Goal: Contribute content: Add original content to the website for others to see

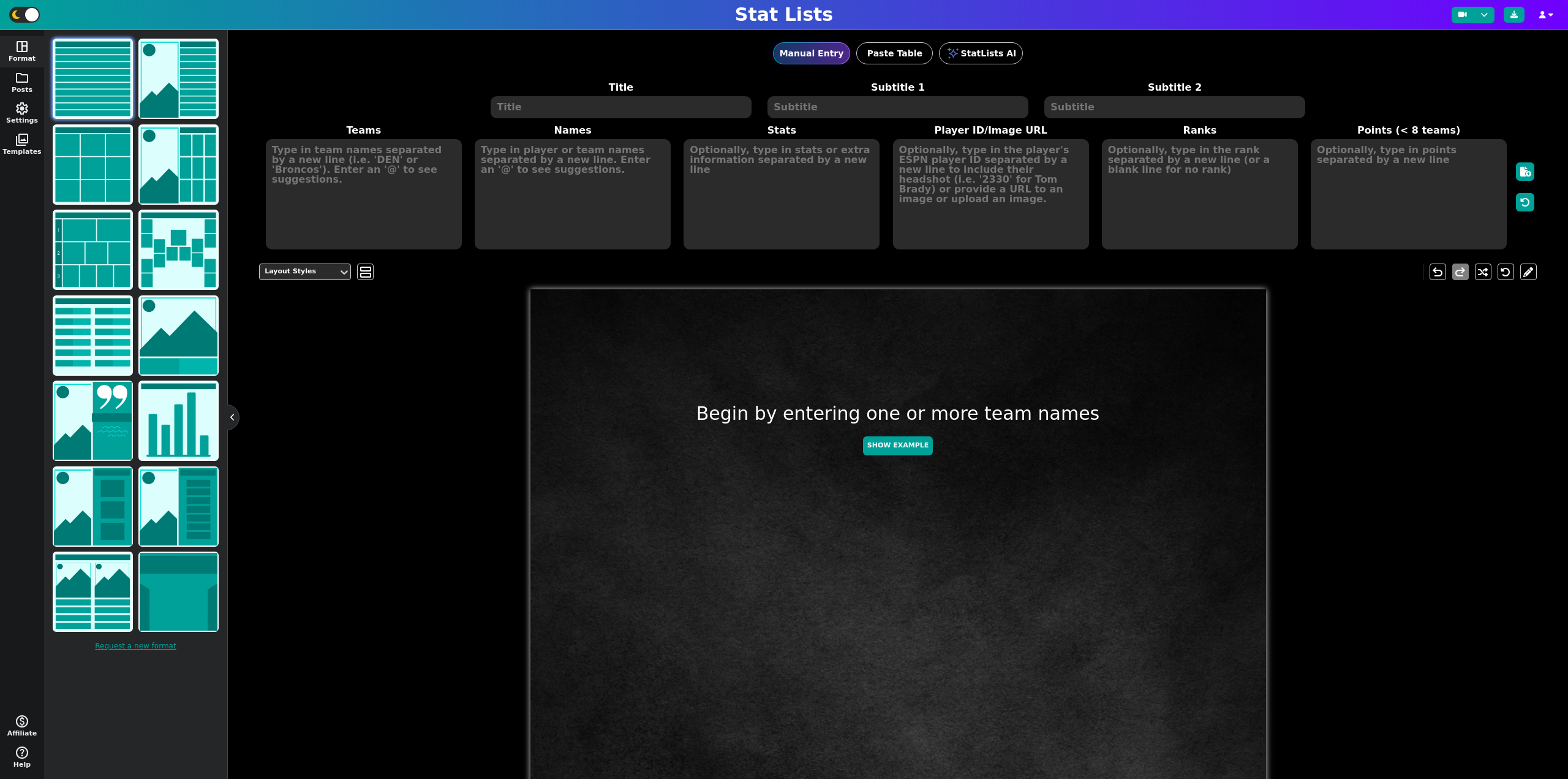
click at [658, 108] on textarea at bounding box center [620, 107] width 261 height 22
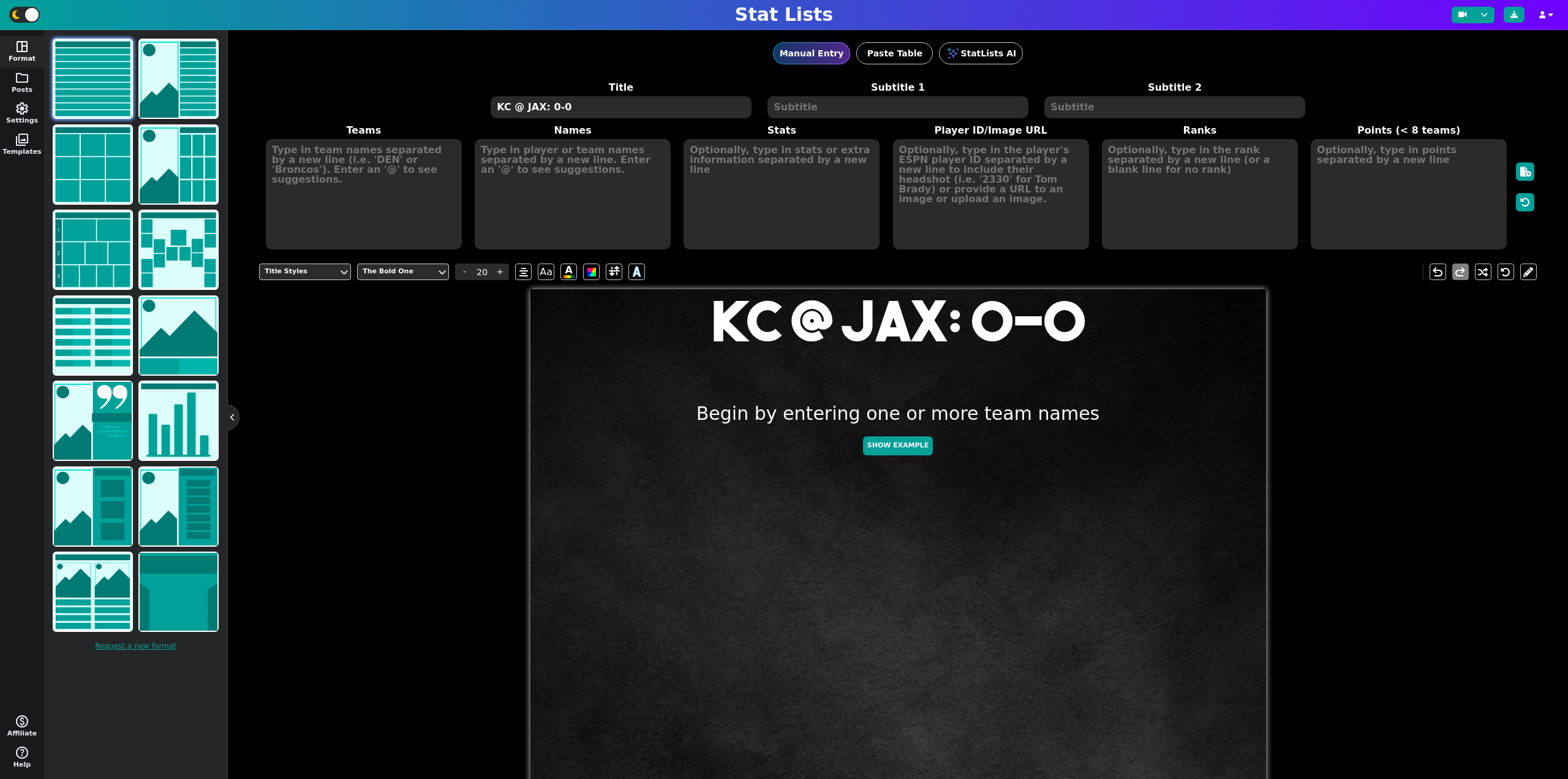
type textarea "KC @ JAX: 0-0"
click at [337, 148] on textarea at bounding box center [363, 193] width 196 height 110
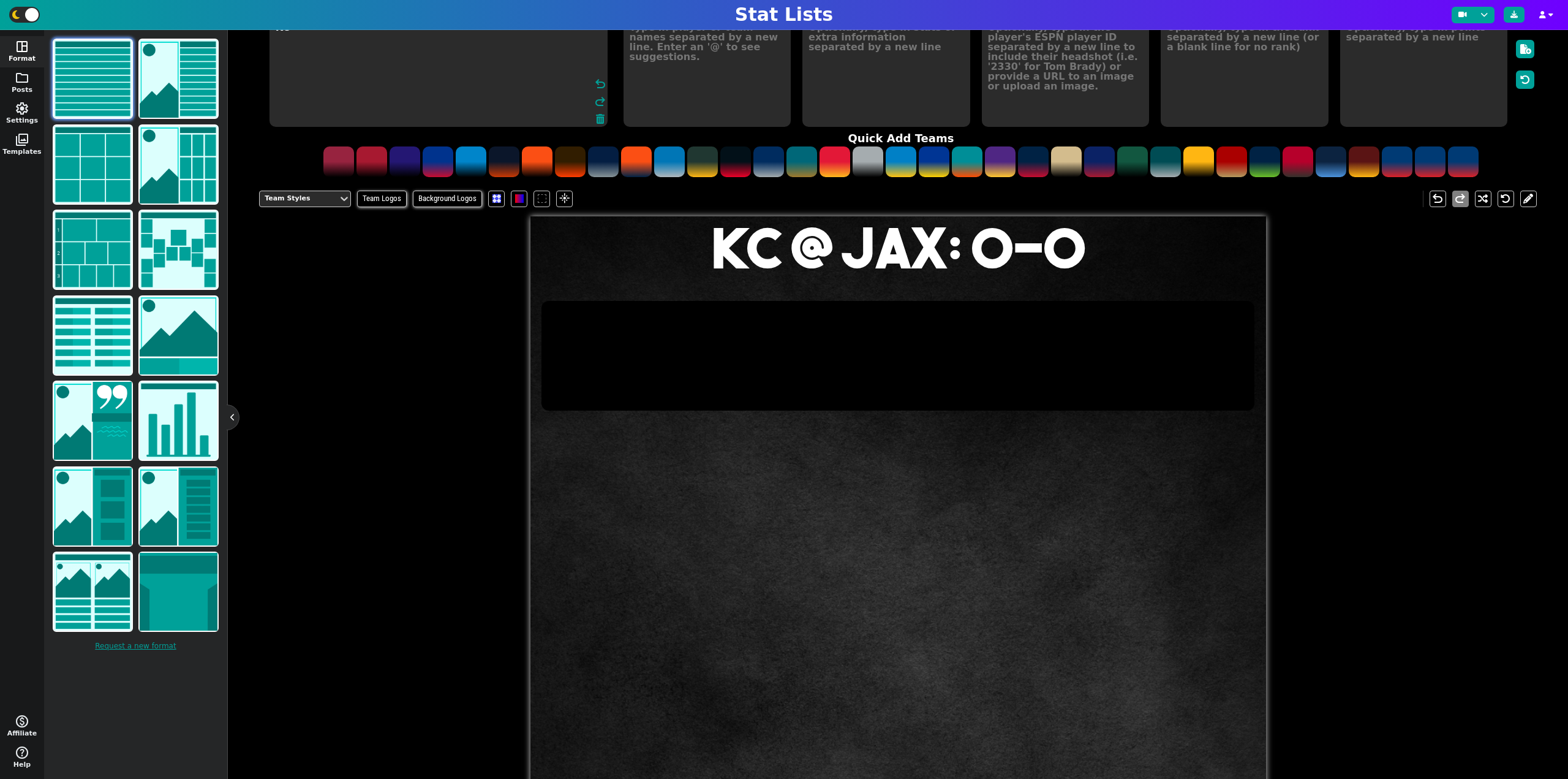
scroll to position [114, 0]
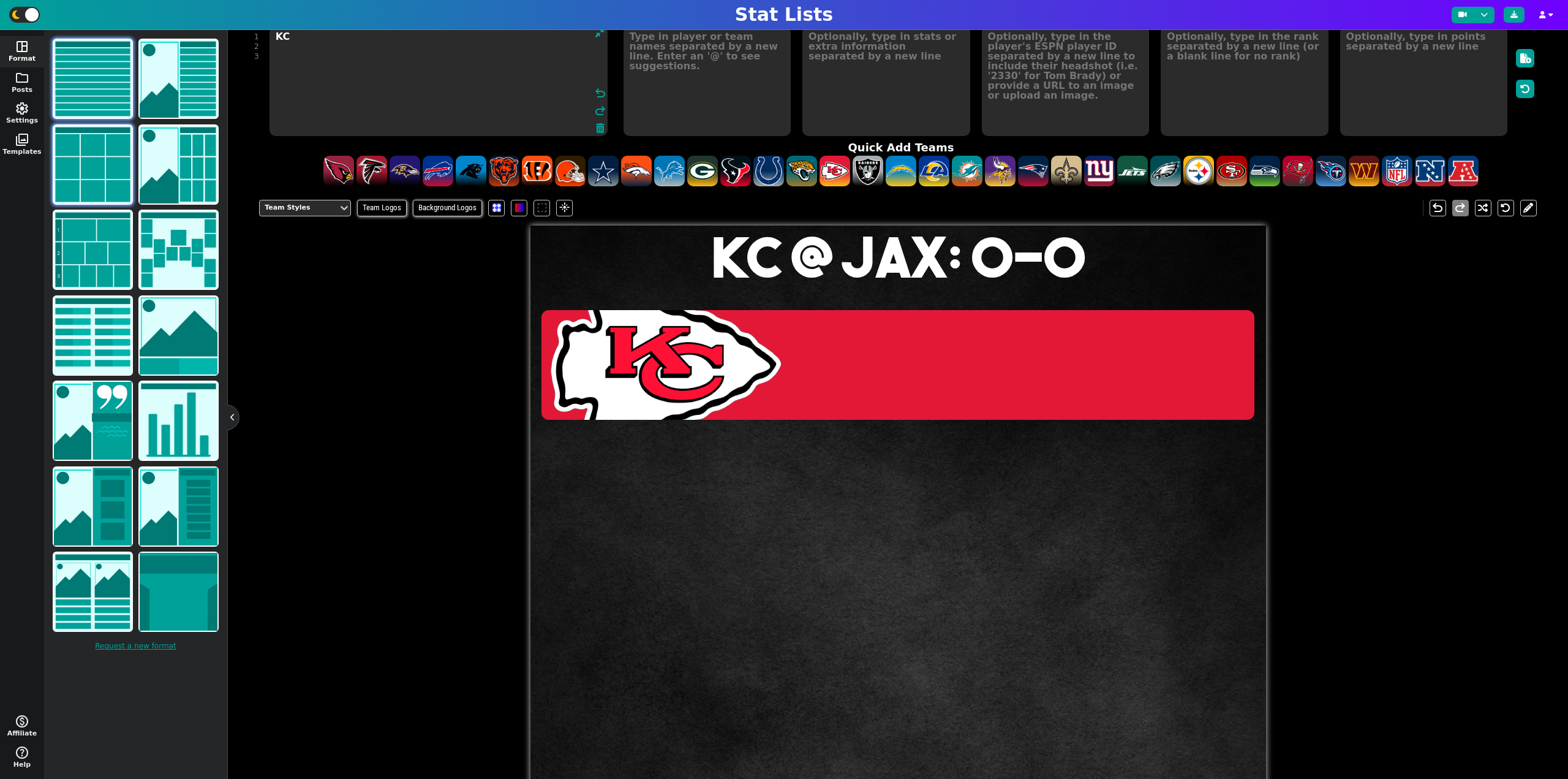
click at [107, 143] on img at bounding box center [92, 164] width 78 height 78
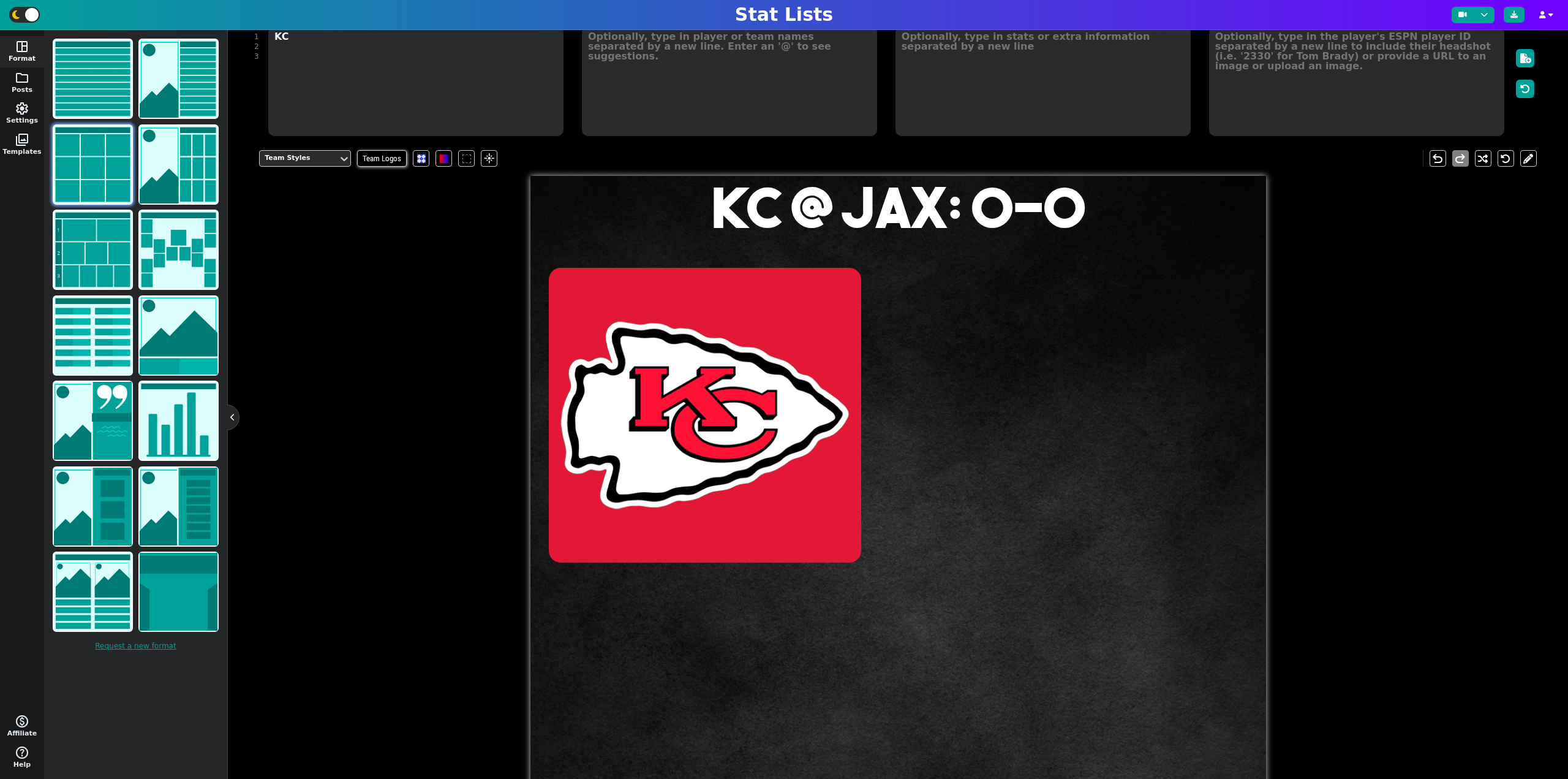
click at [416, 96] on textarea "KC" at bounding box center [415, 81] width 295 height 110
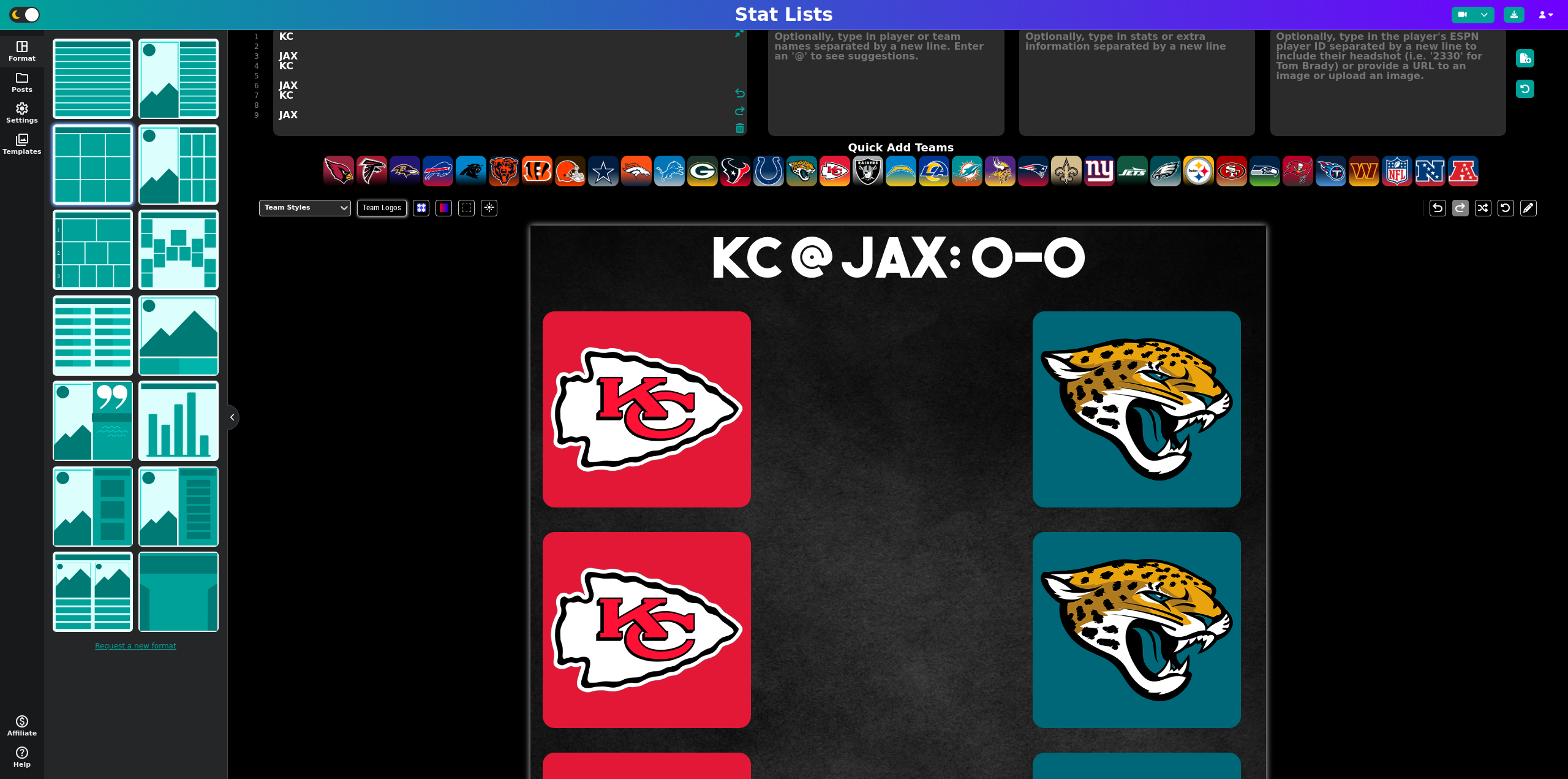
type textarea "KC JAX KC JAX KC JAX"
click at [857, 71] on textarea at bounding box center [885, 81] width 235 height 110
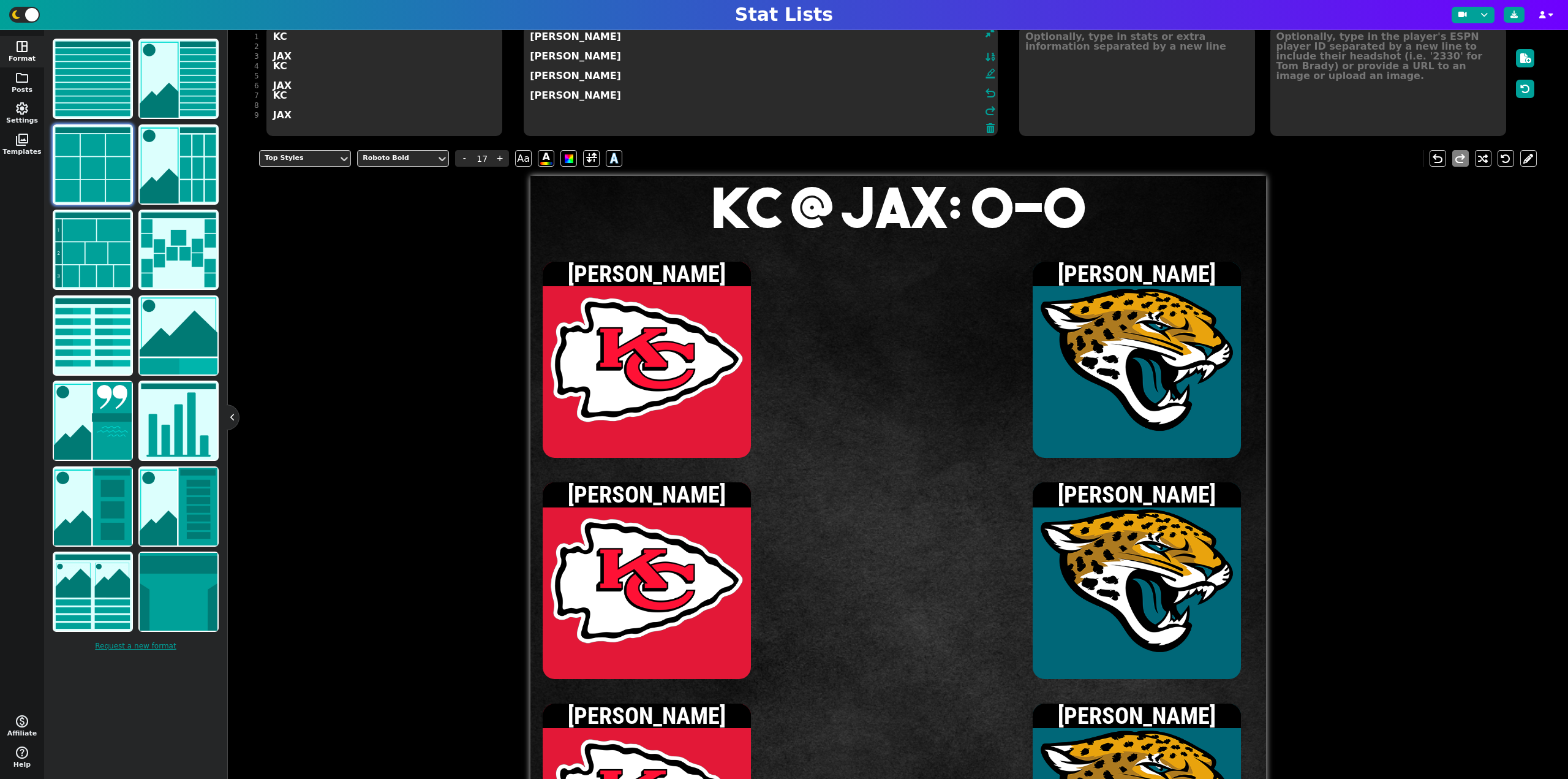
type textarea "[PERSON_NAME] [PERSON_NAME] [PERSON_NAME] [PERSON_NAME] [PERSON_NAME] [PERSON_N…"
click at [1287, 105] on textarea at bounding box center [1388, 81] width 235 height 110
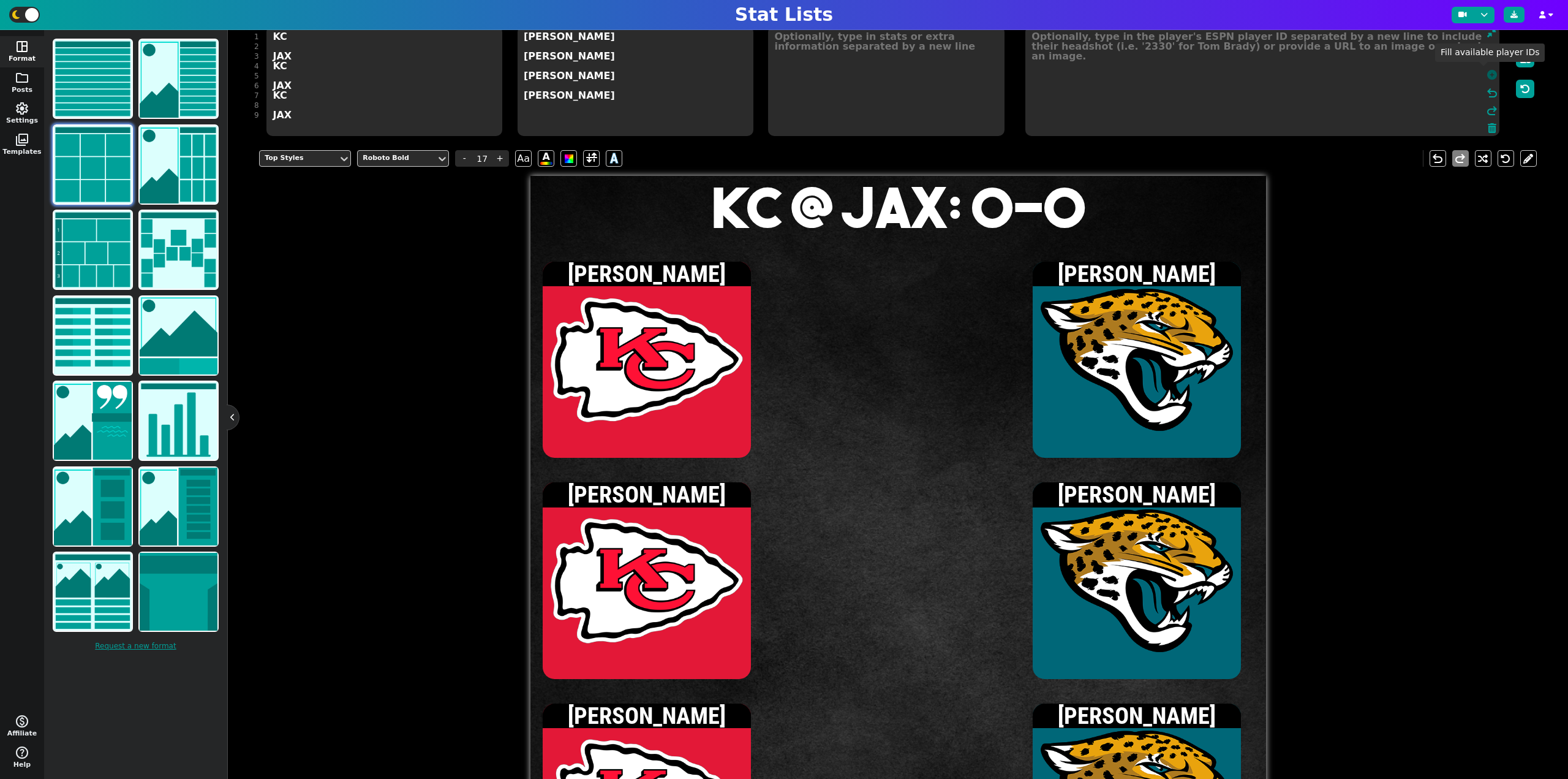
click at [1487, 72] on icon at bounding box center [1492, 75] width 10 height 10
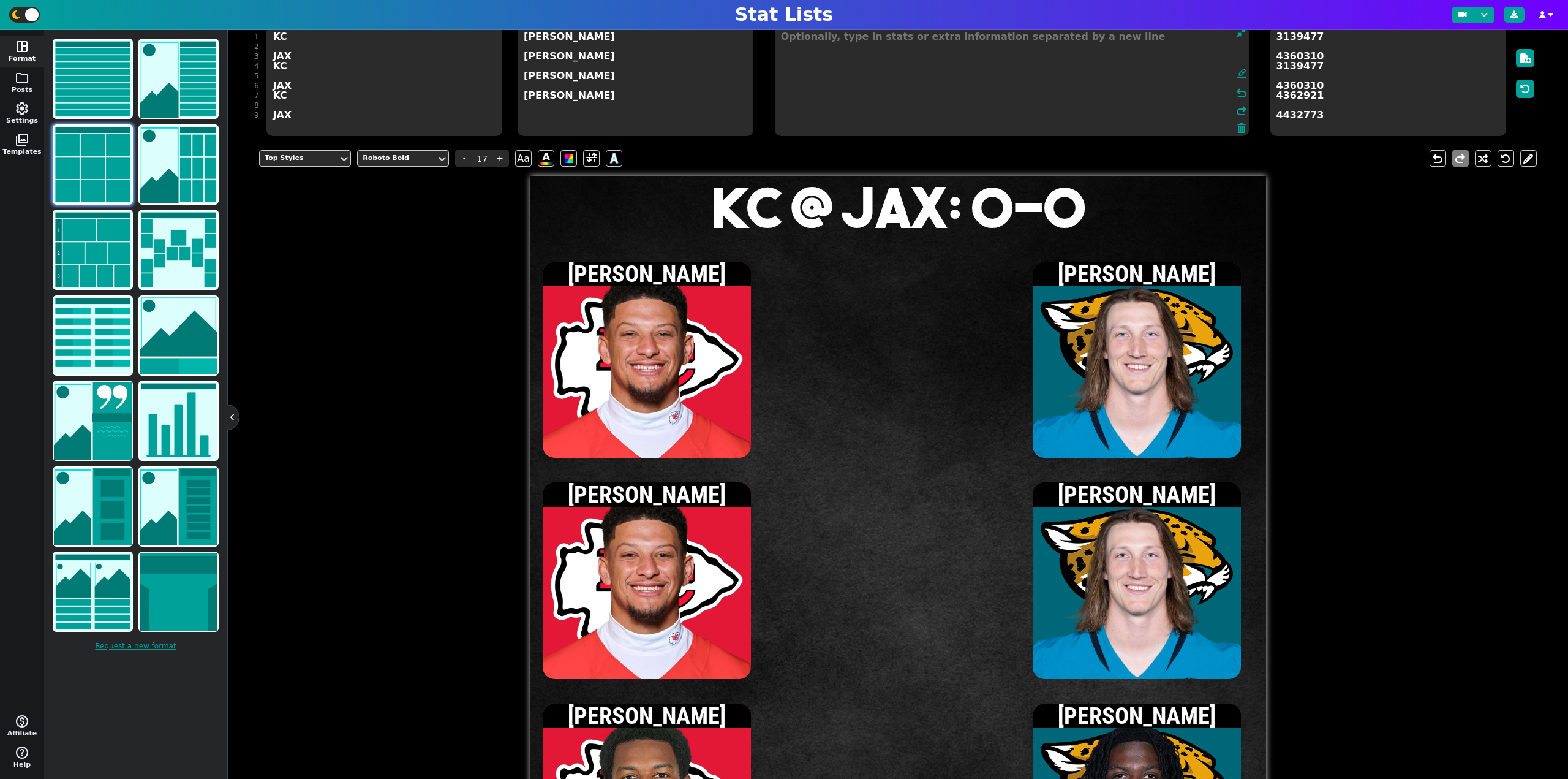
click at [923, 44] on textarea at bounding box center [1011, 81] width 474 height 110
type input "15"
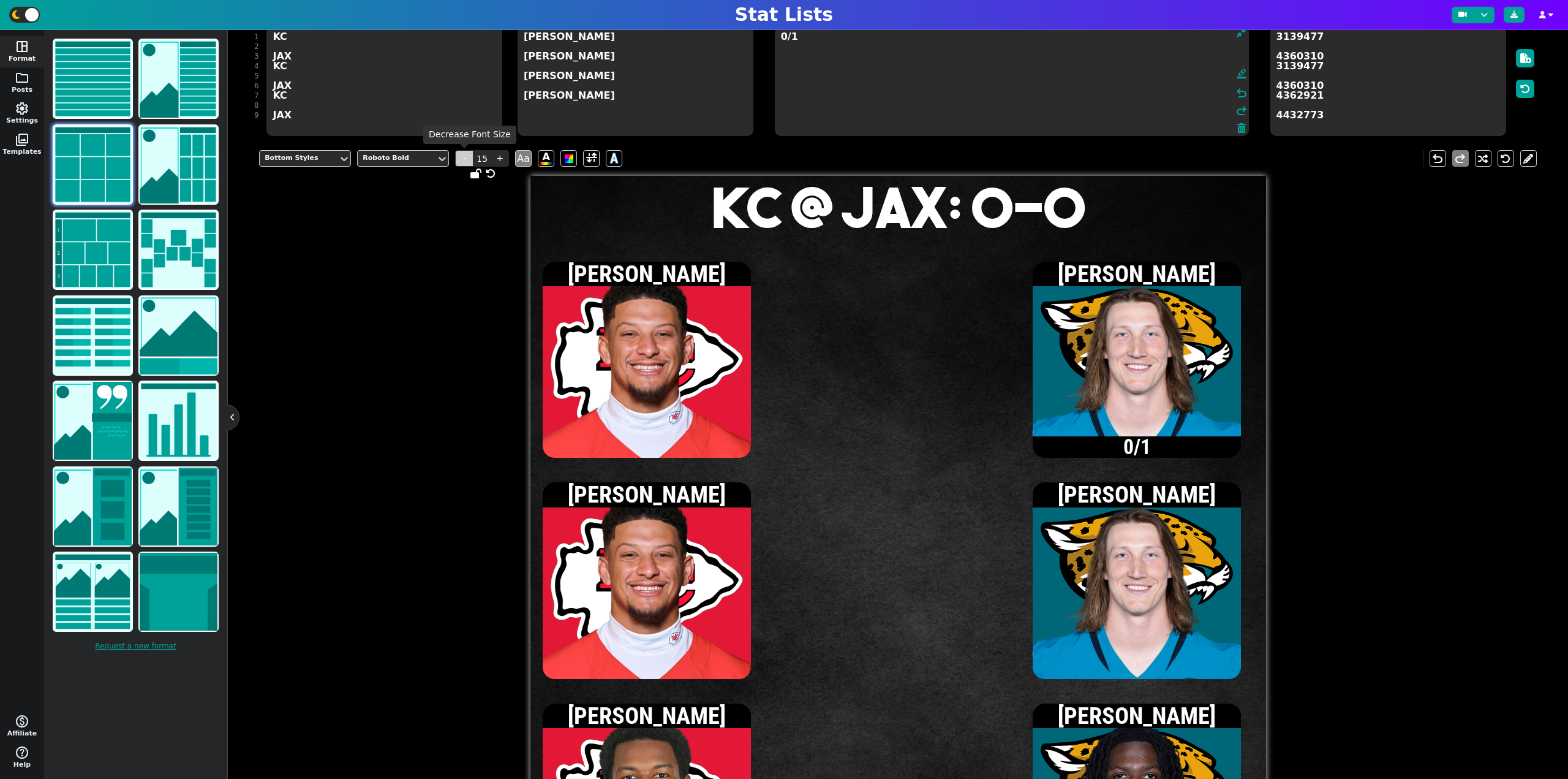
type textarea "0/1"
click at [463, 155] on span "-" at bounding box center [464, 158] width 18 height 17
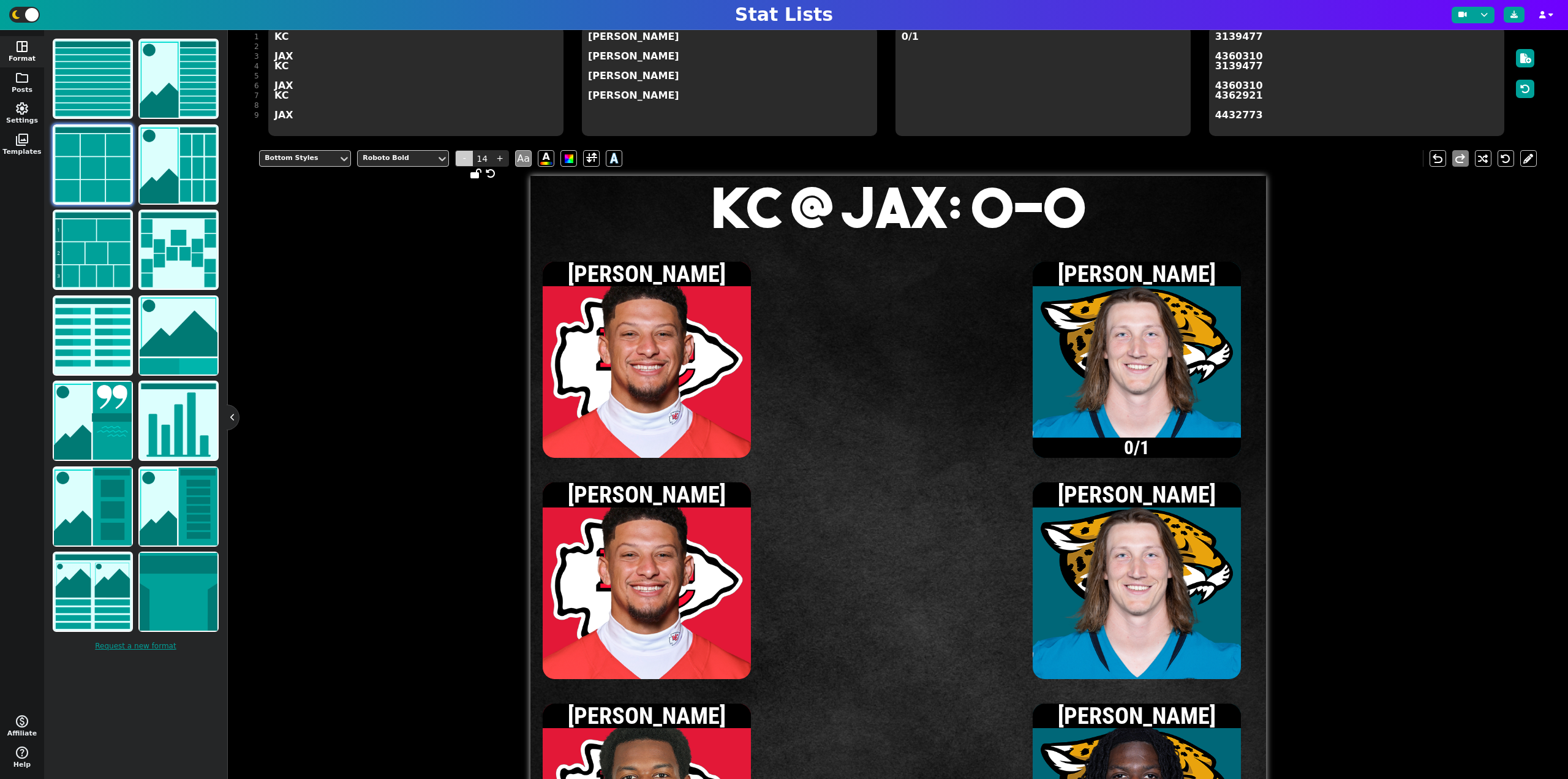
click at [463, 155] on span "-" at bounding box center [464, 158] width 18 height 17
type input "13"
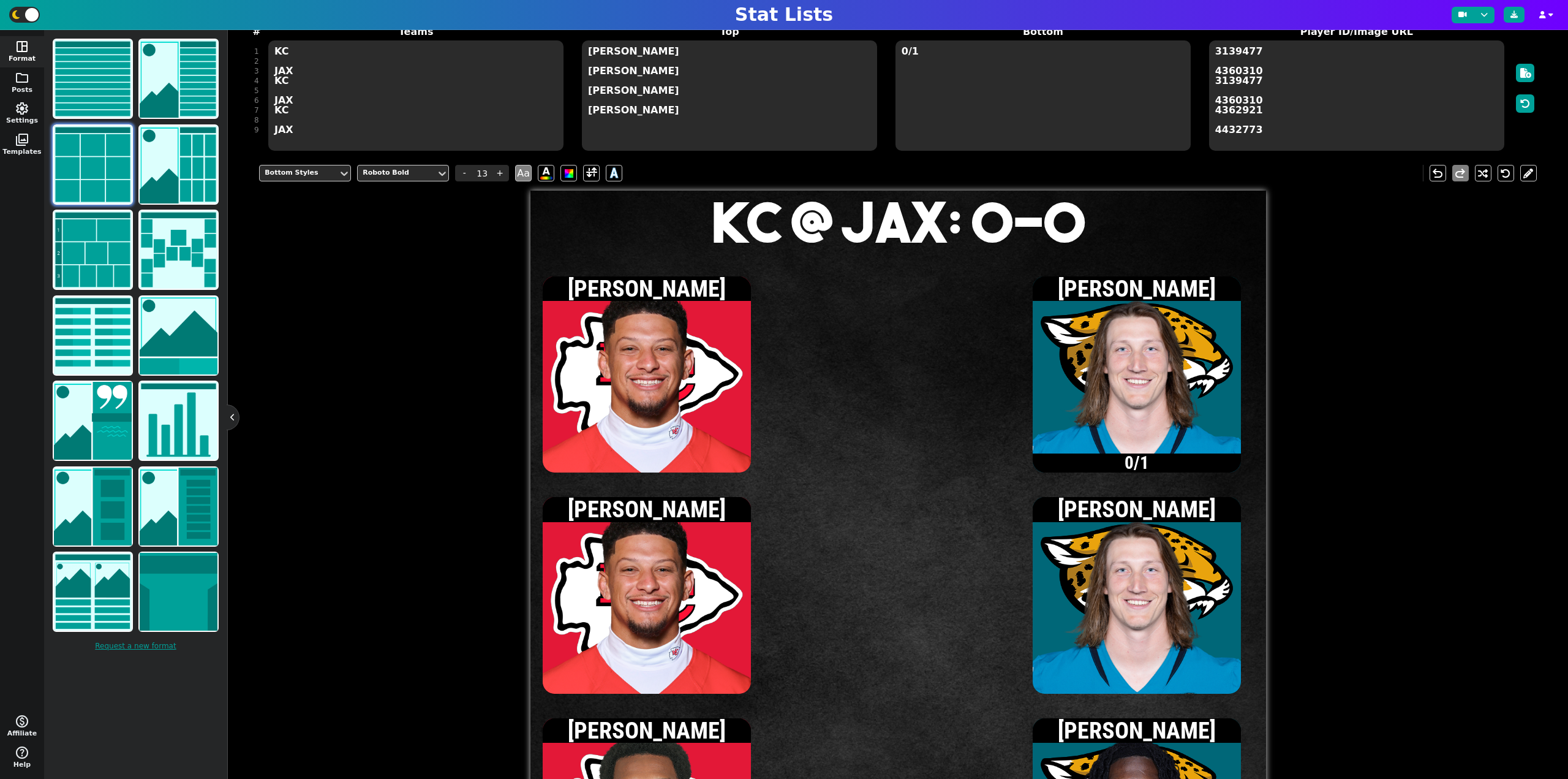
scroll to position [89, 0]
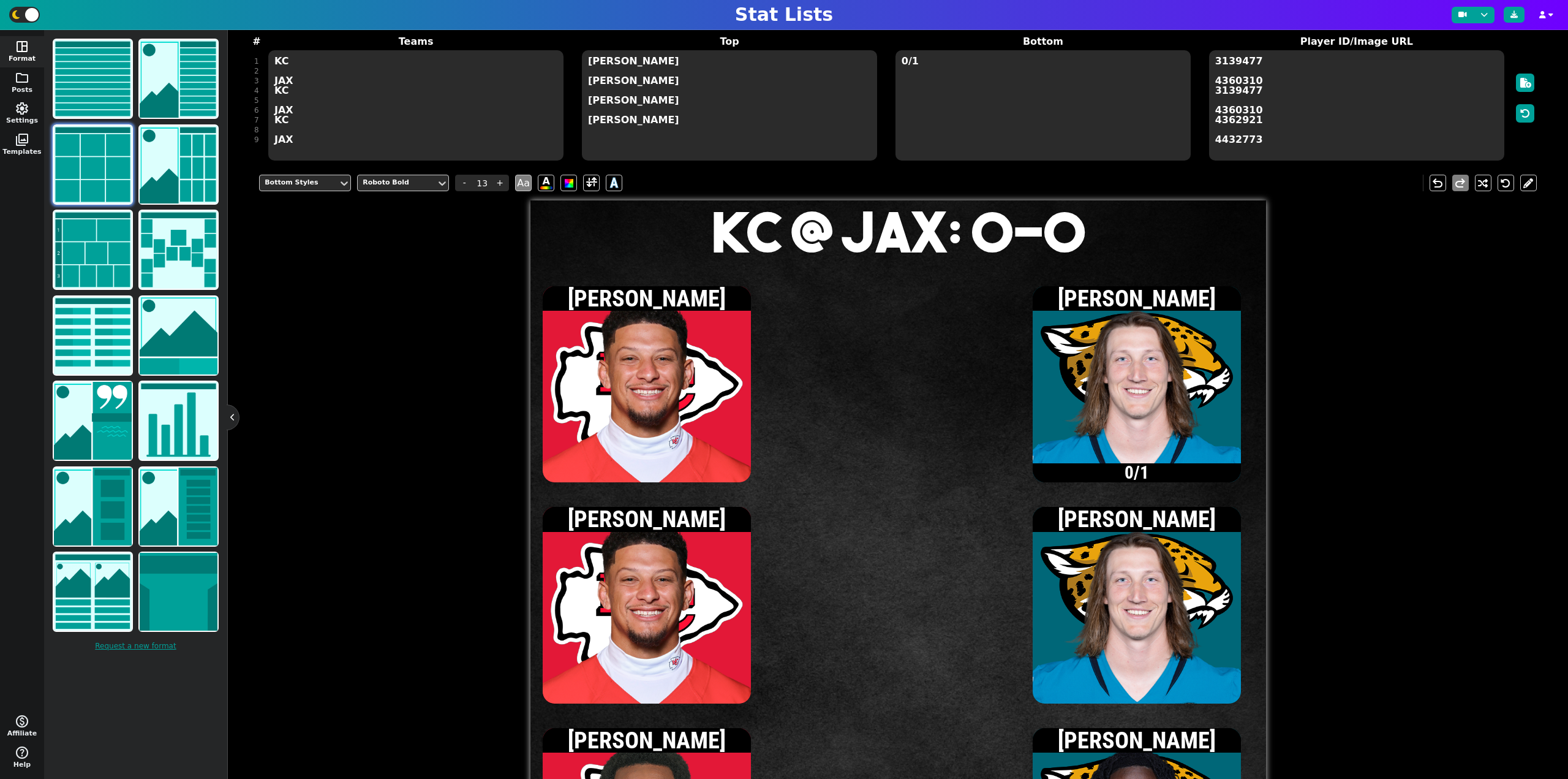
click at [916, 50] on textarea "0/1" at bounding box center [1043, 105] width 295 height 110
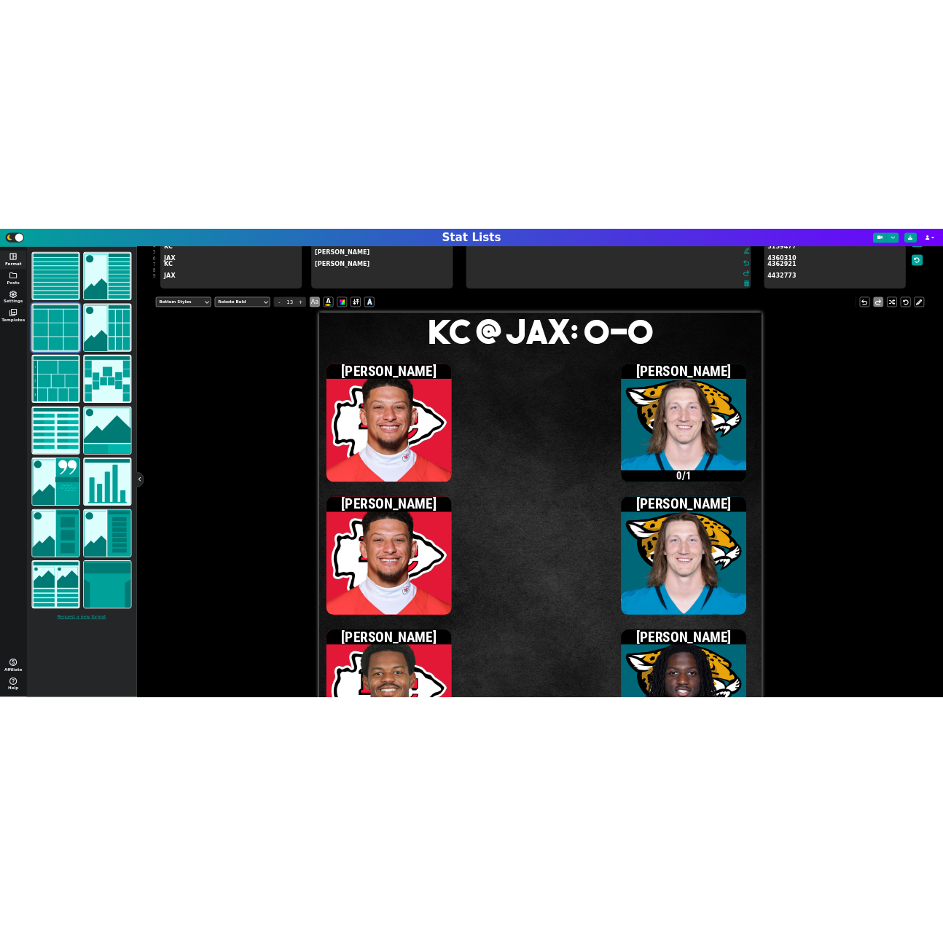
scroll to position [135, 0]
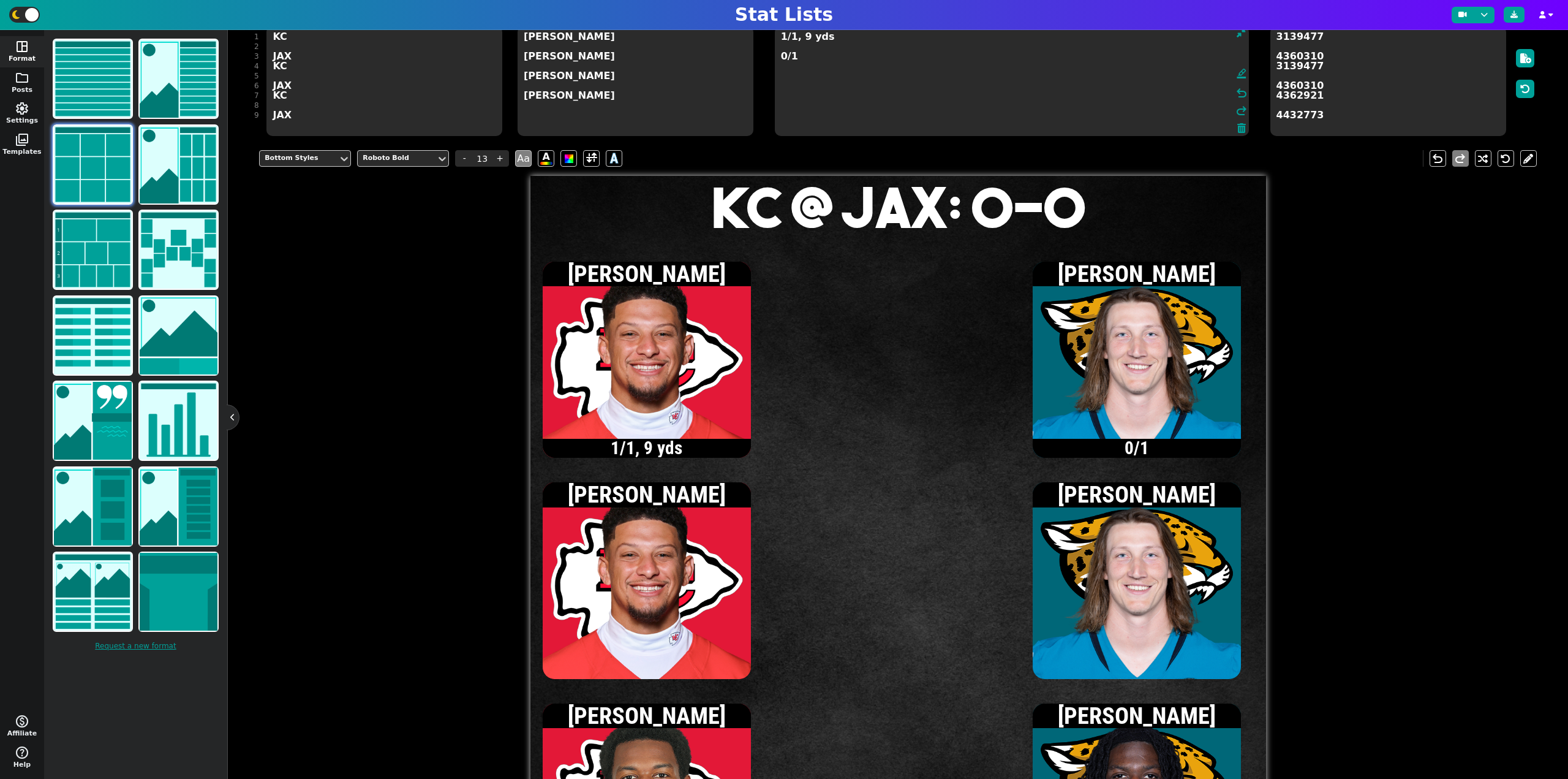
click at [781, 40] on textarea "1/1, 9 yds 0/1" at bounding box center [1011, 81] width 474 height 110
click at [779, 40] on textarea "2/2, 13 yds 0/1" at bounding box center [1011, 81] width 474 height 110
click at [818, 59] on textarea "3/3, 37 yds 0/1" at bounding box center [1011, 81] width 474 height 110
click at [781, 39] on textarea "3/3, 37 yds 0/1 1 rec, 24 yds" at bounding box center [1011, 81] width 474 height 110
click at [783, 38] on textarea "4/4, 43 yds 0/1 1 rec, 24 yds" at bounding box center [1011, 81] width 474 height 110
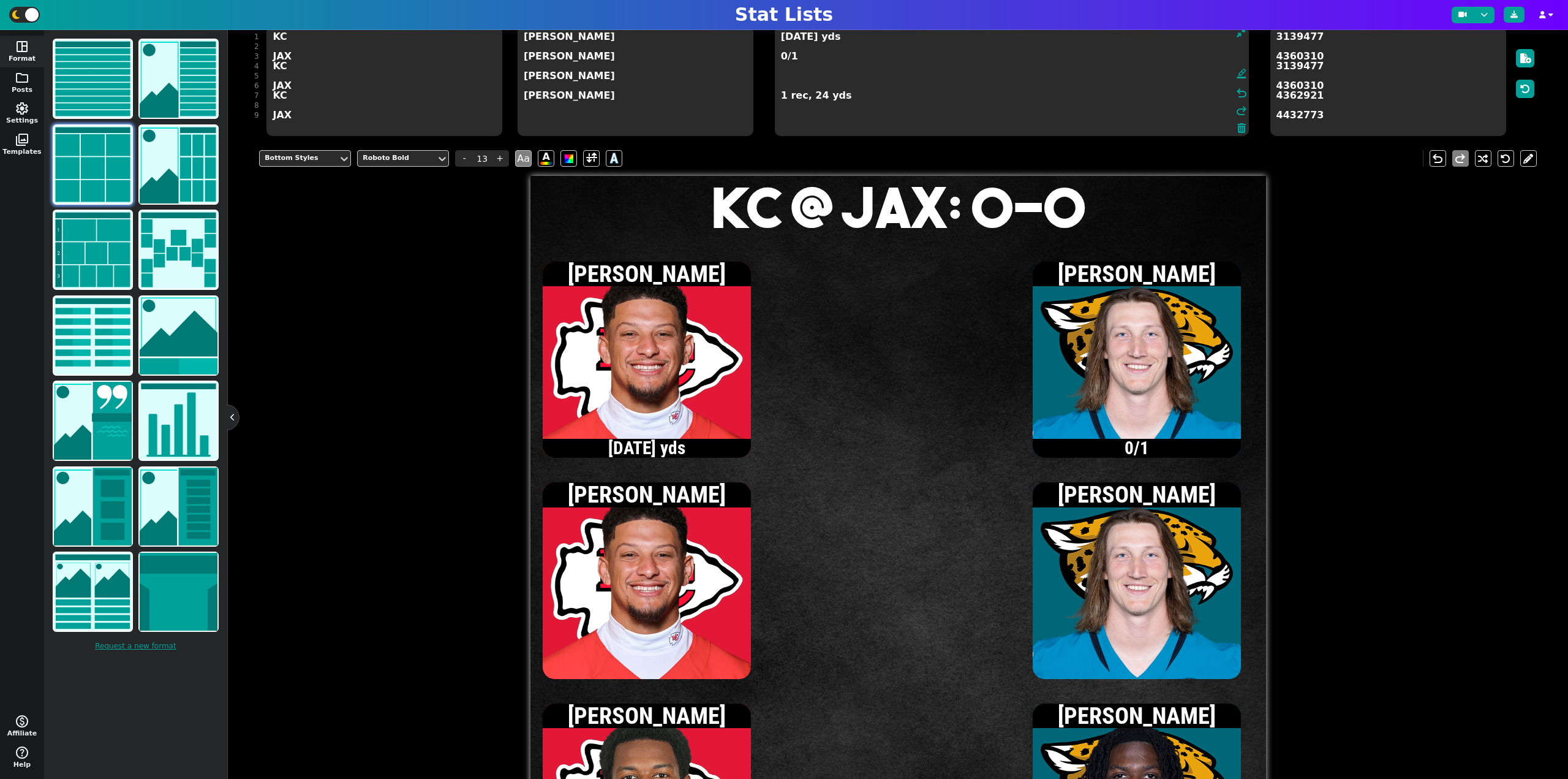
click at [791, 40] on textarea "5/5, 50 yds 0/1 1 rec, 24 yds" at bounding box center [1011, 81] width 474 height 110
click at [812, 82] on textarea "5/6, 50 yds 0/1 1 rec, 24 yds" at bounding box center [1011, 81] width 474 height 110
click at [783, 56] on textarea "5/6, 50 yds 0/1 1 att, 1 yd 1 rec, 24 yds" at bounding box center [1011, 81] width 474 height 110
click at [866, 103] on textarea "5/6, 50 yds 1/3, 12 yds 1 att, 1 yd 1 rec, 24 yds" at bounding box center [1011, 81] width 474 height 110
click at [781, 38] on textarea "5/6, 50 yds 1/3, 12 yds 1 att, 1 yd 1 rec, 24 yds 1 rec, 12 yds" at bounding box center [1011, 81] width 474 height 110
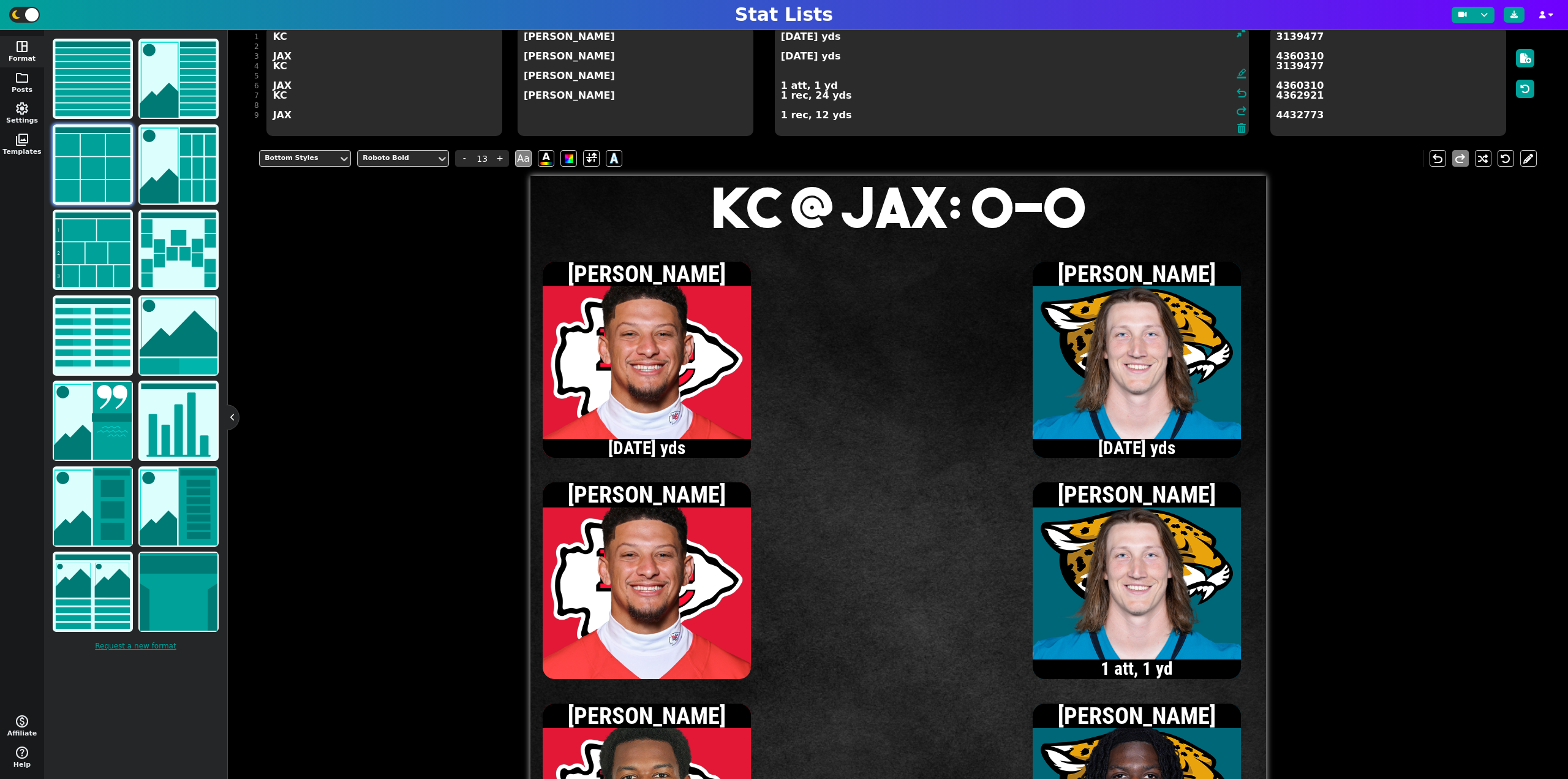
click at [783, 39] on textarea "6/7, 58 yds 1/3, 12 yds 1 att, 1 yd 1 rec, 24 yds 1 rec, 12 yds" at bounding box center [1011, 81] width 474 height 110
click at [783, 39] on textarea "7/8, 73 yds 1/3, 12 yds 1 att, 1 yd 1 rec, 24 yds 1 rec, 12 yds" at bounding box center [1011, 81] width 474 height 110
click at [781, 96] on textarea "8/9, 105 yds 1/3, 12 yds 1 att, 1 yd 1 rec, 24 yds 1 rec, 12 yds" at bounding box center [1011, 81] width 474 height 110
click at [782, 38] on textarea "8/9, 105 yds 1/3, 12 yds 1 att, 1 yd 2 rec, 56 yds 1 rec, 12 yds" at bounding box center [1011, 81] width 474 height 110
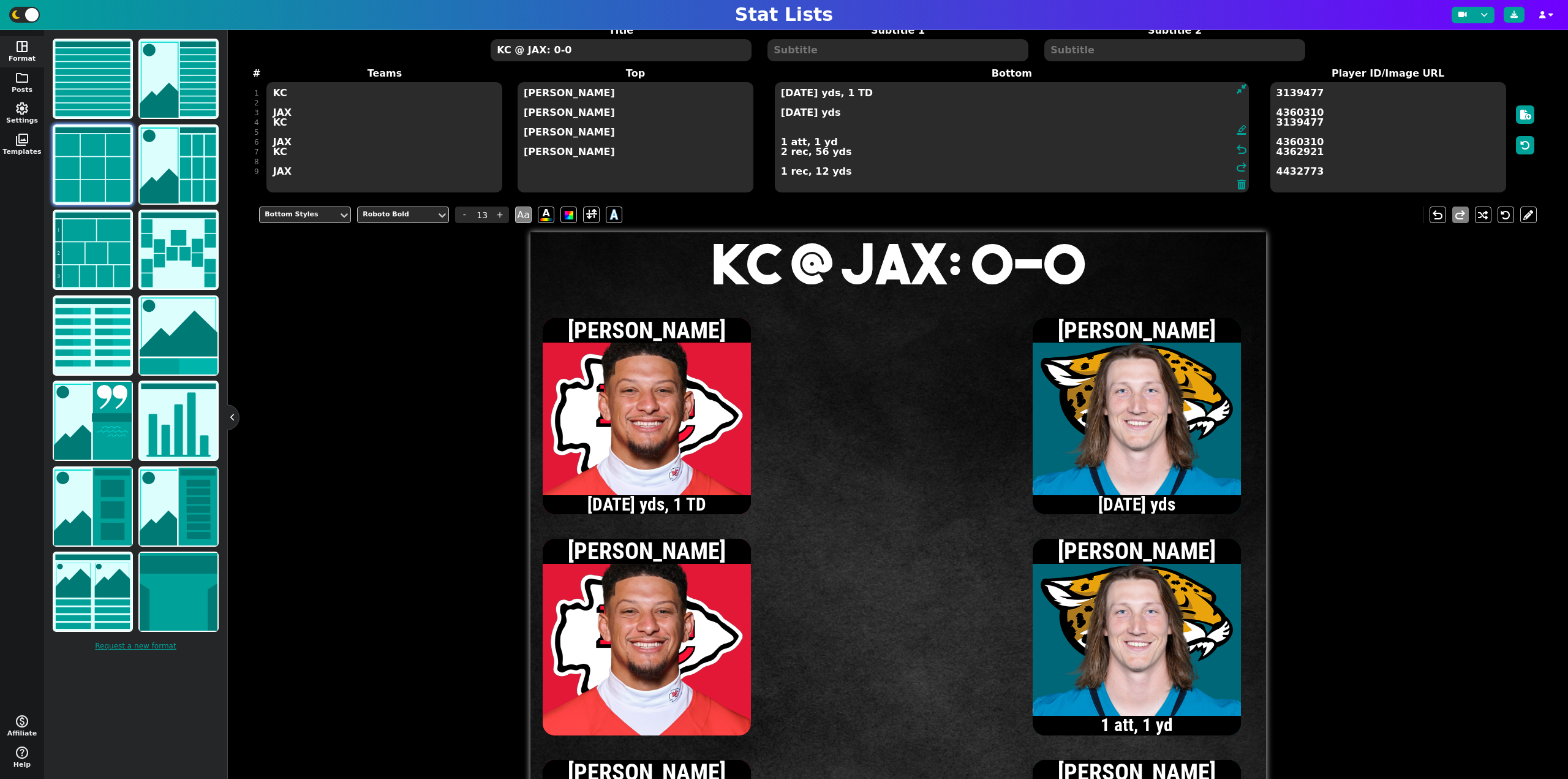
scroll to position [52, 0]
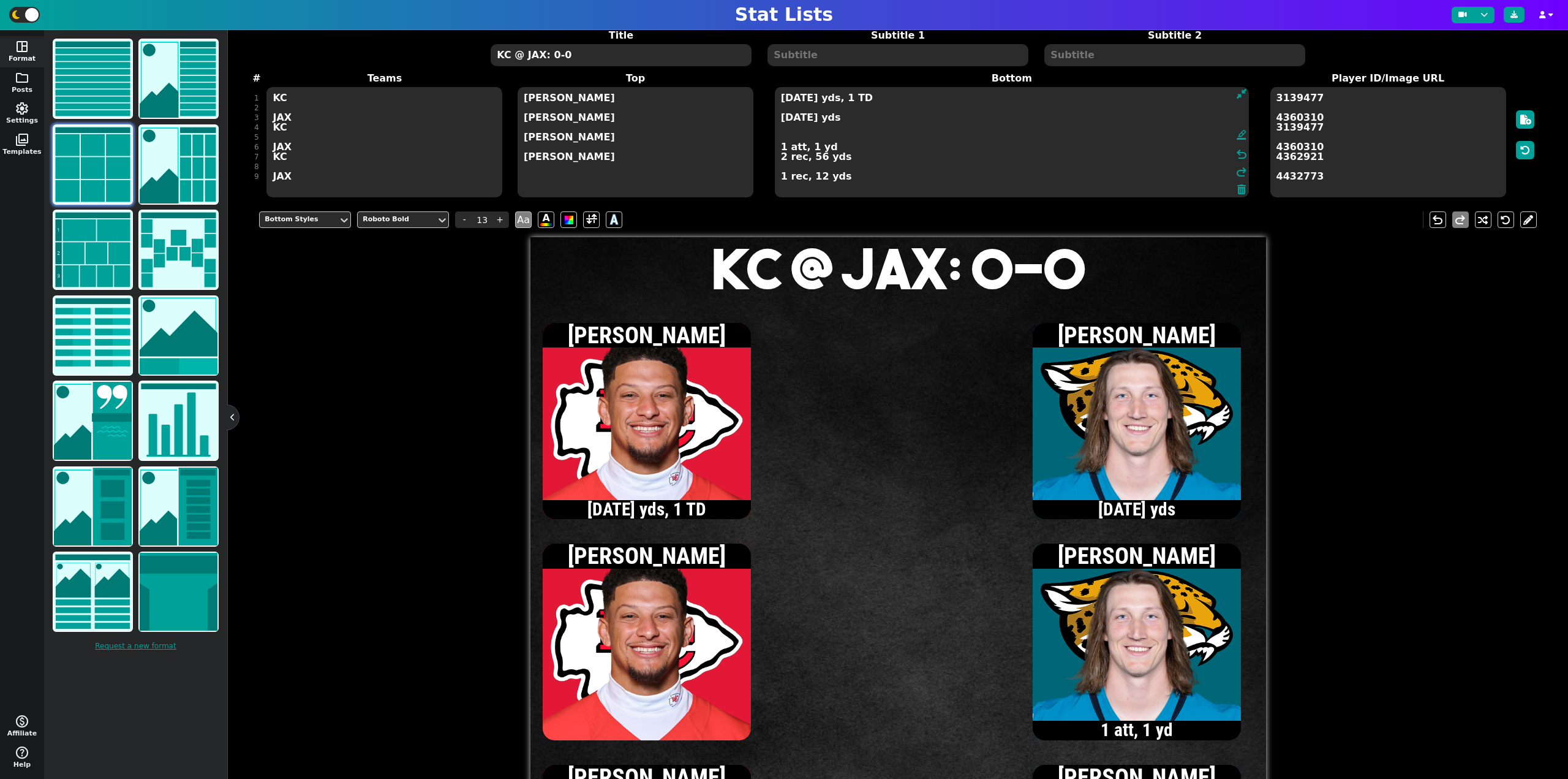
type textarea "9/11, 107 yds, 1 TD 1/3, 12 yds 1 att, 1 yd 2 rec, 56 yds 1 rec, 12 yds"
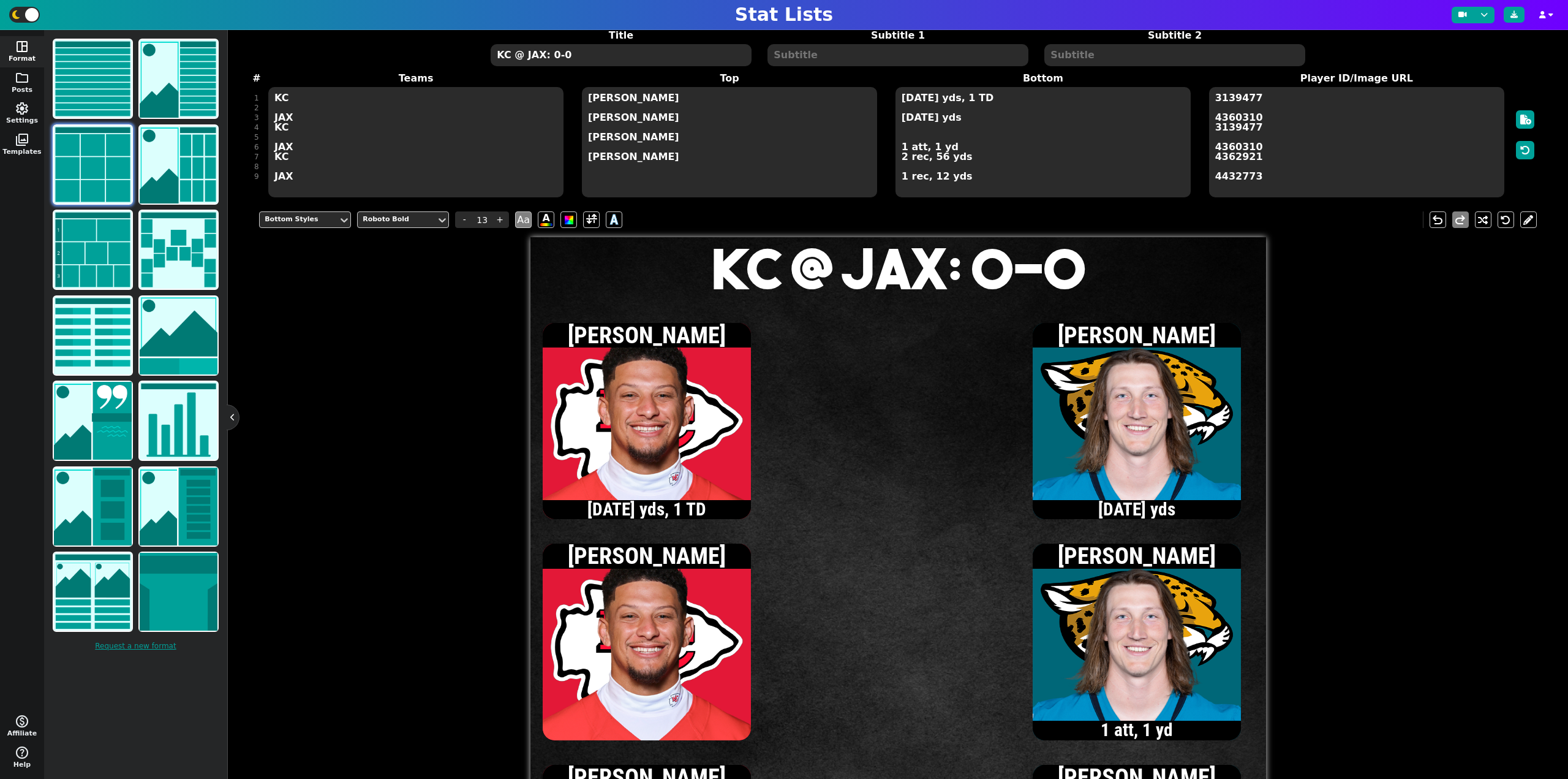
click at [555, 57] on textarea "KC @ JAX: 0-0" at bounding box center [620, 55] width 261 height 22
type input "20"
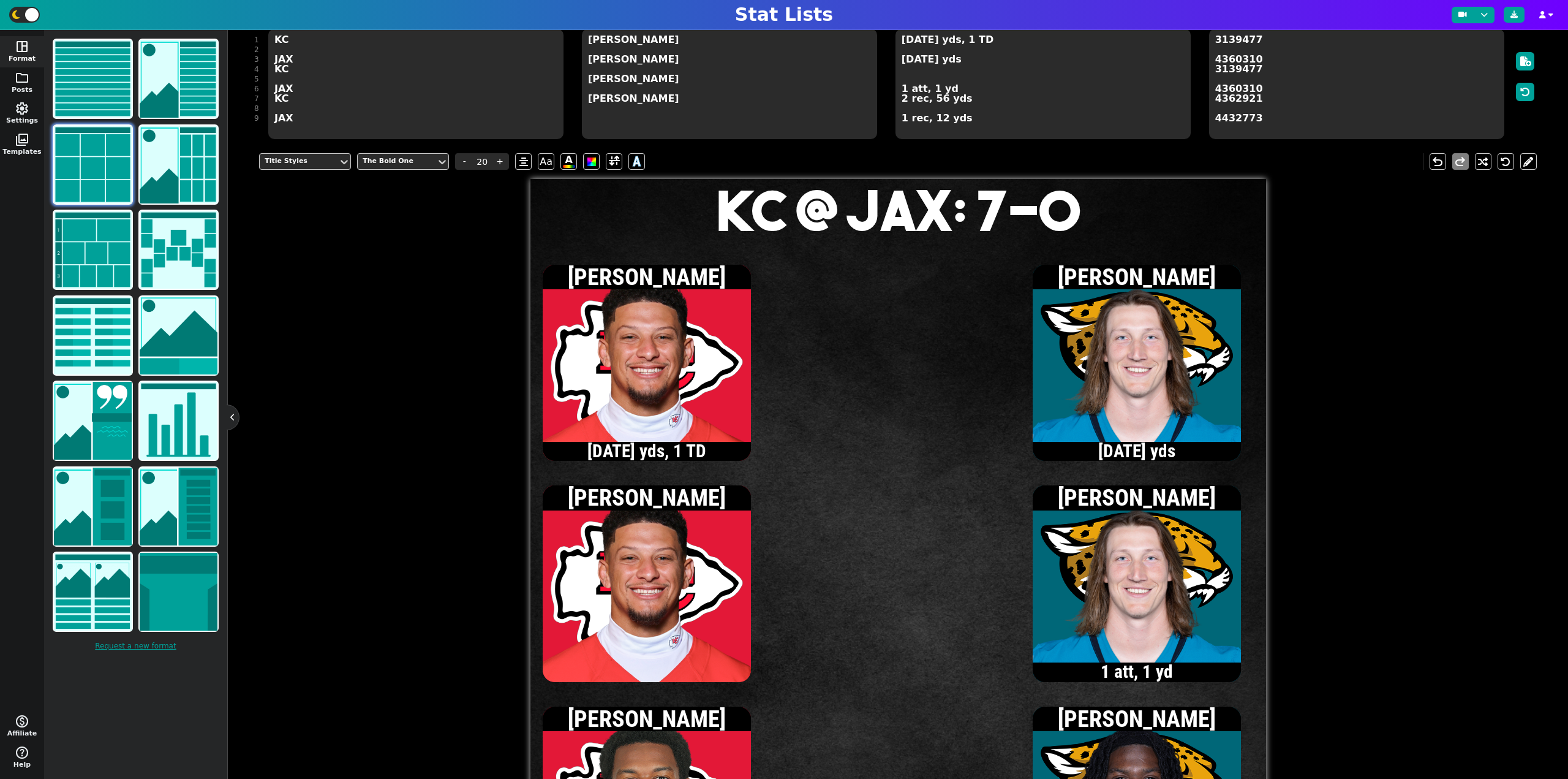
scroll to position [114, 0]
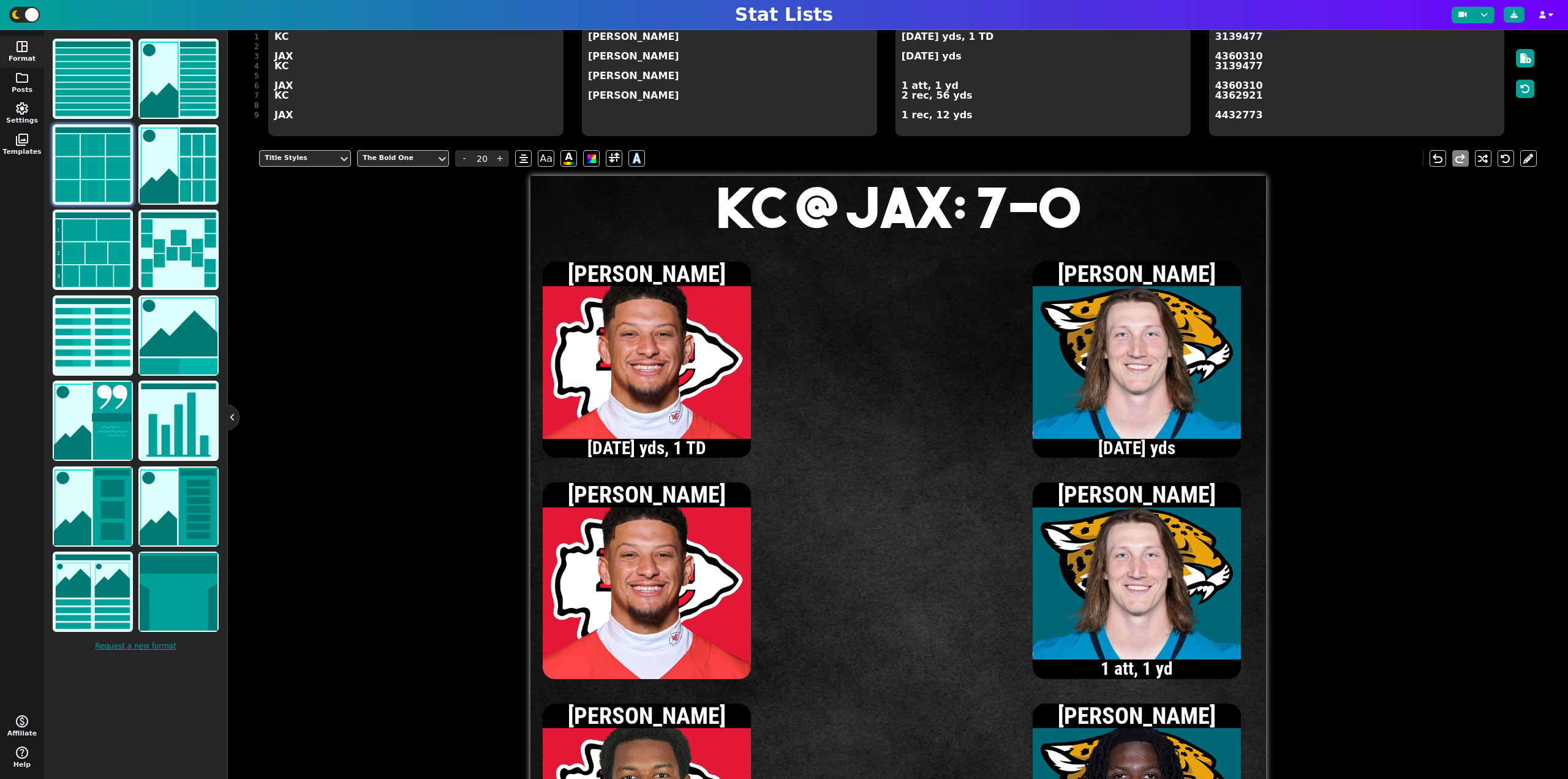
type textarea "KC @ JAX: 7-0"
click at [903, 58] on textarea "9/11, 107 yds, 1 TD 1/3, 12 yds 1 att, 1 yd 2 rec, 56 yds 1 rec, 12 yds" at bounding box center [1043, 81] width 295 height 110
type input "13"
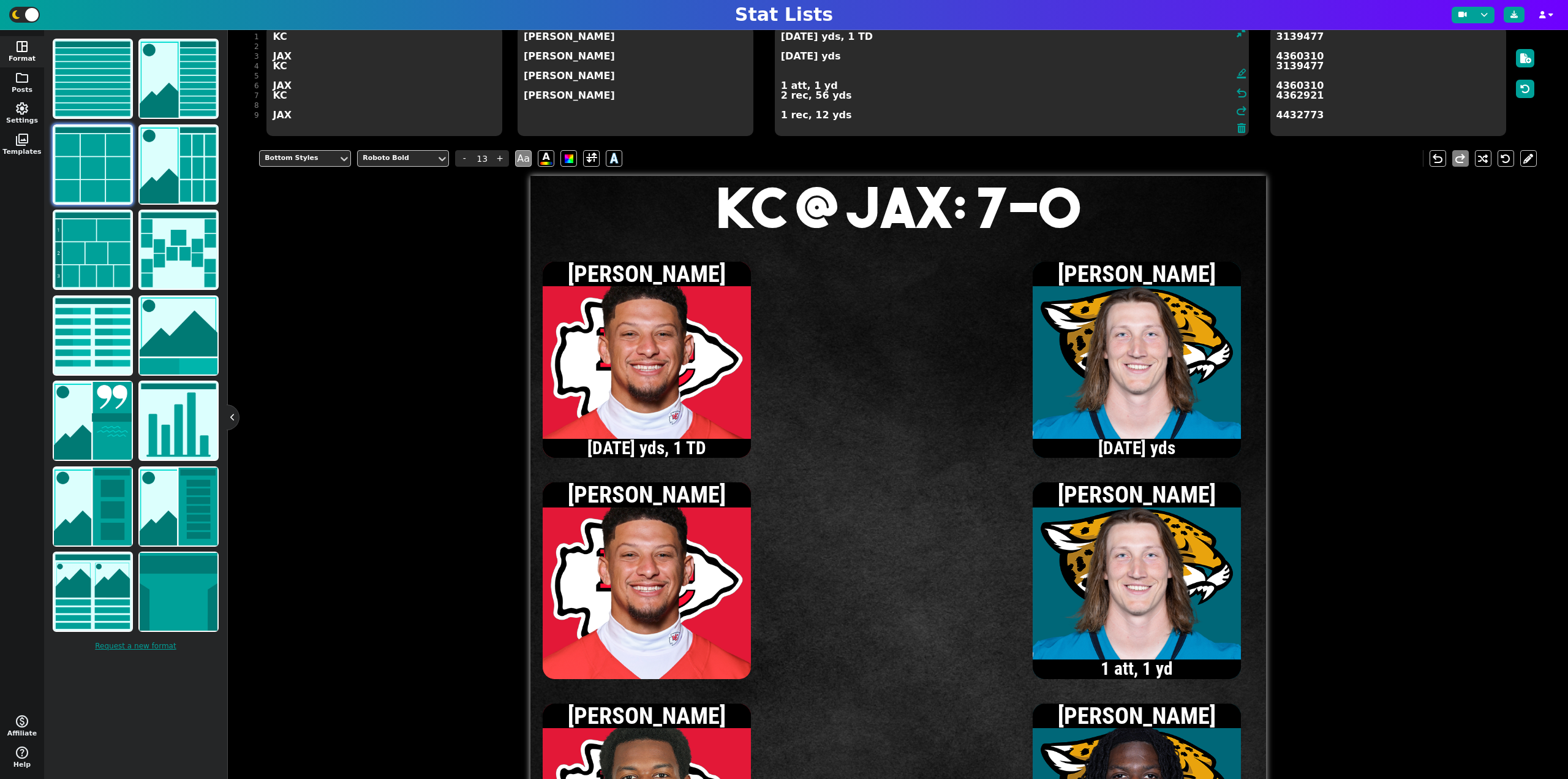
click at [782, 87] on textarea "9/11, 107 yds, 1 TD 2/4, 34 yds 1 att, 1 yd 2 rec, 56 yds 1 rec, 12 yds" at bounding box center [1011, 81] width 474 height 110
click at [782, 60] on textarea "9/11, 107 yds, 1 TD 2/4, 34 yds 2 att, 3 yds 2 rec, 56 yds 1 rec, 12 yds" at bounding box center [1011, 81] width 474 height 110
click at [783, 60] on textarea "9/11, 107 yds, 1 TD 3/5, 56 yds 2 att, 3 yds 2 rec, 56 yds 1 rec, 12 yds" at bounding box center [1011, 81] width 474 height 110
click at [781, 85] on textarea "9/11, 107 yds, 1 TD 4/6, 61 yds 2 att, 3 yds 2 rec, 56 yds 1 rec, 12 yds" at bounding box center [1011, 81] width 474 height 110
click at [781, 38] on textarea "9/11, 107 yds, 1 TD 4/6, 61 yds 4 att, 5 yds 2 rec, 56 yds 1 rec, 12 yds" at bounding box center [1011, 81] width 474 height 110
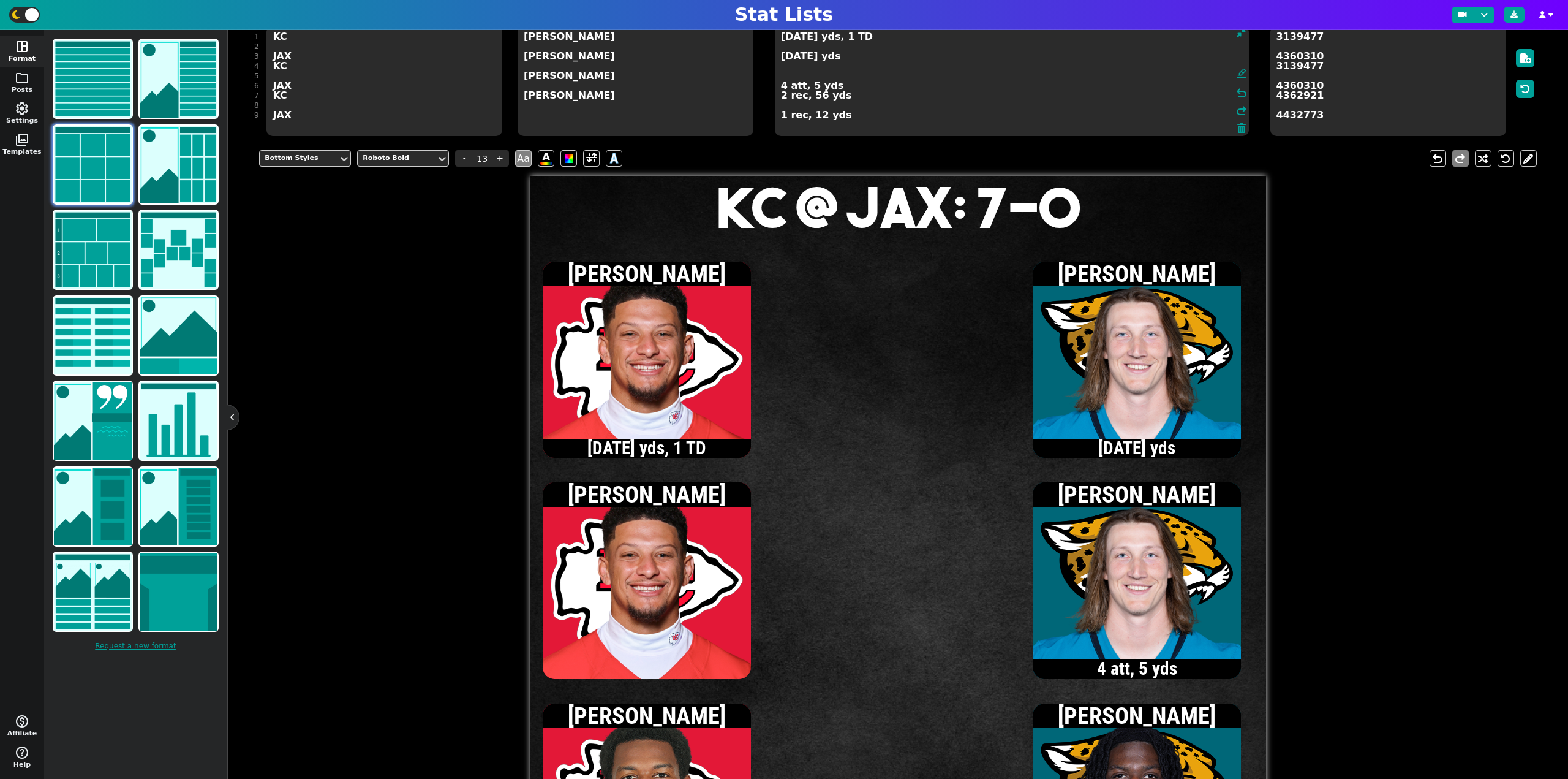
click at [787, 37] on textarea "10/12, 112 yds, 1 TD 4/6, 61 yds 4 att, 5 yds 2 rec, 56 yds 1 rec, 12 yds" at bounding box center [1011, 81] width 474 height 110
click at [788, 40] on textarea "11/13, 128 yds, 1 TD 4/6, 61 yds 4 att, 5 yds 2 rec, 56 yds 1 rec, 12 yds" at bounding box center [1011, 81] width 474 height 110
click at [781, 98] on textarea "12/14, 162 yds, 1 TD 4/6, 61 yds 4 att, 5 yds 2 rec, 56 yds 1 rec, 12 yds" at bounding box center [1011, 81] width 474 height 110
click at [801, 66] on textarea "12/14, 162 yds, 1 TD 4/6, 61 yds 4 att, 5 yds 3 rec, 90 yds 1 rec, 12 yds" at bounding box center [1011, 81] width 474 height 110
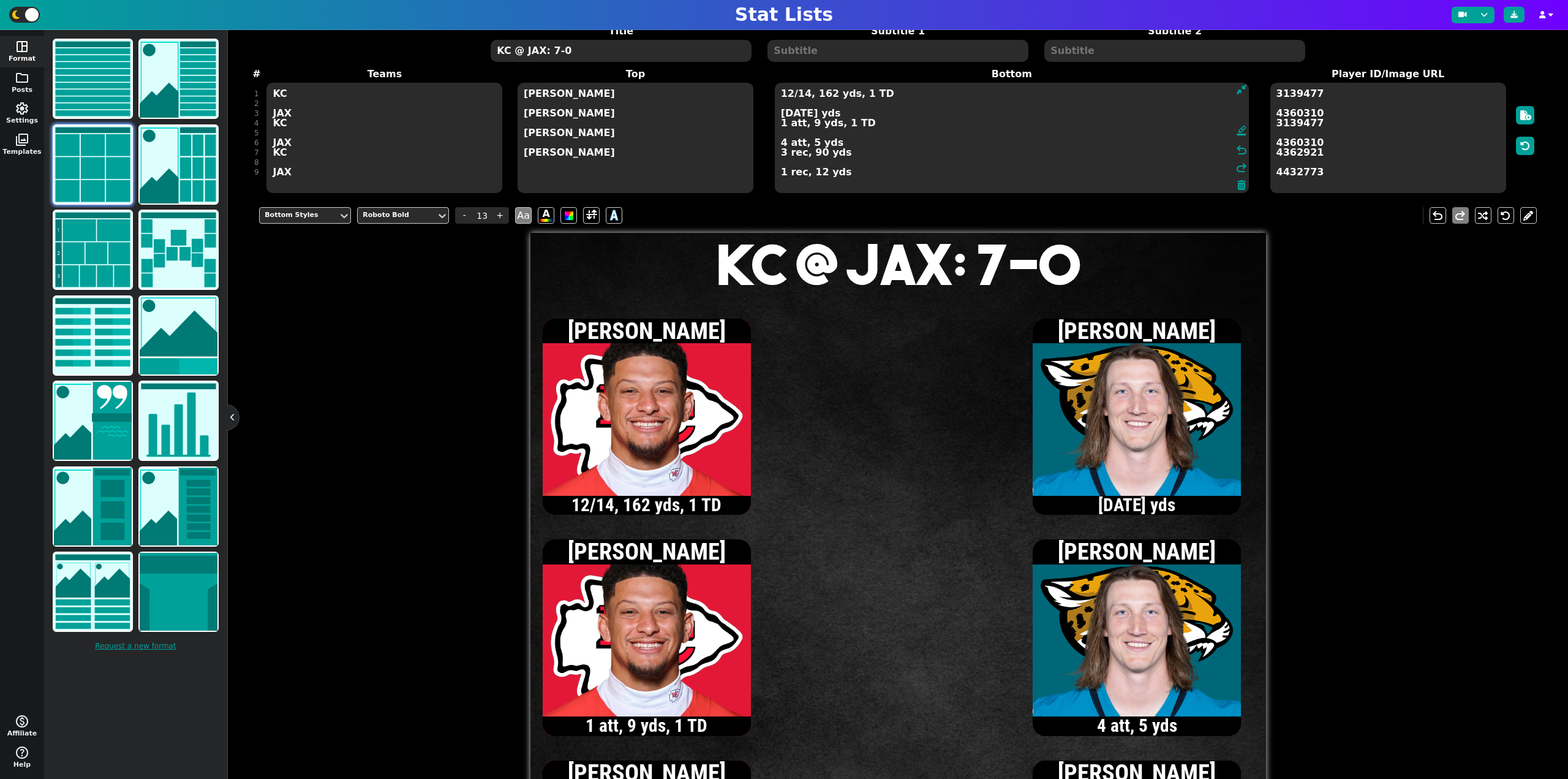
scroll to position [52, 0]
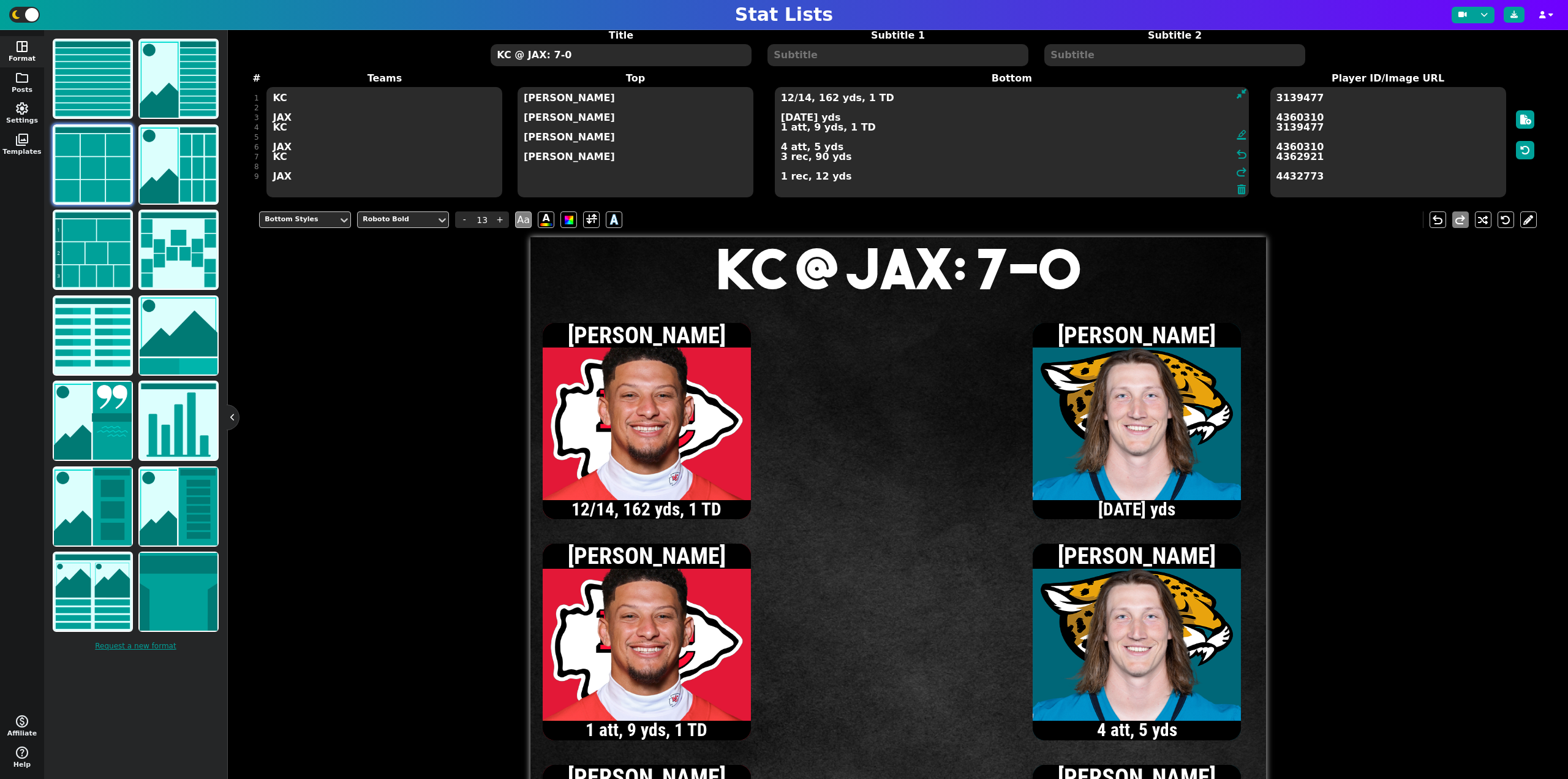
type textarea "12/14, 162 yds, 1 TD 4/6, 61 yds 1 att, 9 yds, 1 TD 4 att, 5 yds 3 rec, 90 yds …"
click at [553, 56] on textarea "KC @ JAX: 7-0" at bounding box center [620, 55] width 261 height 22
type input "20"
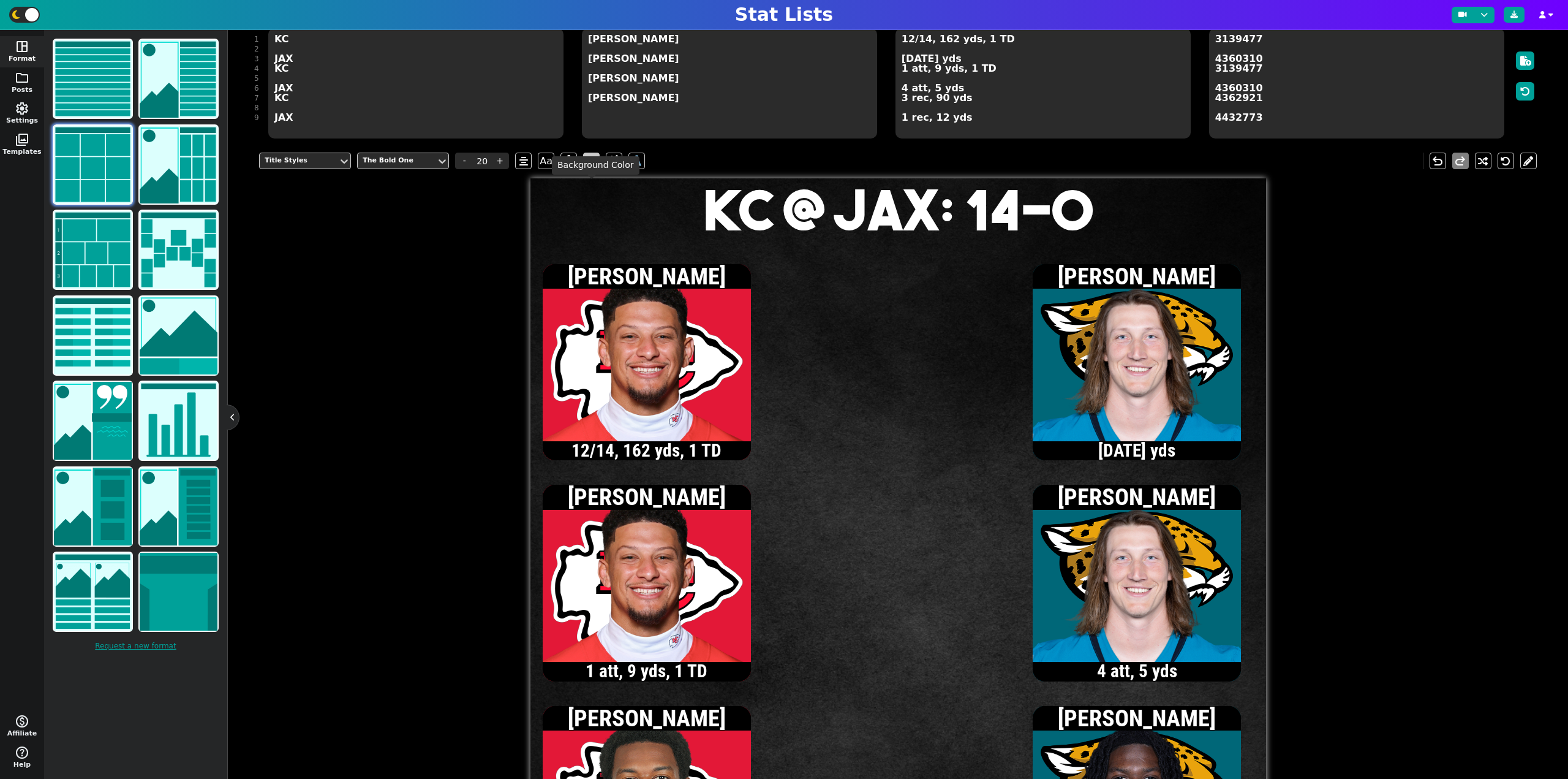
scroll to position [114, 0]
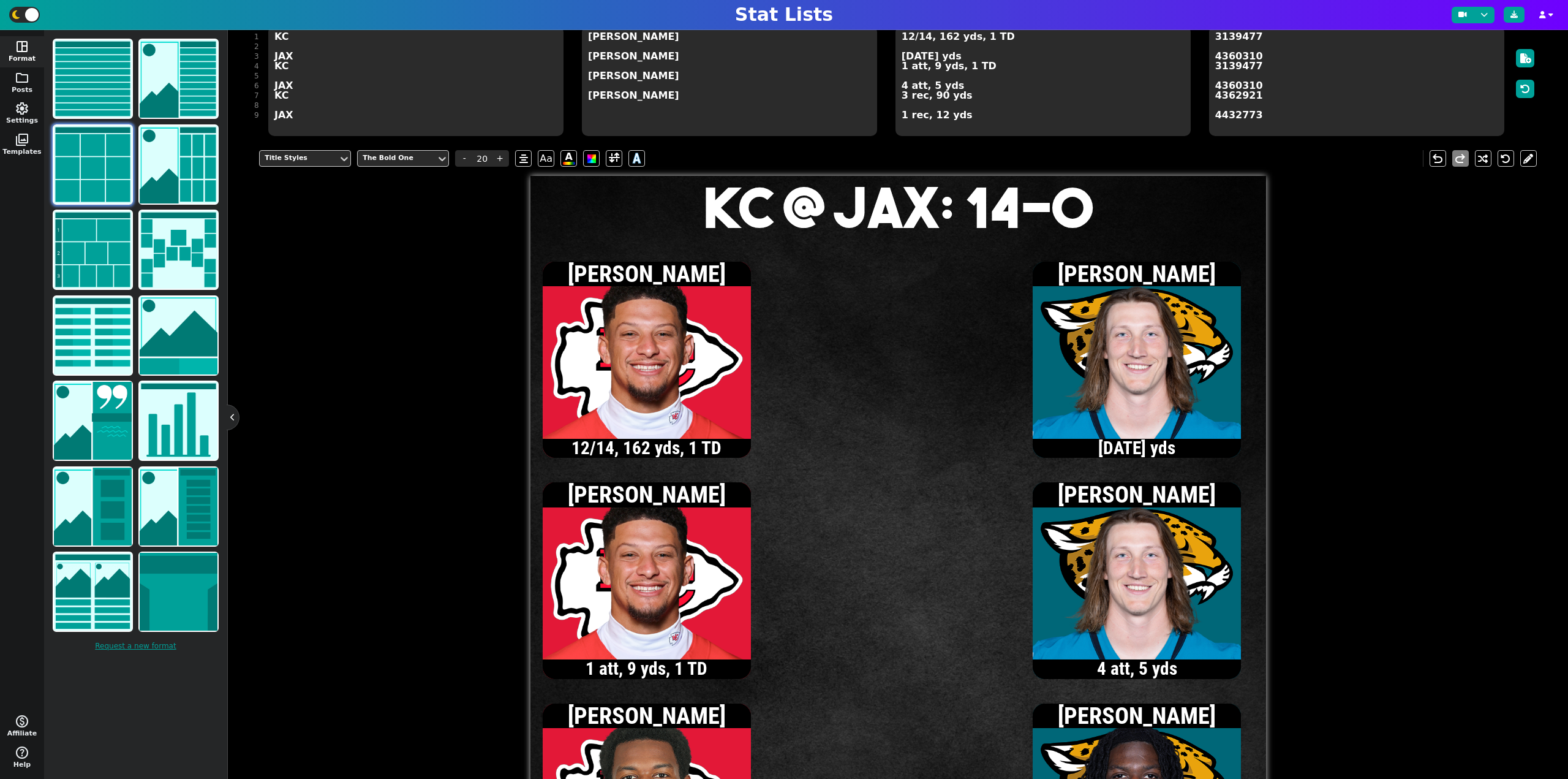
type textarea "KC @ JAX: 14-0"
click at [902, 87] on textarea "12/14, 162 yds, 1 TD 4/6, 61 yds 1 att, 9 yds, 1 TD 4 att, 5 yds 3 rec, 90 yds …" at bounding box center [1043, 81] width 295 height 110
type input "13"
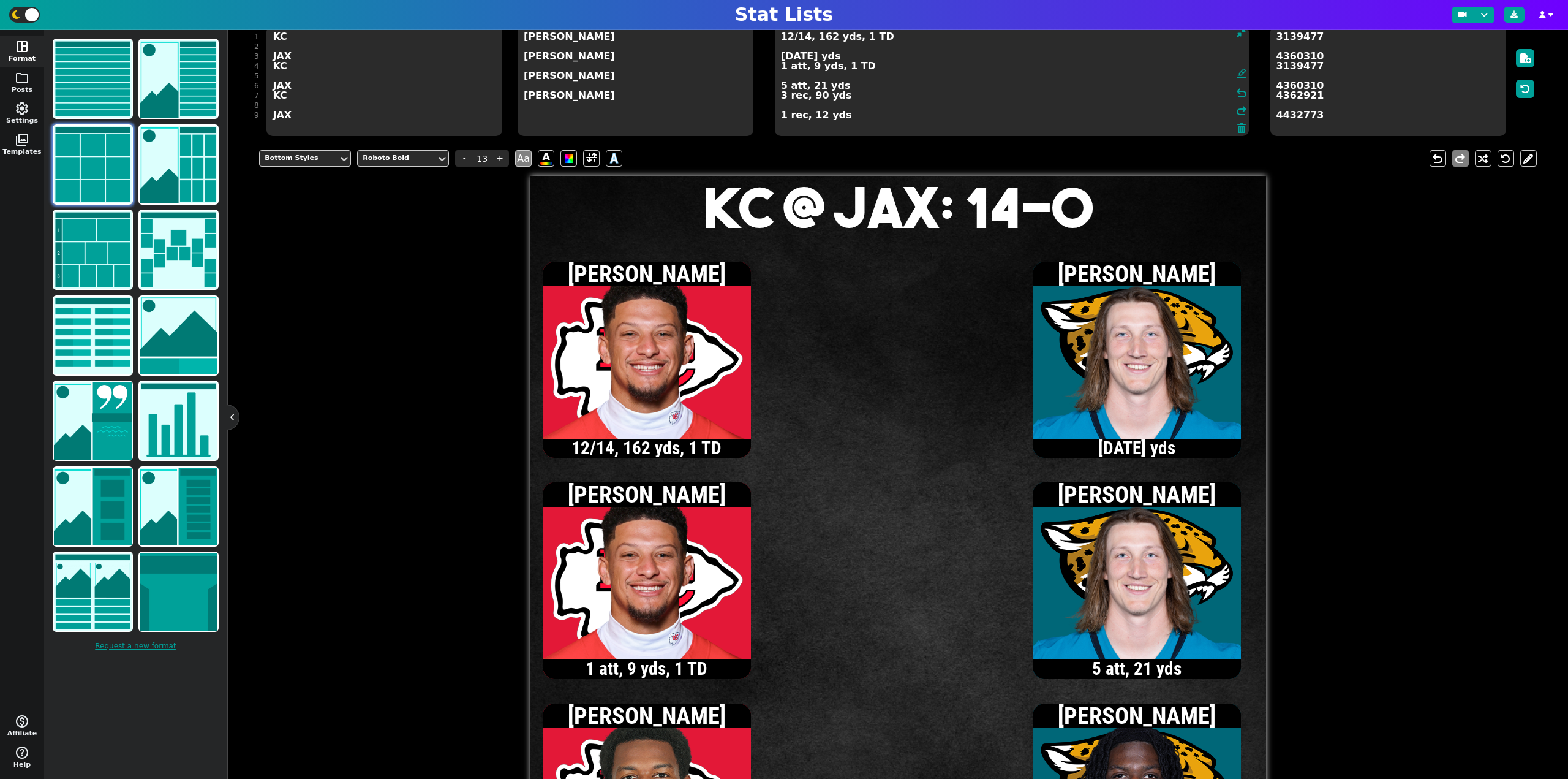
click at [782, 57] on textarea "12/14, 162 yds, 1 TD 4/6, 61 yds 1 att, 9 yds, 1 TD 5 att, 21 yds 3 rec, 90 yds…" at bounding box center [1011, 81] width 474 height 110
click at [782, 56] on textarea "12/14, 162 yds, 1 TD 5/7, 73 yds 1 att, 9 yds, 1 TD 5 att, 21 yds 3 rec, 90 yds…" at bounding box center [1011, 81] width 474 height 110
click at [781, 84] on textarea "12/14, 162 yds, 1 TD 6/9, 78 yds 1 att, 9 yds, 1 TD 5 att, 21 yds 3 rec, 90 yds…" at bounding box center [1011, 81] width 474 height 110
click at [781, 56] on textarea "12/14, 162 yds, 1 TD 6/9, 78 yds 1 att, 9 yds, 1 TD 6 att, 35 yds 3 rec, 90 yds…" at bounding box center [1011, 81] width 474 height 110
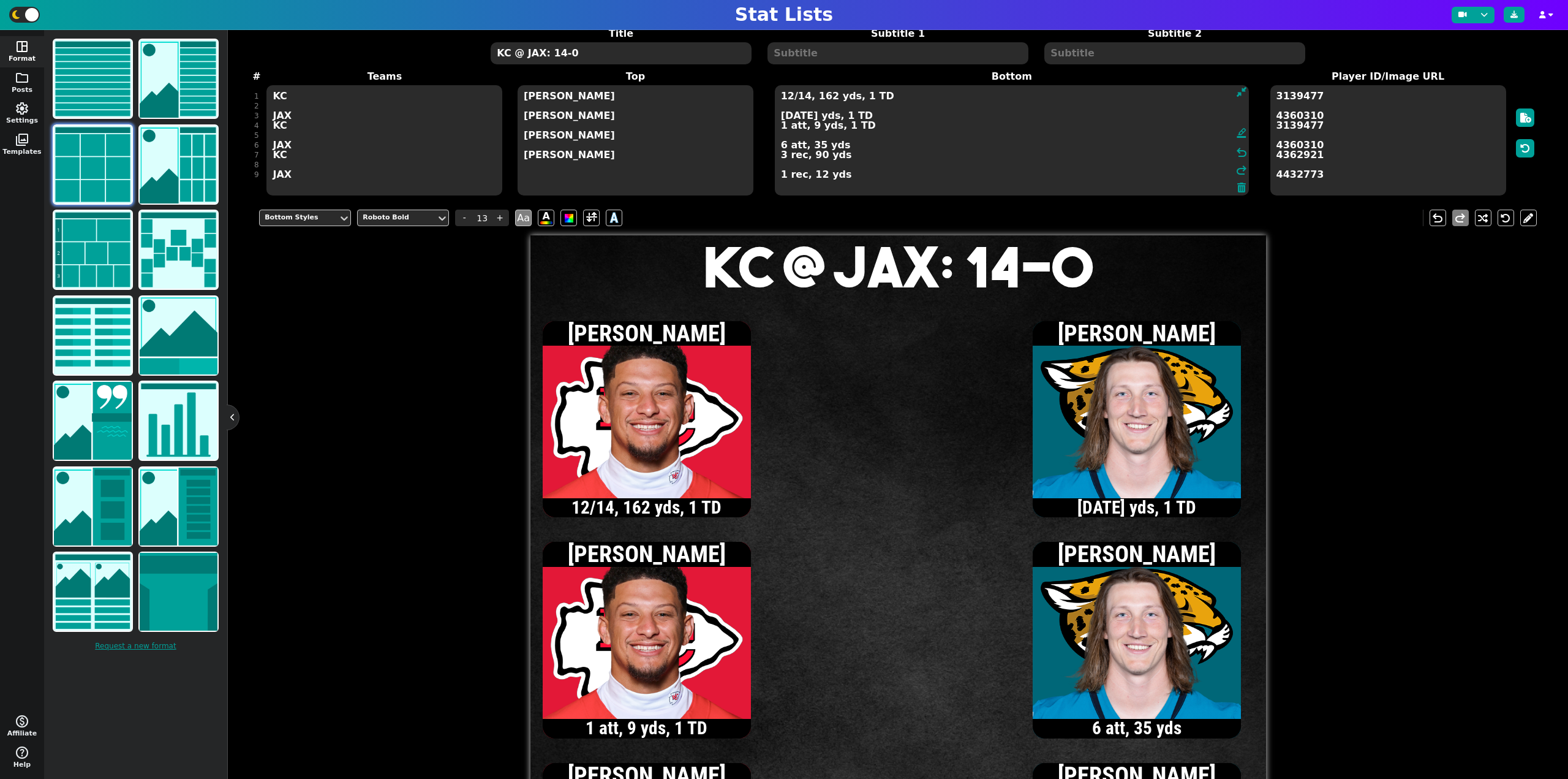
scroll to position [52, 0]
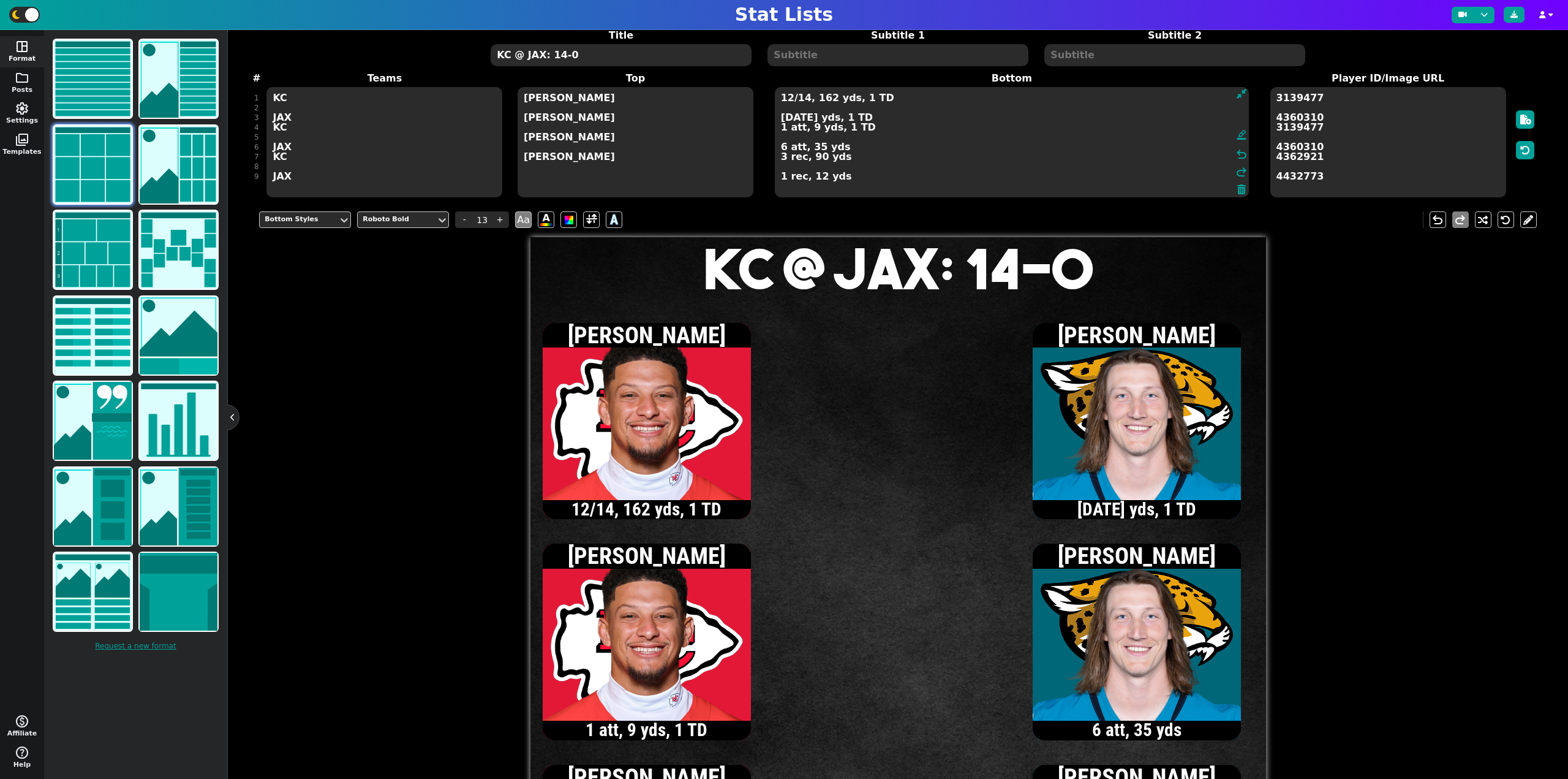
type textarea "12/14, 162 yds, 1 TD 7/11, 81 yds, 1 TD 1 att, 9 yds, 1 TD 6 att, 35 yds 3 rec,…"
click at [646, 57] on textarea "KC @ JAX: 14-0" at bounding box center [620, 55] width 261 height 22
type input "20"
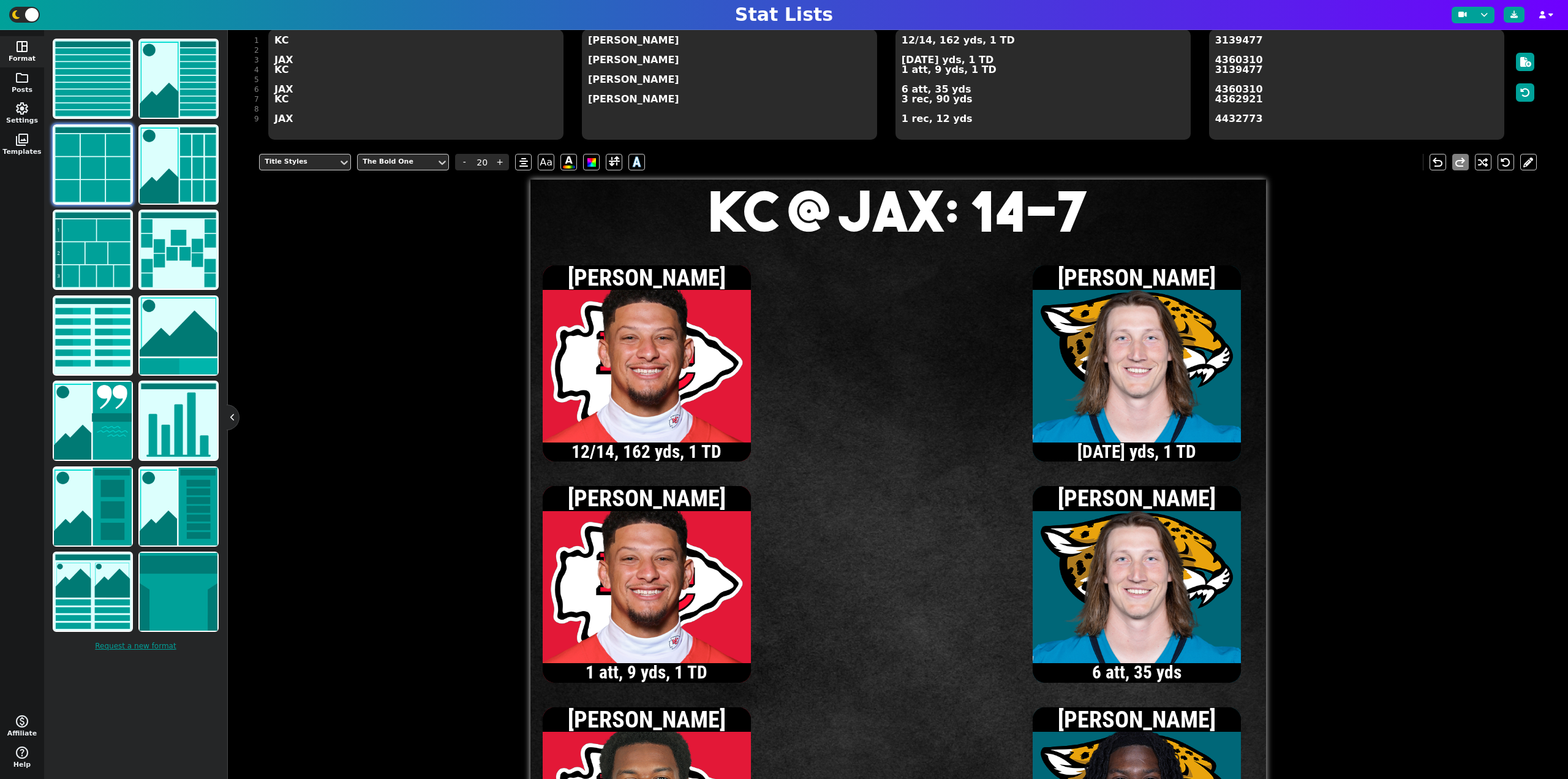
scroll to position [114, 0]
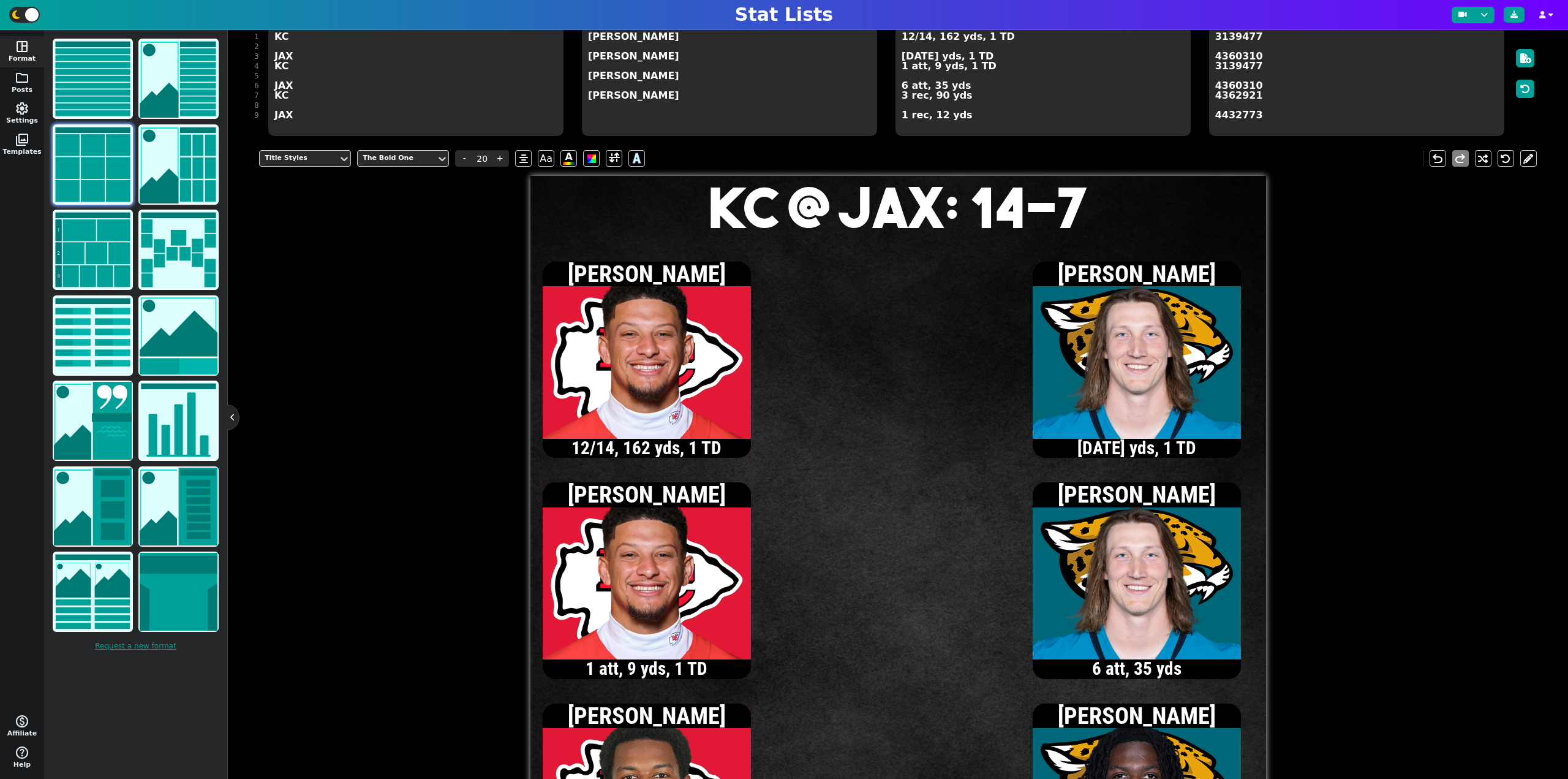
type textarea "KC @ JAX: 14-7"
click at [906, 37] on textarea "12/14, 162 yds, 1 TD 7/11, 81 yds, 1 TD 1 att, 9 yds, 1 TD 6 att, 35 yds 3 rec,…" at bounding box center [1043, 81] width 295 height 110
type input "13"
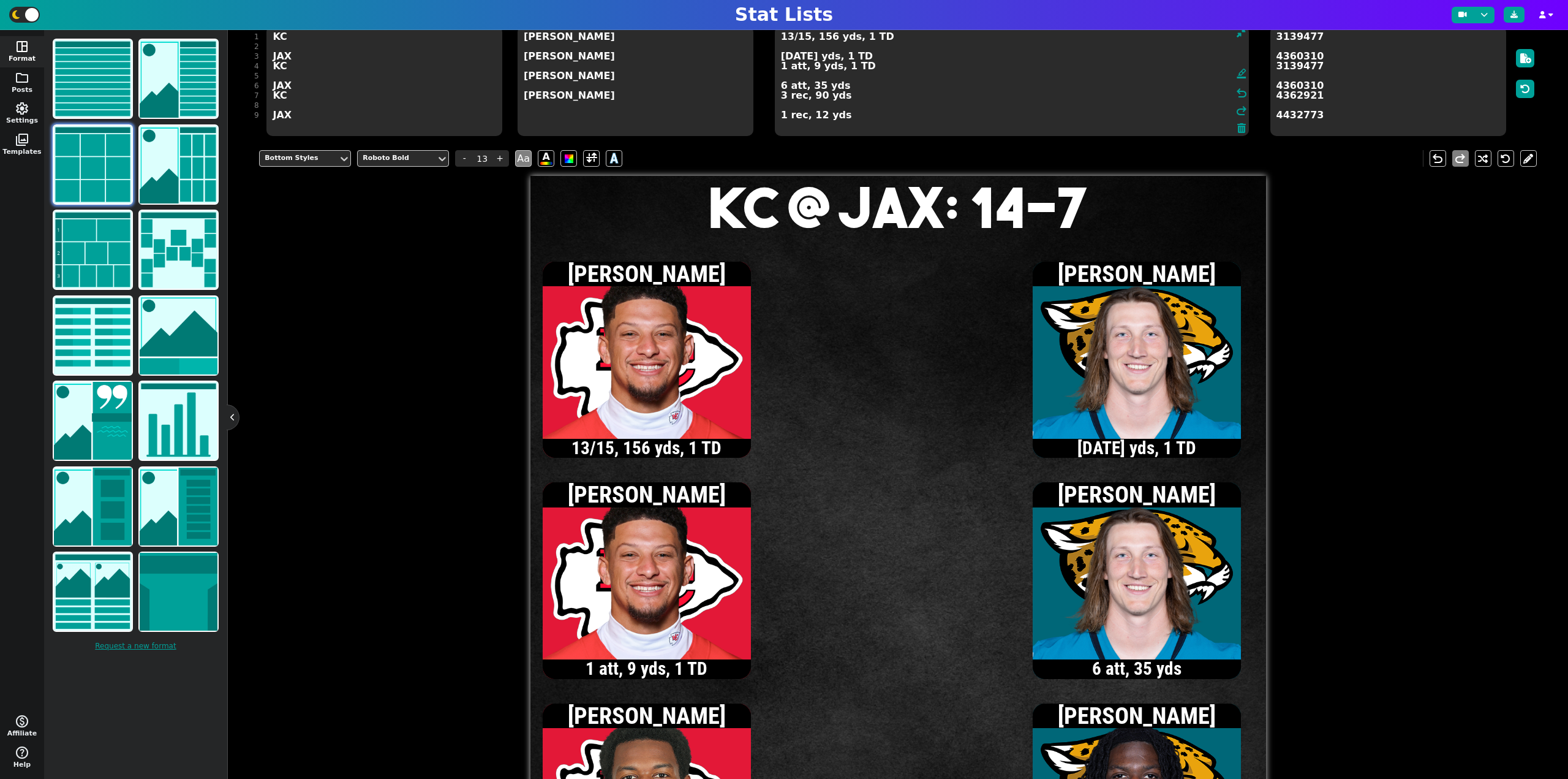
click at [788, 36] on textarea "13/15, 156 yds, 1 TD 7/11, 81 yds, 1 TD 1 att, 9 yds, 1 TD 6 att, 35 yds 3 rec,…" at bounding box center [1011, 81] width 474 height 110
click at [782, 56] on textarea "14/17, 164 yds, 1 TD 7/11, 81 yds, 1 TD 1 att, 9 yds, 1 TD 6 att, 35 yds 3 rec,…" at bounding box center [1011, 81] width 474 height 110
click at [781, 117] on textarea "14/17, 164 yds, 1 TD 8/12, 94 yds, 1 TD 1 att, 9 yds, 1 TD 6 att, 35 yds 3 rec,…" at bounding box center [1011, 81] width 474 height 110
click at [782, 56] on textarea "14/17, 164 yds, 1 TD 8/12, 94 yds, 1 TD 1 att, 9 yds, 1 TD 6 att, 35 yds 3 rec,…" at bounding box center [1011, 81] width 474 height 110
click at [788, 39] on textarea "14/17, 164 yds, 1 TD 9/13, 107 yds, 1 TD 1 att, 9 yds, 1 TD 6 att, 35 yds 3 rec…" at bounding box center [1011, 81] width 474 height 110
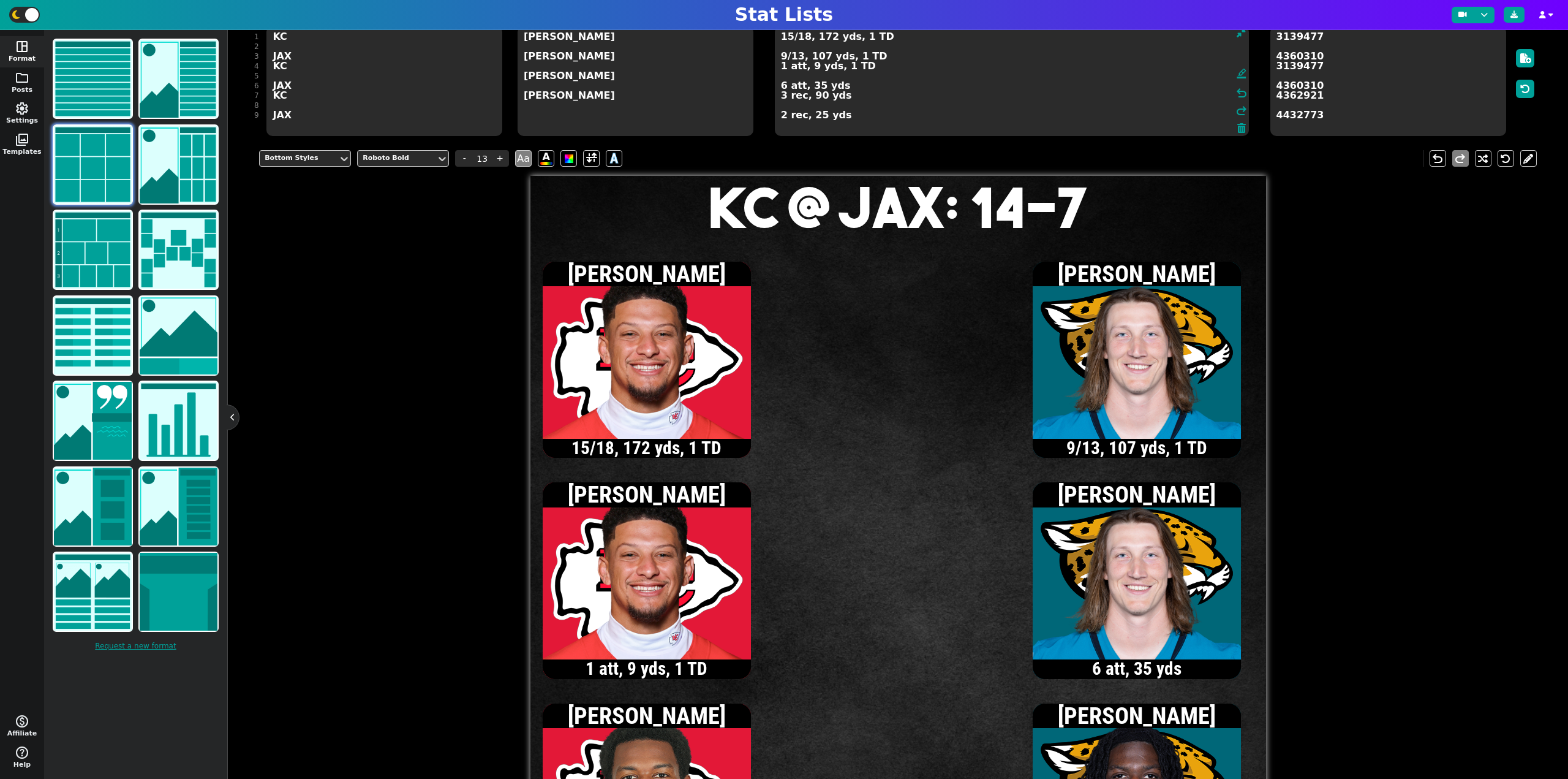
click at [803, 36] on textarea "15/18, 172 yds, 1 TD 9/13, 107 yds, 1 TD 1 att, 9 yds, 1 TD 6 att, 35 yds 3 rec…" at bounding box center [1011, 81] width 474 height 110
click at [783, 57] on textarea "15/19, 172 yds, 1 TD 9/13, 107 yds, 1 TD 1 att, 9 yds, 1 TD 6 att, 35 yds 3 rec…" at bounding box center [1011, 81] width 474 height 110
click at [787, 56] on textarea "15/19, 172 yds, 1 TD 10/14, 114 yds, 1 TD 1 att, 9 yds, 1 TD 6 att, 35 yds 3 re…" at bounding box center [1011, 81] width 474 height 110
click at [786, 56] on textarea "15/19, 172 yds, 1 TD 11/15, 158 yds, 1 TD 1 att, 9 yds, 1 TD 6 att, 35 yds 3 re…" at bounding box center [1011, 81] width 474 height 110
click at [781, 86] on textarea "15/19, 172 yds, 1 TD 12/16, 165 yds, 1 TD 1 att, 9 yds, 1 TD 6 att, 35 yds 3 re…" at bounding box center [1011, 81] width 474 height 110
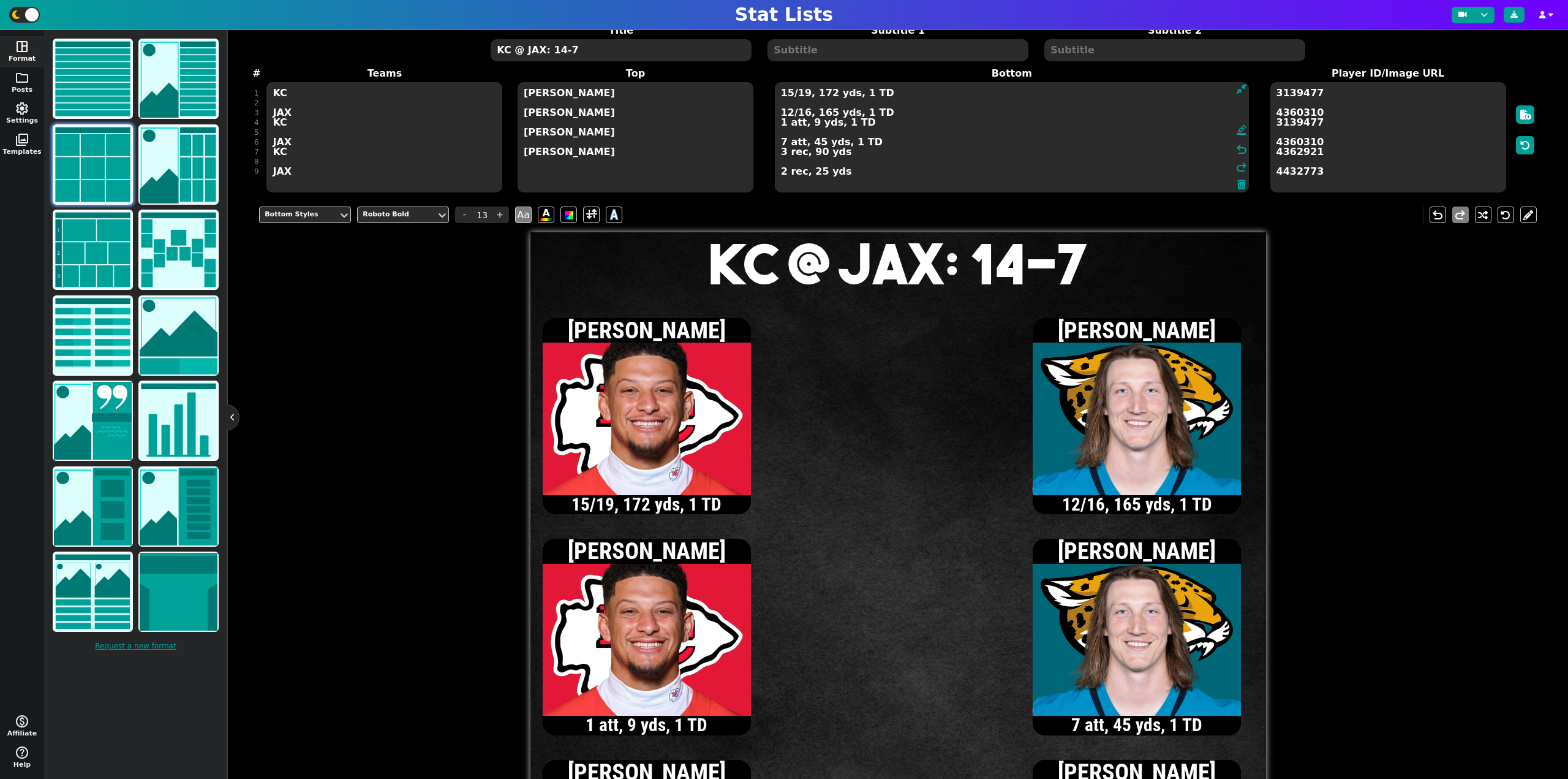
scroll to position [52, 0]
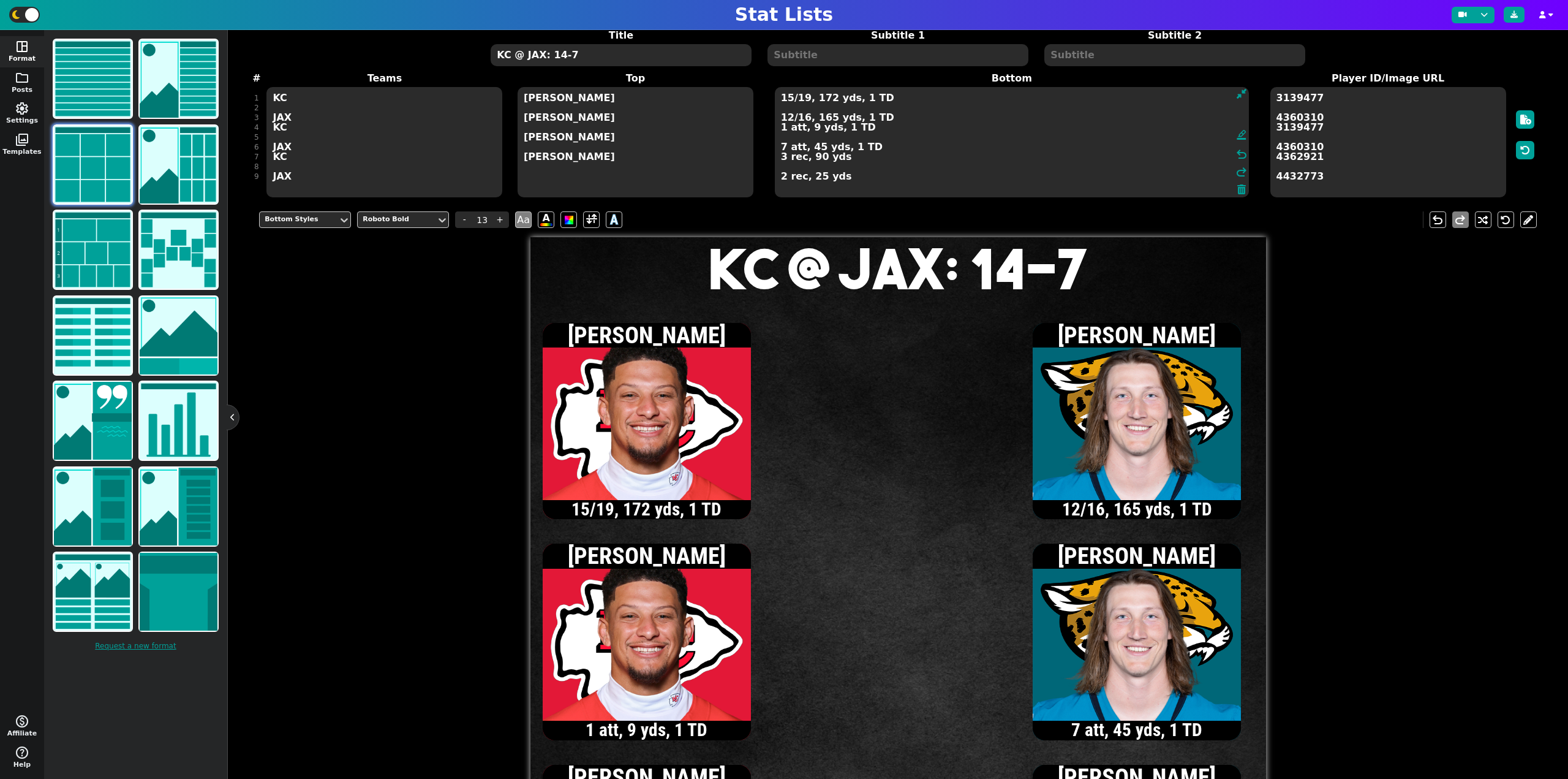
type textarea "15/19, 172 yds, 1 TD 12/16, 165 yds, 1 TD 1 att, 9 yds, 1 TD 7 att, 45 yds, 1 T…"
click at [639, 60] on textarea "KC @ JAX: 14-7" at bounding box center [620, 55] width 261 height 22
type input "20"
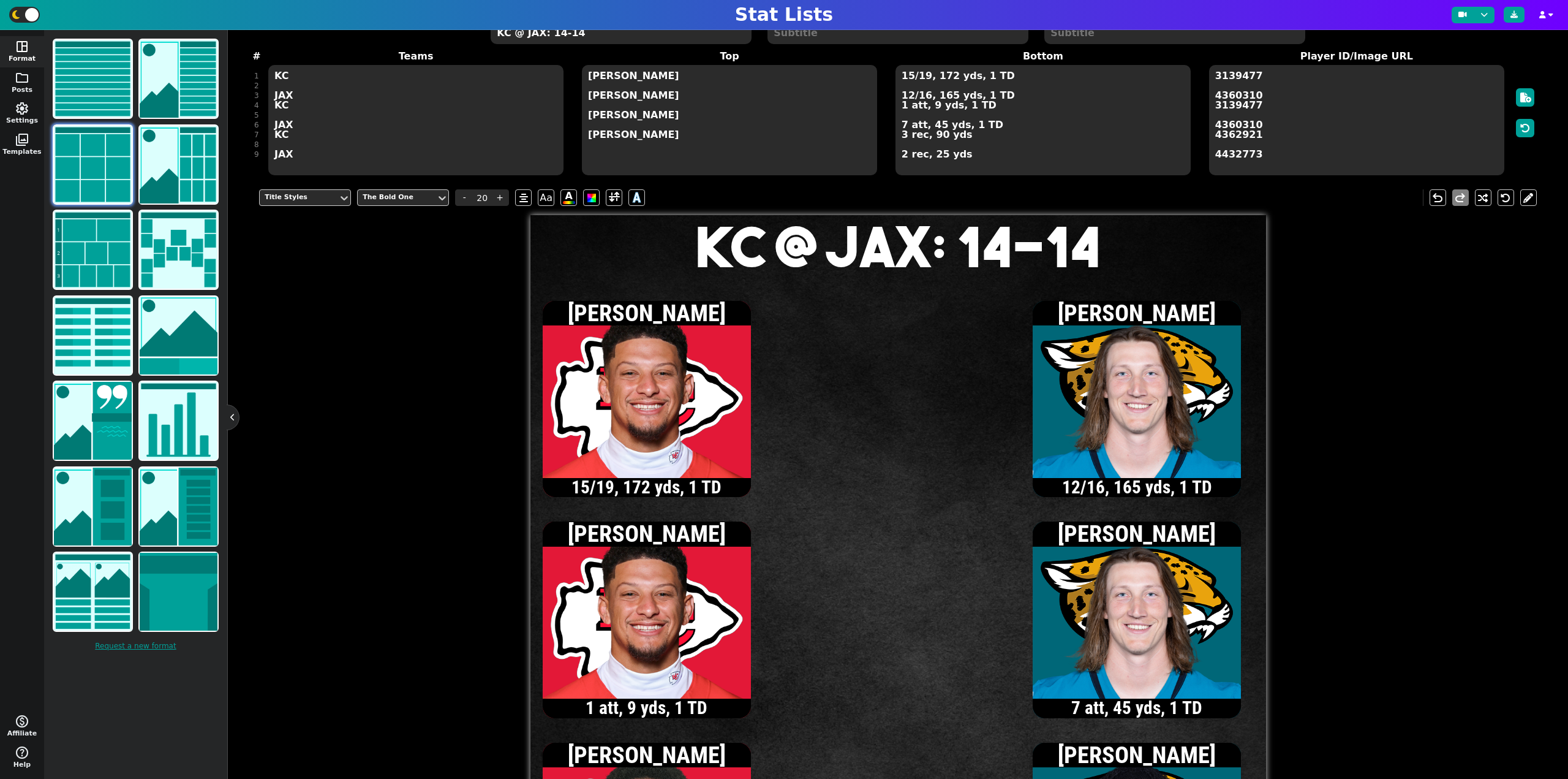
scroll to position [114, 0]
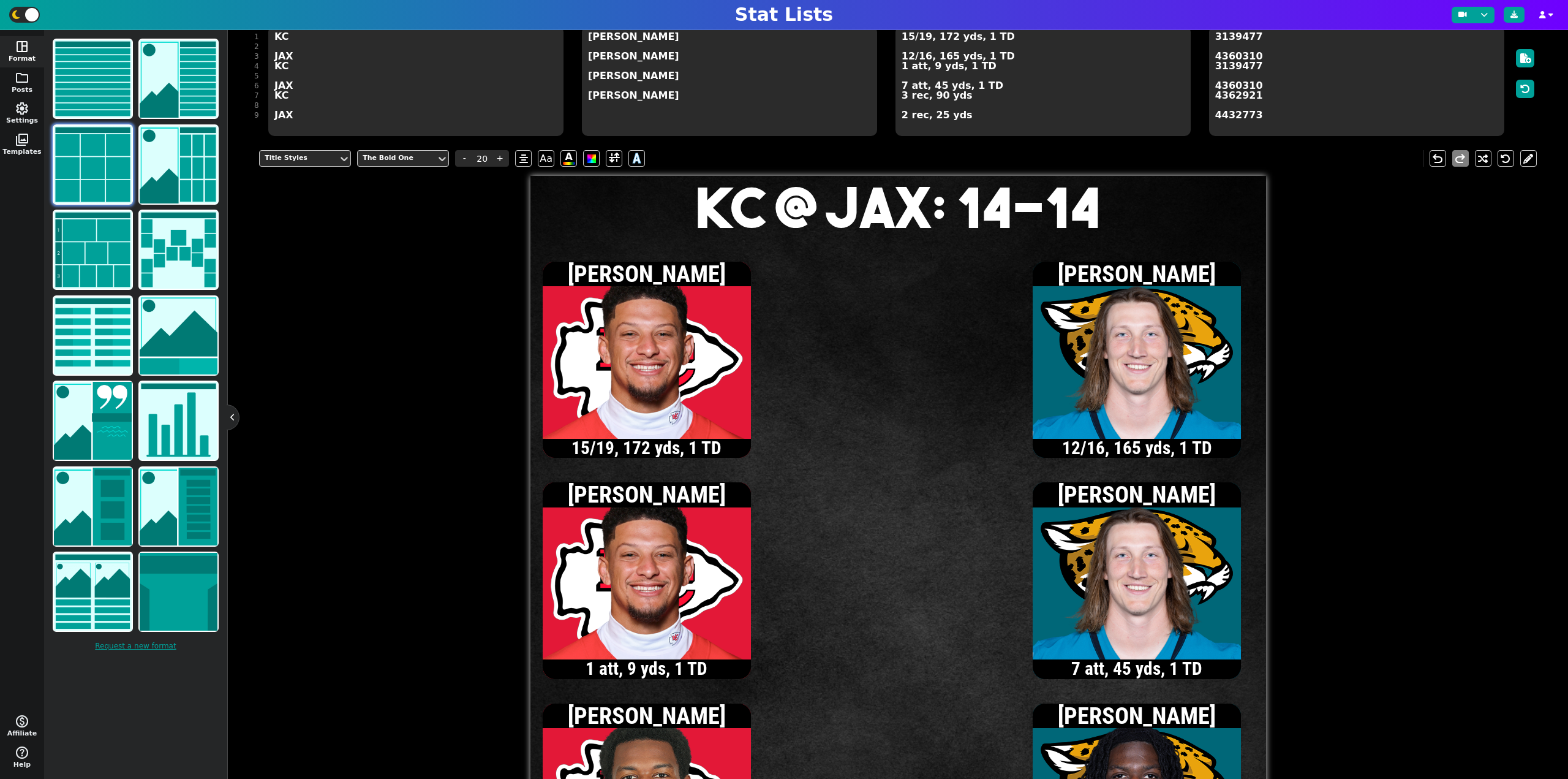
type textarea "KC @ JAX: 14-14"
click at [907, 35] on textarea "15/19, 172 yds, 1 TD 12/16, 165 yds, 1 TD 1 att, 9 yds, 1 TD 7 att, 45 yds, 1 T…" at bounding box center [1043, 81] width 295 height 110
type input "13"
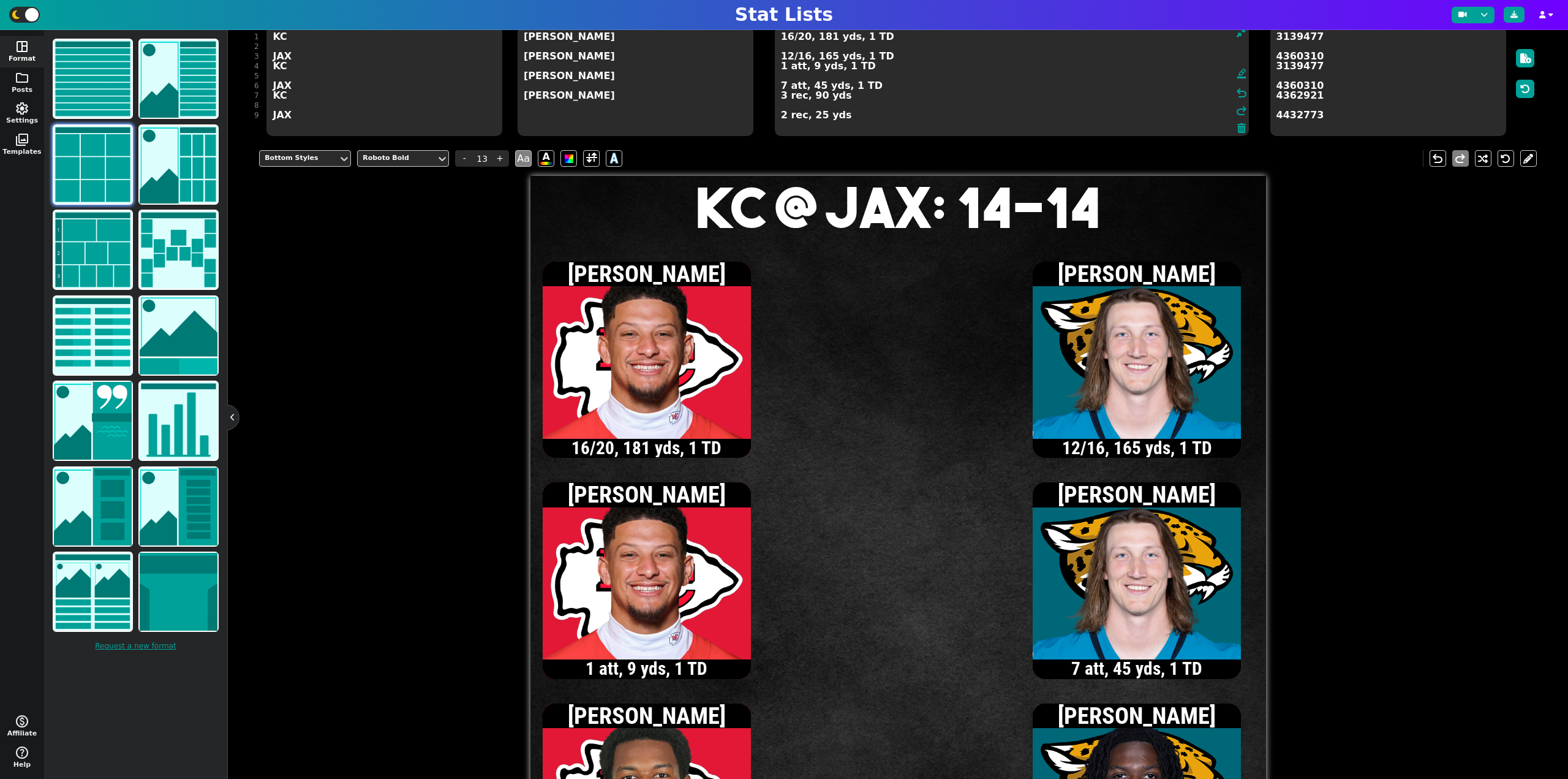
click at [788, 37] on textarea "16/20, 181 yds, 1 TD 12/16, 165 yds, 1 TD 1 att, 9 yds, 1 TD 7 att, 45 yds, 1 T…" at bounding box center [1011, 81] width 474 height 110
click at [788, 40] on textarea "17/21, 191 yds, 1 TD 12/16, 165 yds, 1 TD 1 att, 9 yds, 1 TD 7 att, 45 yds, 1 T…" at bounding box center [1011, 81] width 474 height 110
click at [790, 39] on textarea "18/22, 198 yds, 1 TD 12/16, 165 yds, 1 TD 1 att, 9 yds, 1 TD 7 att, 45 yds, 1 T…" at bounding box center [1011, 81] width 474 height 110
click at [803, 39] on textarea "19/23, 210 yds, 1 TD 12/16, 165 yds, 1 TD 1 att, 9 yds, 1 TD 7 att, 45 yds, 1 T…" at bounding box center [1011, 81] width 474 height 110
click at [781, 71] on textarea "19/24, 210 yds, 1 TD 12/16, 165 yds, 1 TD 1 att, 9 yds, 1 TD 7 att, 45 yds, 1 T…" at bounding box center [1011, 81] width 474 height 110
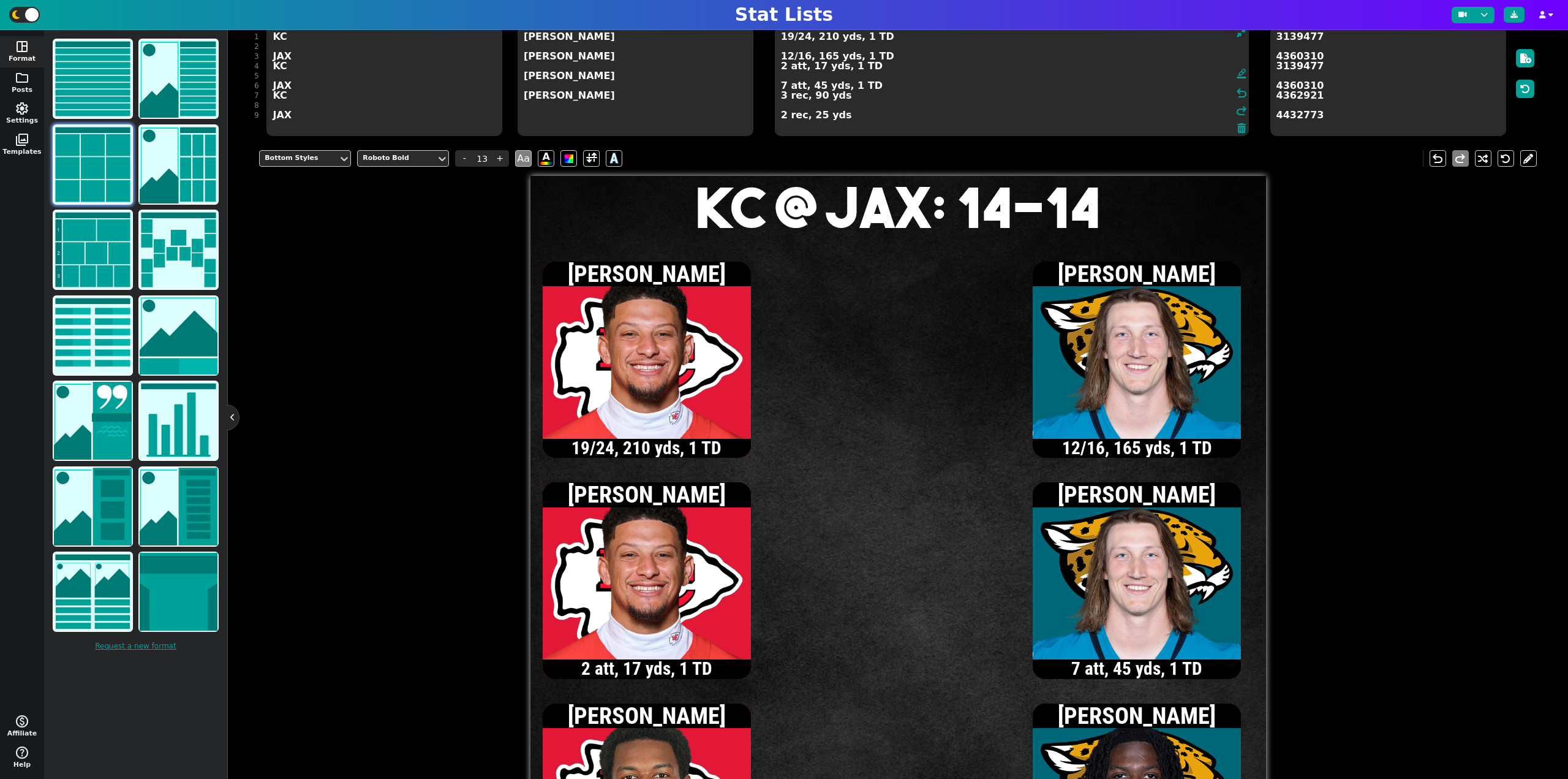
click at [788, 37] on textarea "19/24, 210 yds, 1 TD 12/16, 165 yds, 1 TD 2 att, 17 yds, 1 TD 7 att, 45 yds, 1 …" at bounding box center [1011, 81] width 474 height 110
click at [802, 40] on textarea "20/25, 215 yds, 1 TD 12/16, 165 yds, 1 TD 2 att, 17 yds, 1 TD 7 att, 45 yds, 1 …" at bounding box center [1011, 81] width 474 height 110
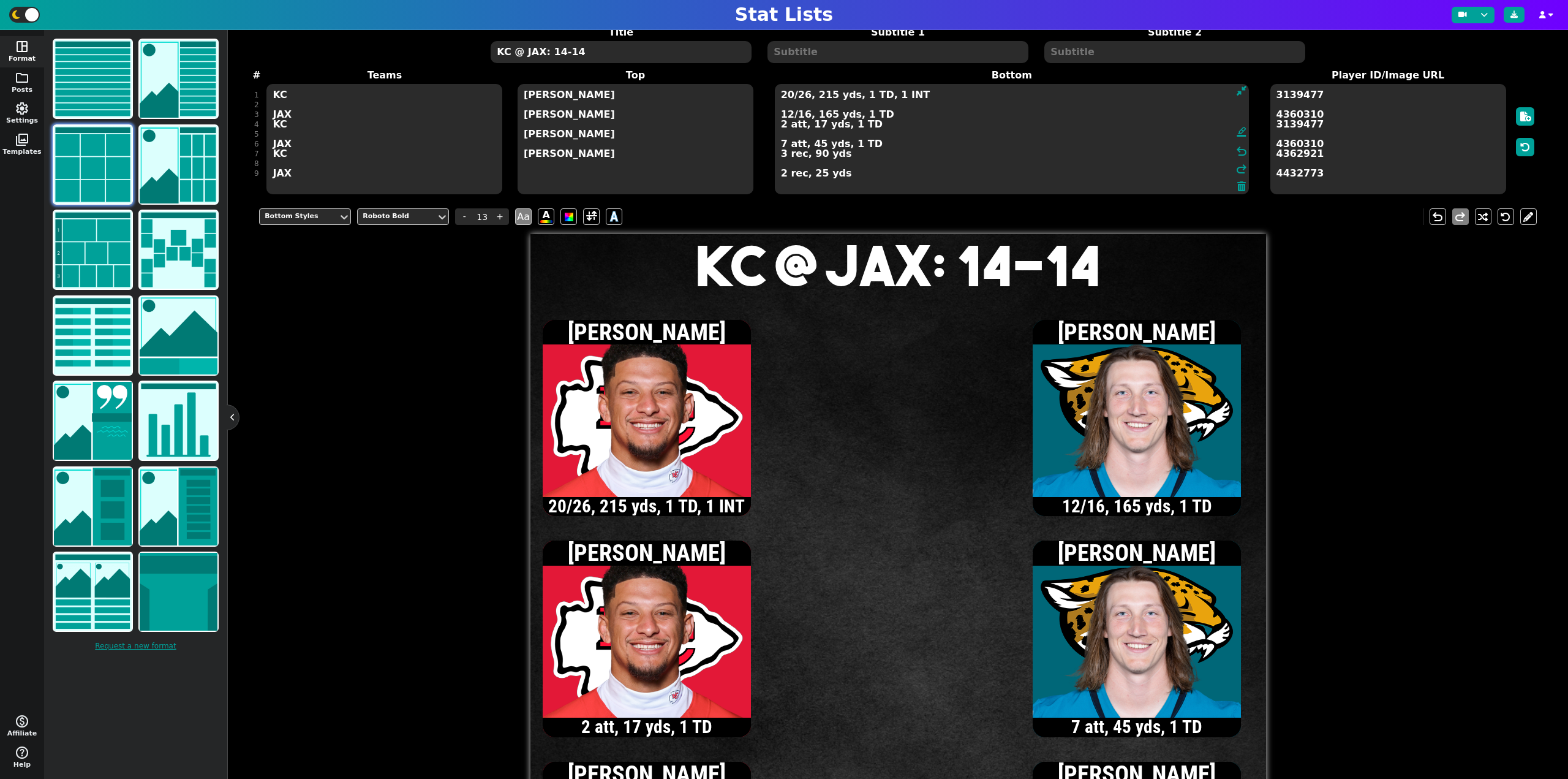
scroll to position [52, 0]
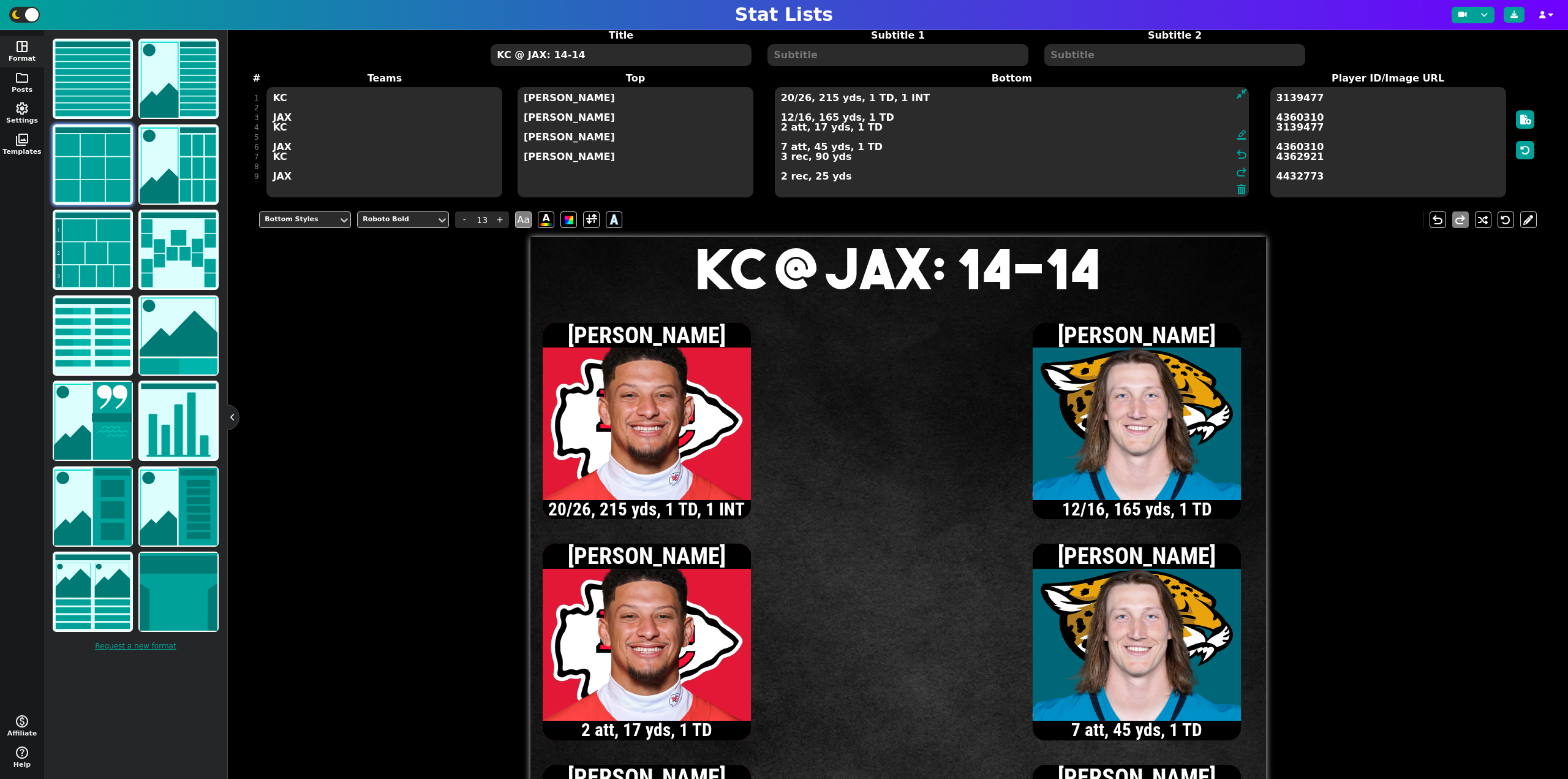
type textarea "20/26, 215 yds, 1 TD, 1 INT 12/16, 165 yds, 1 TD 2 att, 17 yds, 1 TD 7 att, 45 …"
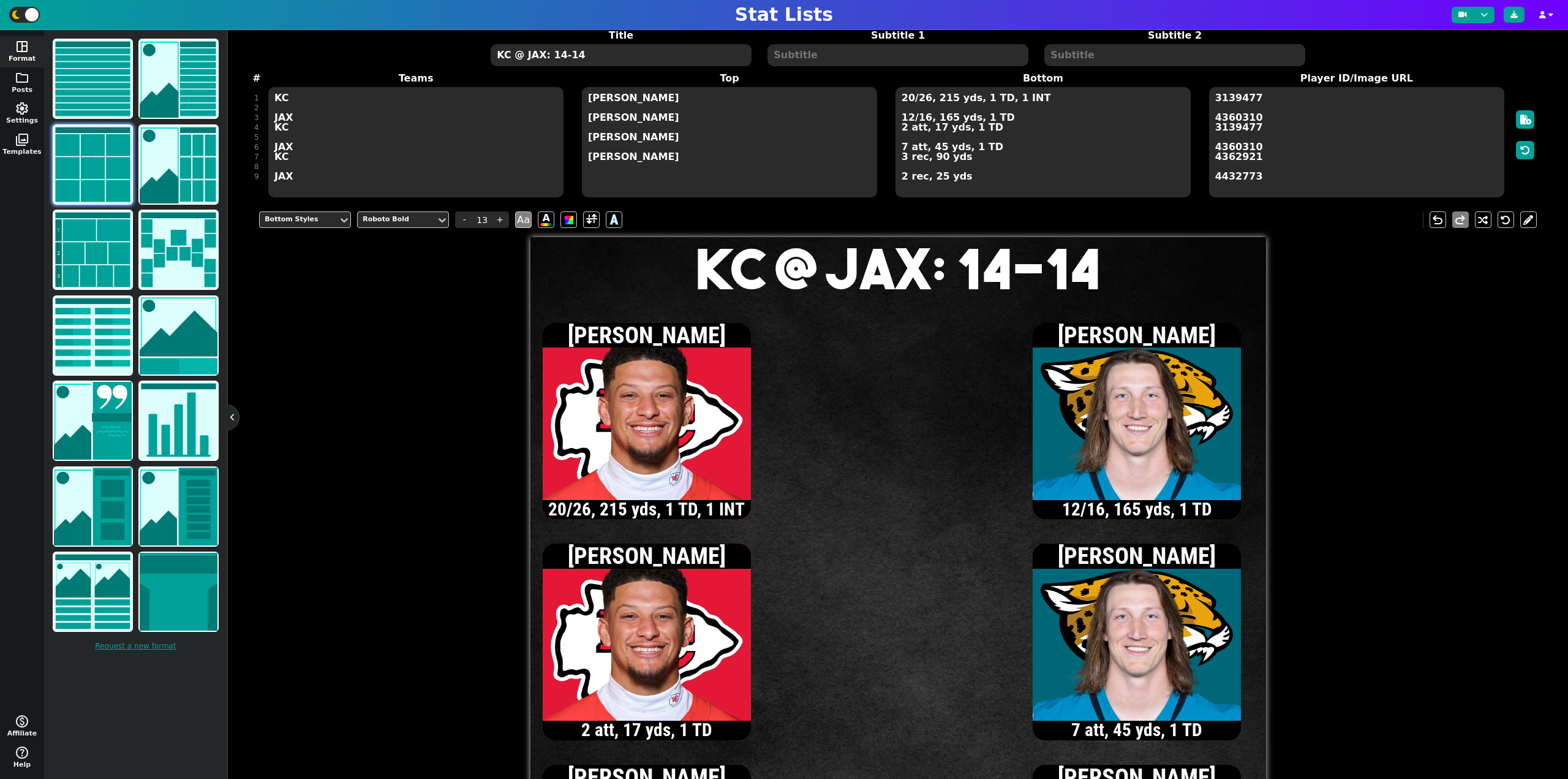
click at [619, 56] on textarea "KC @ JAX: 14-14" at bounding box center [620, 55] width 261 height 22
type input "20"
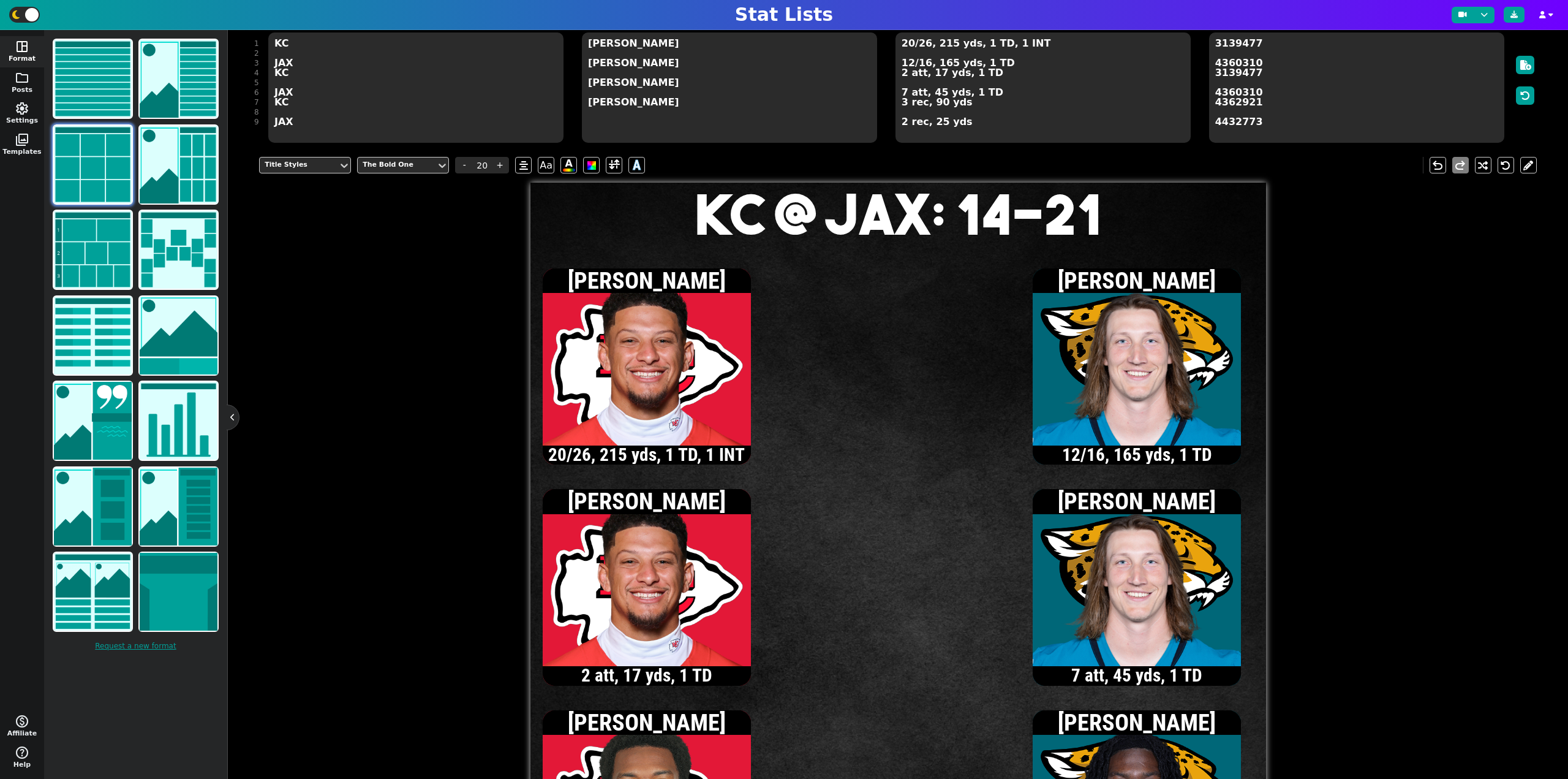
scroll to position [114, 0]
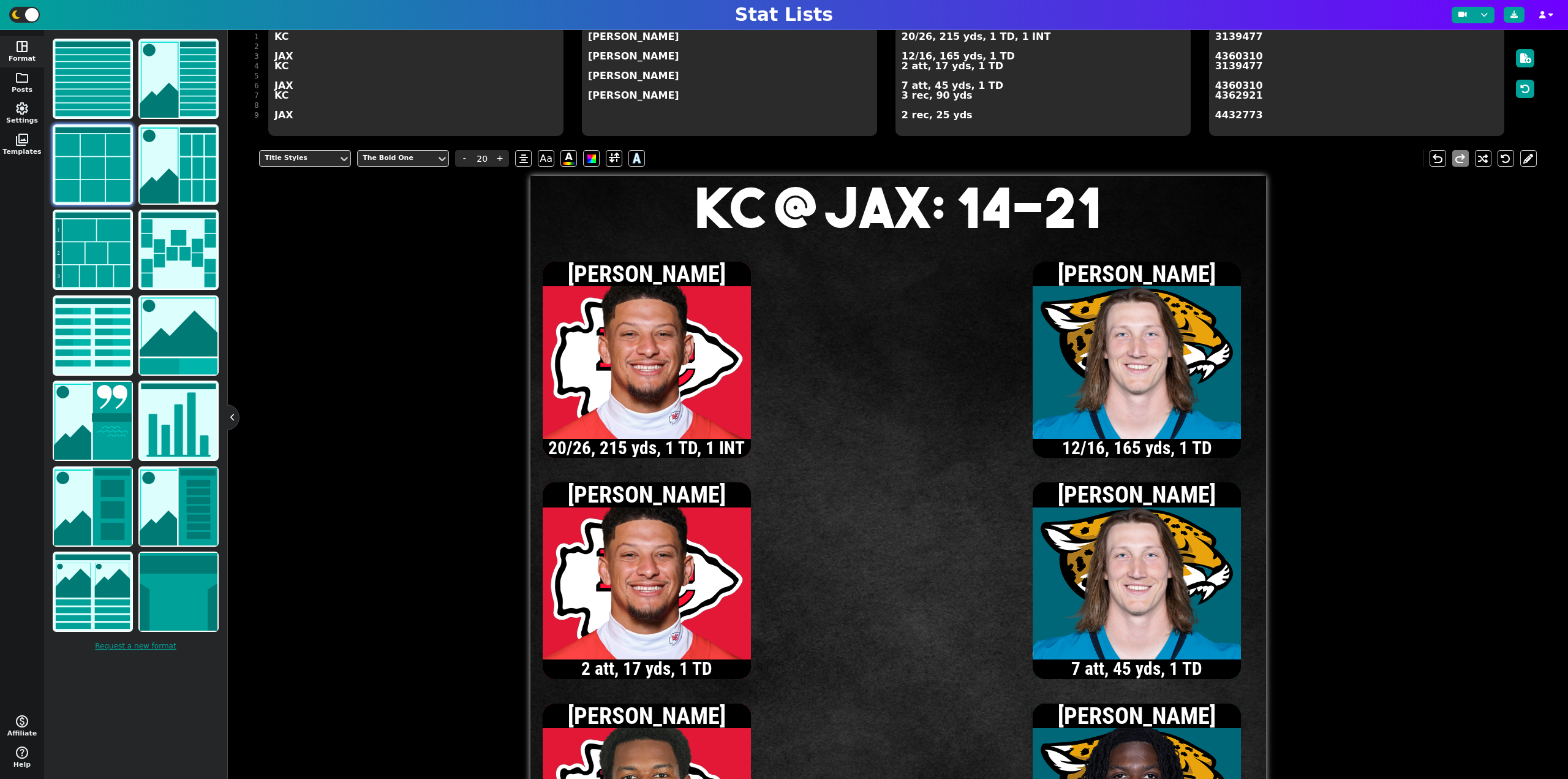
type textarea "KC @ JAX: 14-21"
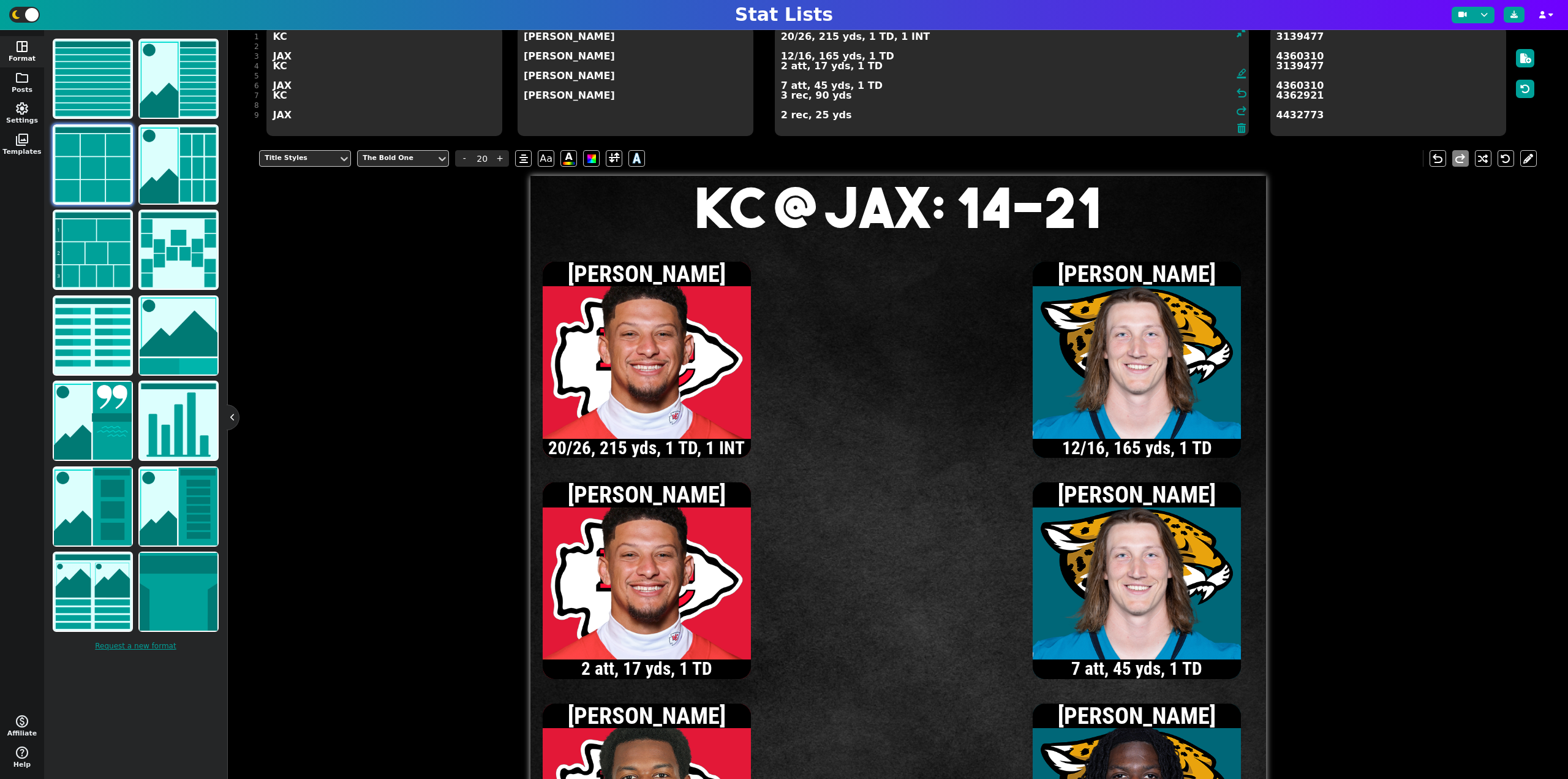
click at [908, 37] on textarea "20/26, 215 yds, 1 TD, 1 INT 12/16, 165 yds, 1 TD 2 att, 17 yds, 1 TD 7 att, 45 …" at bounding box center [1011, 81] width 474 height 110
type input "13"
click at [788, 40] on textarea "21/27, 234 yds, 1 TD, 1 INT 12/16, 165 yds, 1 TD 2 att, 17 yds, 1 TD 7 att, 45 …" at bounding box center [1011, 81] width 474 height 110
click at [781, 66] on textarea "22/29, 242 yds, 1 TD, 1 INT 12/16, 165 yds, 1 TD 2 att, 17 yds, 1 TD 7 att, 45 …" at bounding box center [1011, 81] width 474 height 110
click at [804, 37] on textarea "22/29, 242 yds, 1 TD, 1 INT 12/16, 165 yds, 1 TD 3 att, 26 yds, 1 TD 7 att, 45 …" at bounding box center [1011, 81] width 474 height 110
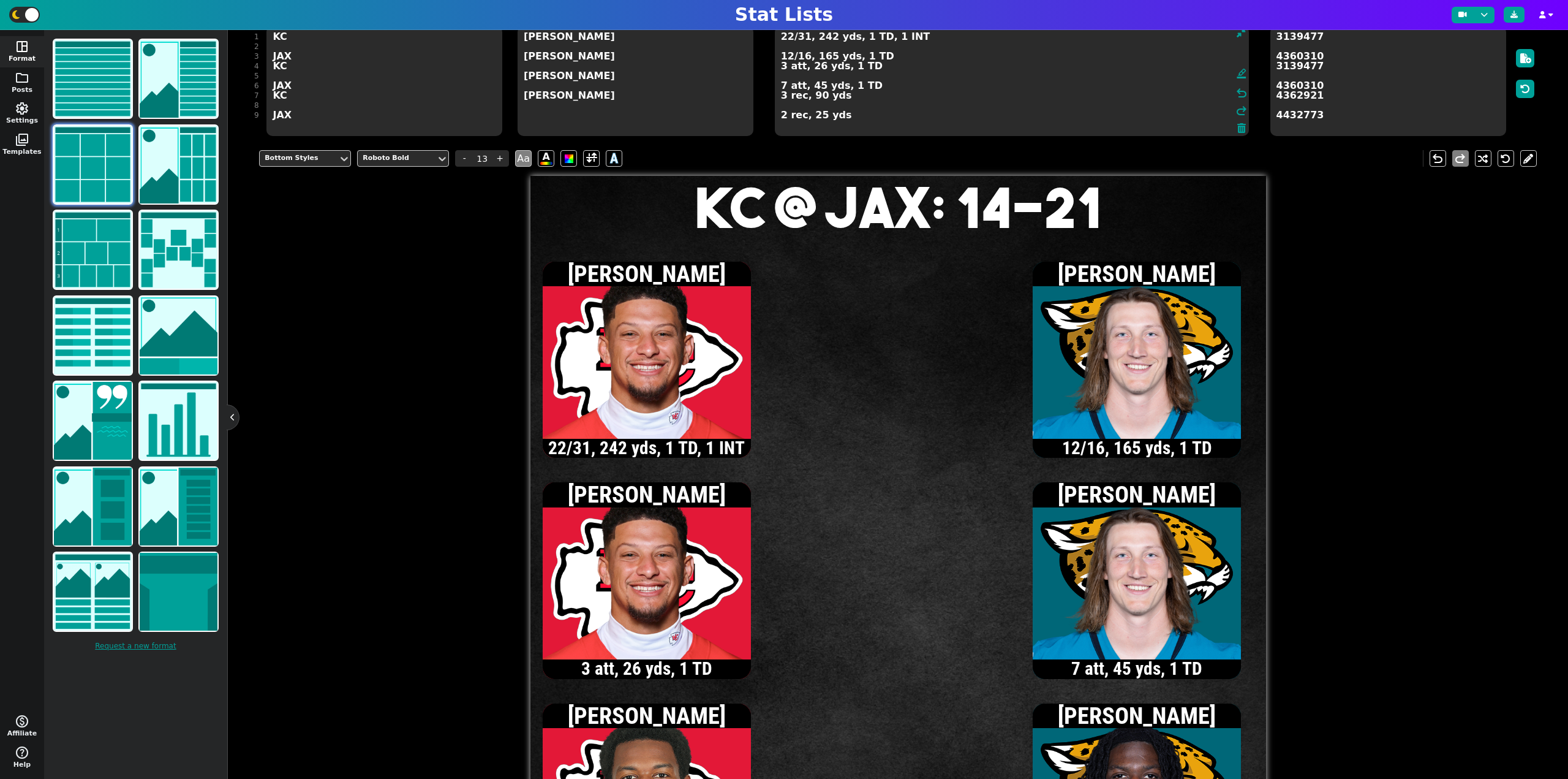
click at [782, 68] on textarea "22/31, 242 yds, 1 TD, 1 INT 12/16, 165 yds, 1 TD 3 att, 26 yds, 1 TD 7 att, 45 …" at bounding box center [1011, 81] width 474 height 110
click at [788, 57] on textarea "22/31, 242 yds, 1 TD, 1 INT 12/16, 165 yds, 1 TD 4 att, 40 yds, 1 TD 7 att, 45 …" at bounding box center [1011, 81] width 474 height 110
click at [803, 57] on textarea "22/31, 242 yds, 1 TD, 1 INT 13/17, 168 yds, 1 TD 4 att, 40 yds, 1 TD 7 att, 45 …" at bounding box center [1011, 81] width 474 height 110
click at [788, 37] on textarea "22/31, 242 yds, 1 TD, 1 INT 13/18, 168 yds, 1 TD, 1 INT 4 att, 40 yds, 1 TD 7 a…" at bounding box center [1011, 81] width 474 height 110
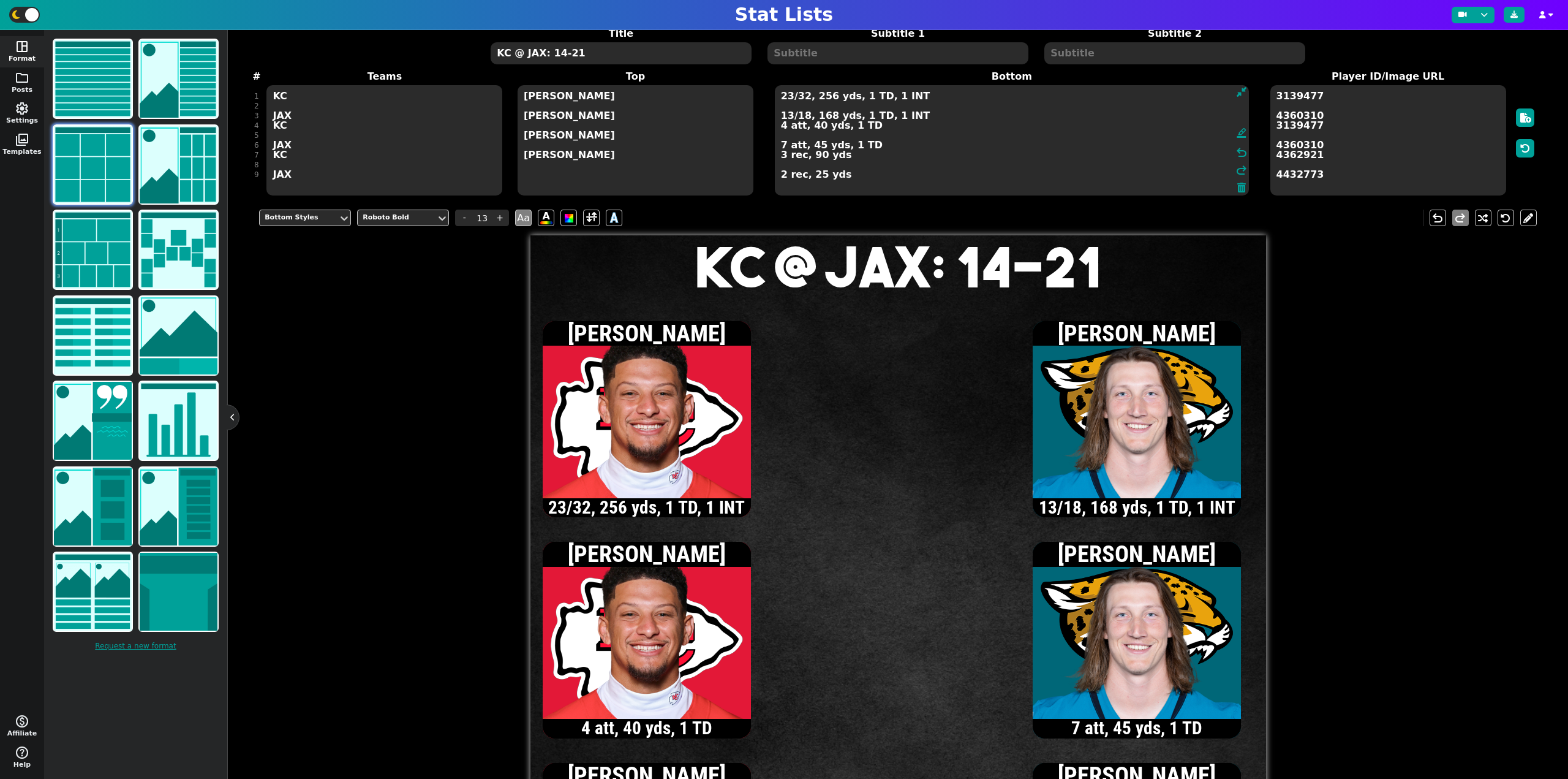
scroll to position [52, 0]
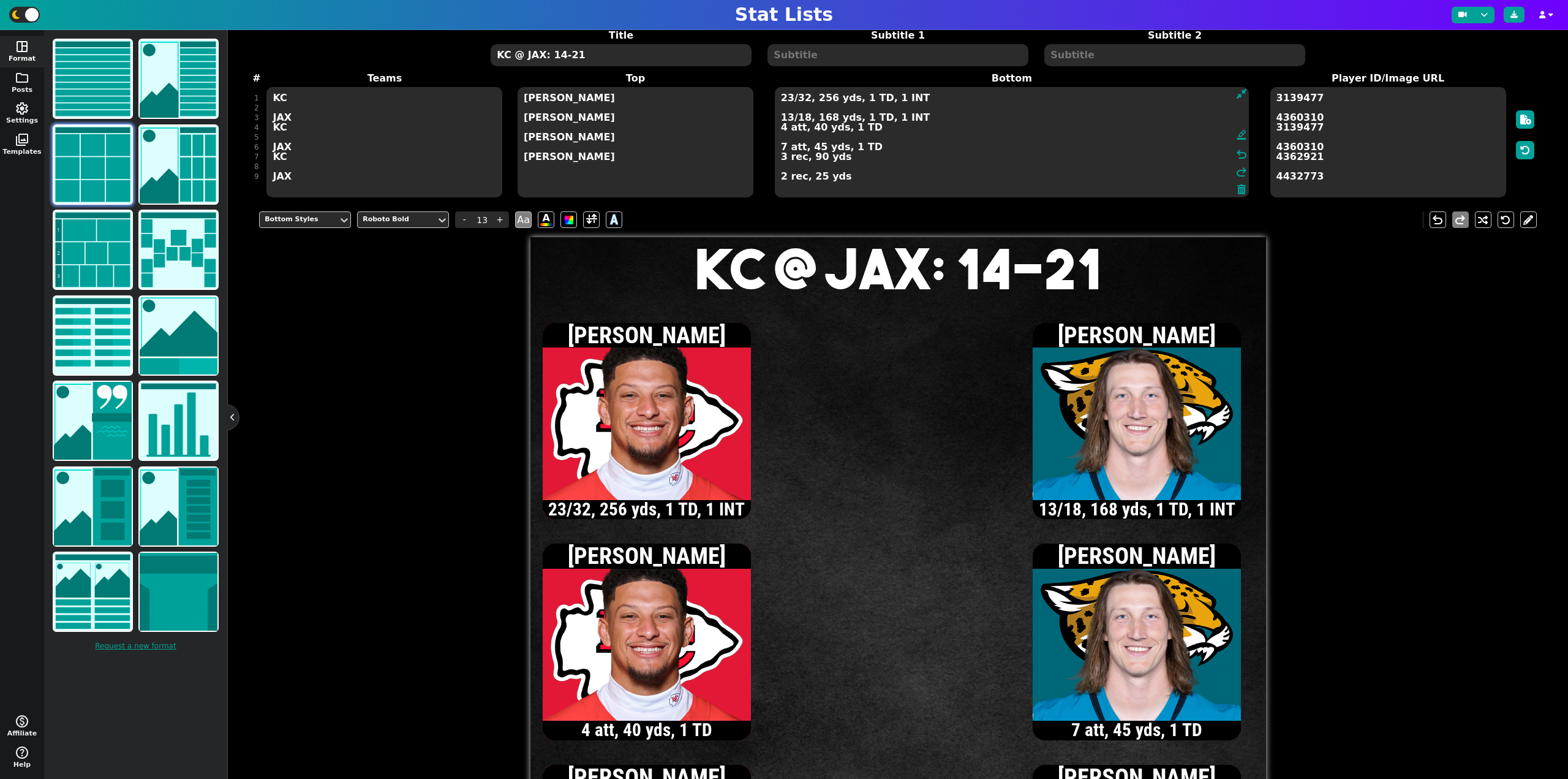
type textarea "23/32, 256 yds, 1 TD, 1 INT 13/18, 168 yds, 1 TD, 1 INT 4 att, 40 yds, 1 TD 7 a…"
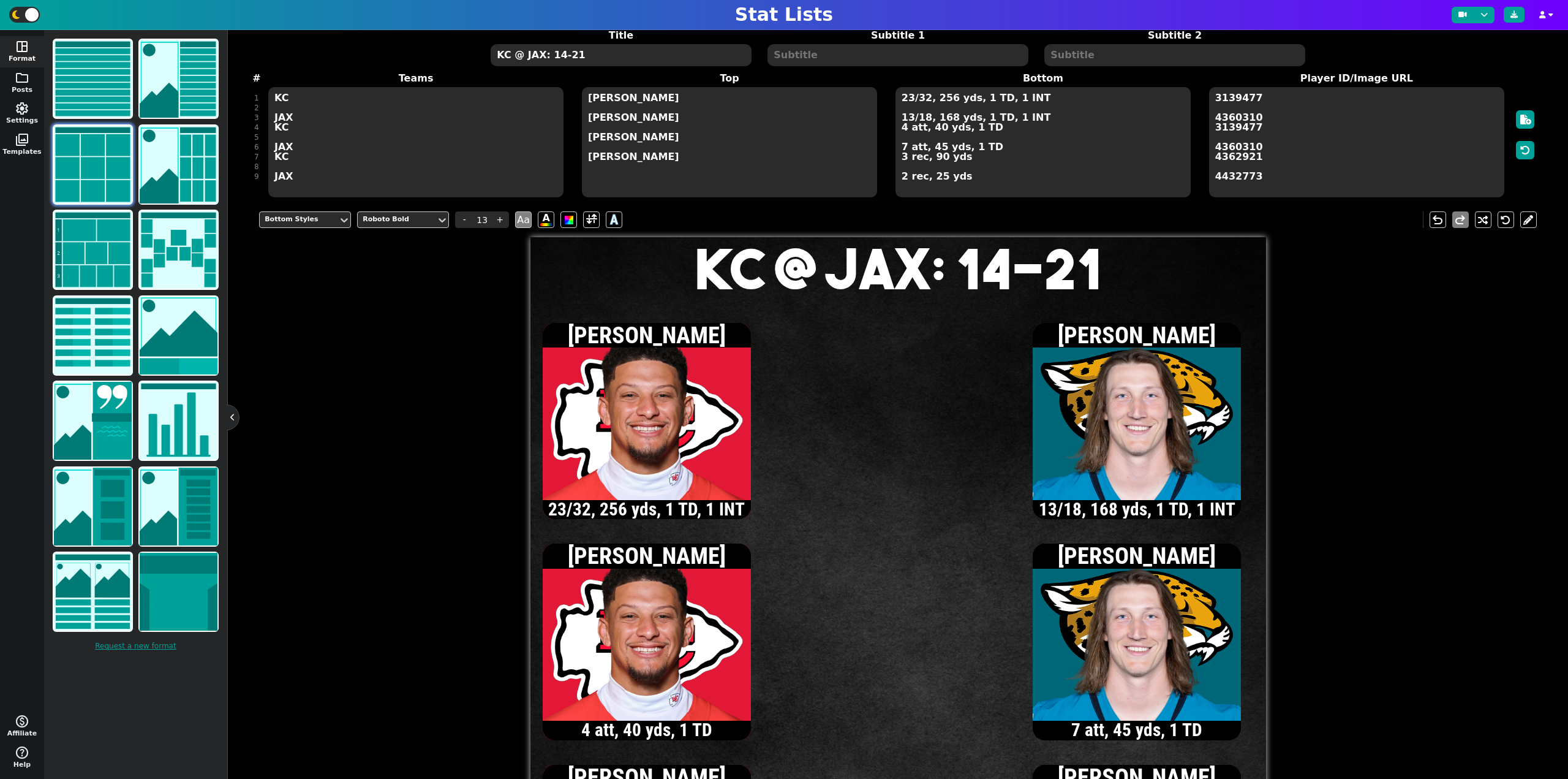
click at [560, 57] on textarea "KC @ JAX: 14-21" at bounding box center [620, 55] width 261 height 22
type input "20"
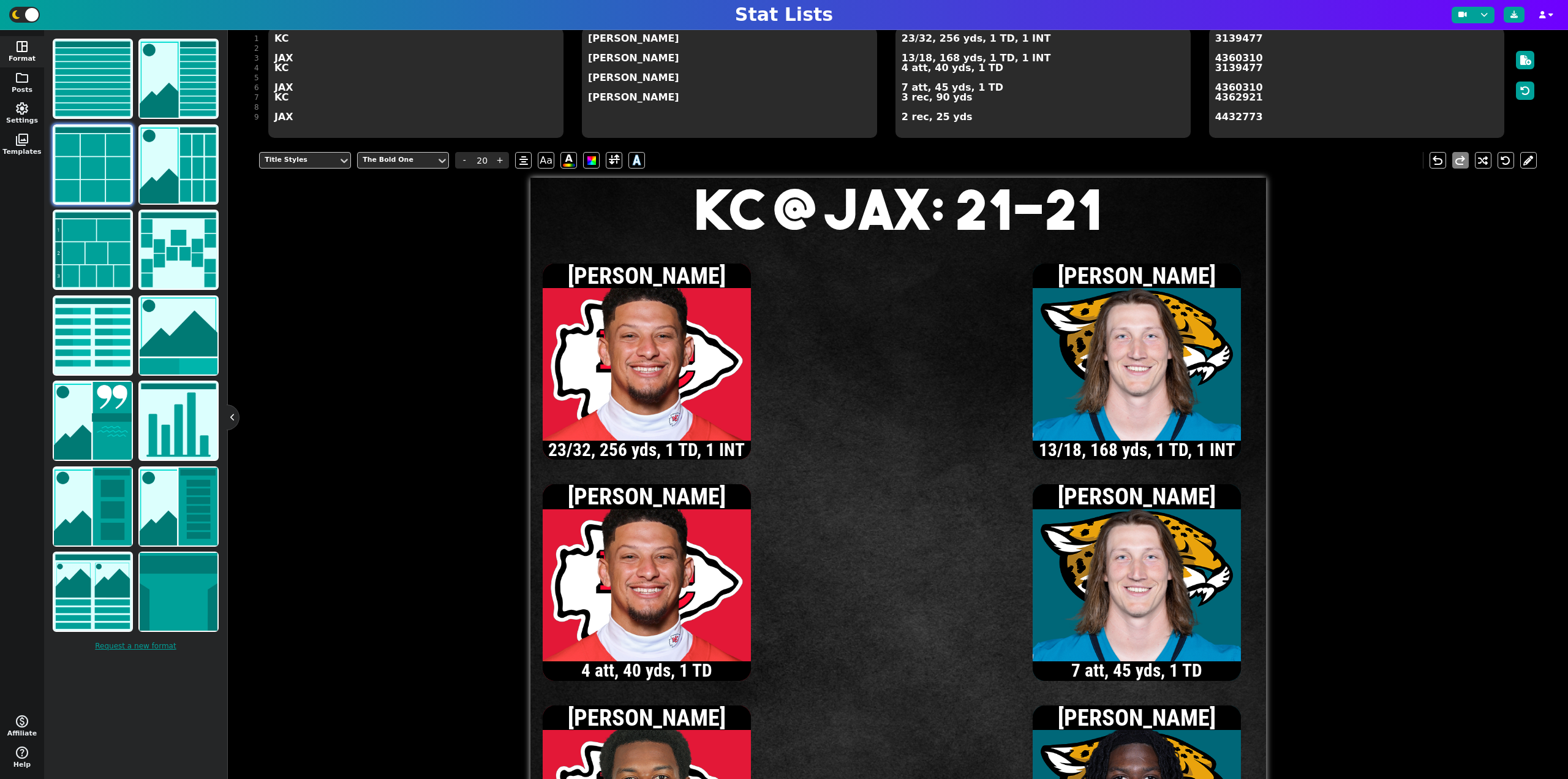
scroll to position [114, 0]
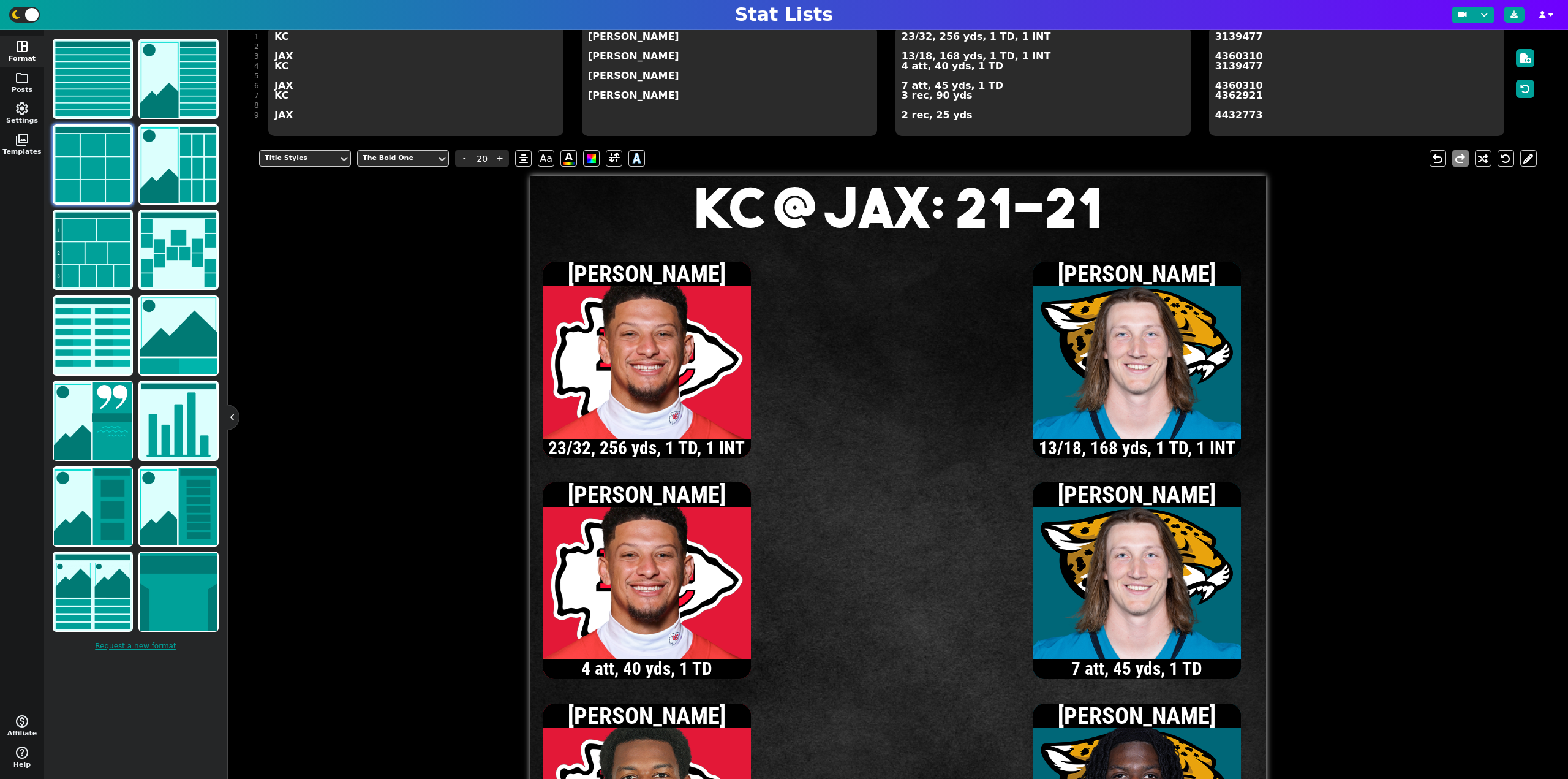
type textarea "KC @ JAX: 21-21"
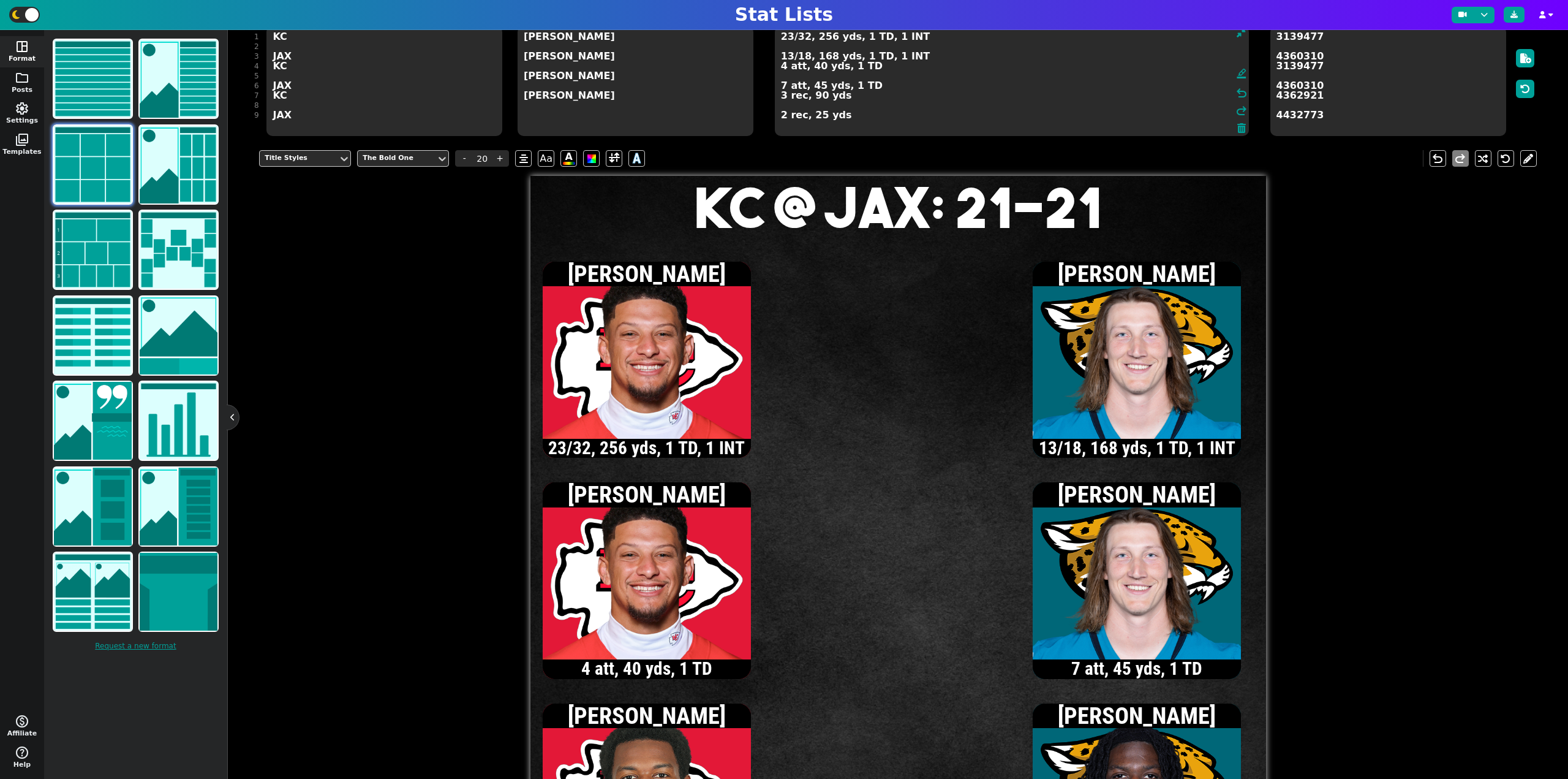
click at [901, 84] on textarea "23/32, 256 yds, 1 TD, 1 INT 13/18, 168 yds, 1 TD, 1 INT 4 att, 40 yds, 1 TD 7 a…" at bounding box center [1011, 81] width 474 height 110
type input "13"
click at [788, 57] on textarea "23/32, 256 yds, 1 TD, 1 INT 13/18, 168 yds, 1 TD, 1 INT 4 att, 40 yds, 1 TD 8 a…" at bounding box center [1011, 81] width 474 height 110
click at [788, 57] on textarea "23/32, 256 yds, 1 TD, 1 INT 14/20, 165 yds, 1 TD, 1 INT 4 att, 40 yds, 1 TD 8 a…" at bounding box center [1011, 81] width 474 height 110
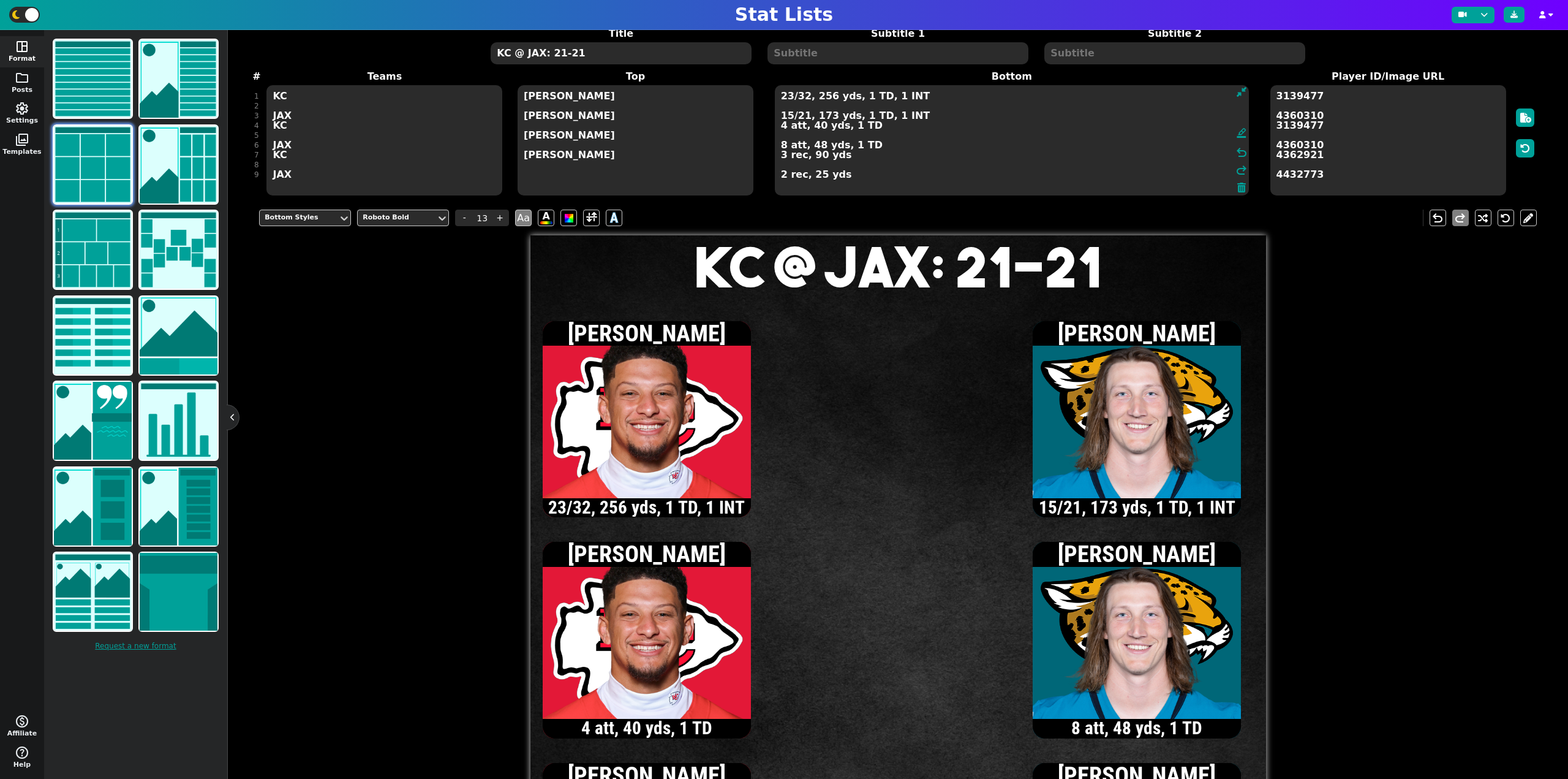
scroll to position [52, 0]
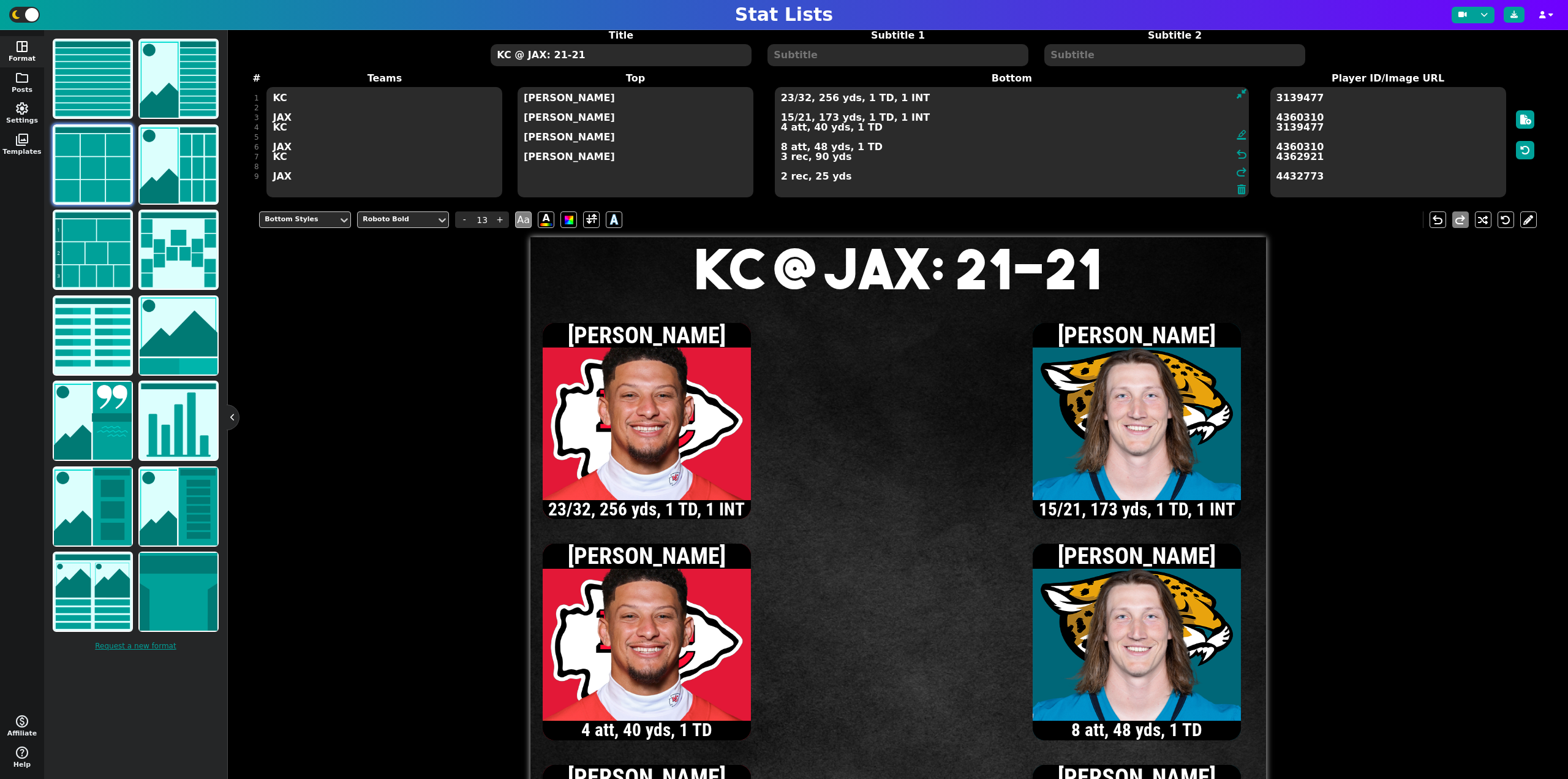
type textarea "23/32, 256 yds, 1 TD, 1 INT 15/21, 173 yds, 1 TD, 1 INT 4 att, 40 yds, 1 TD 8 a…"
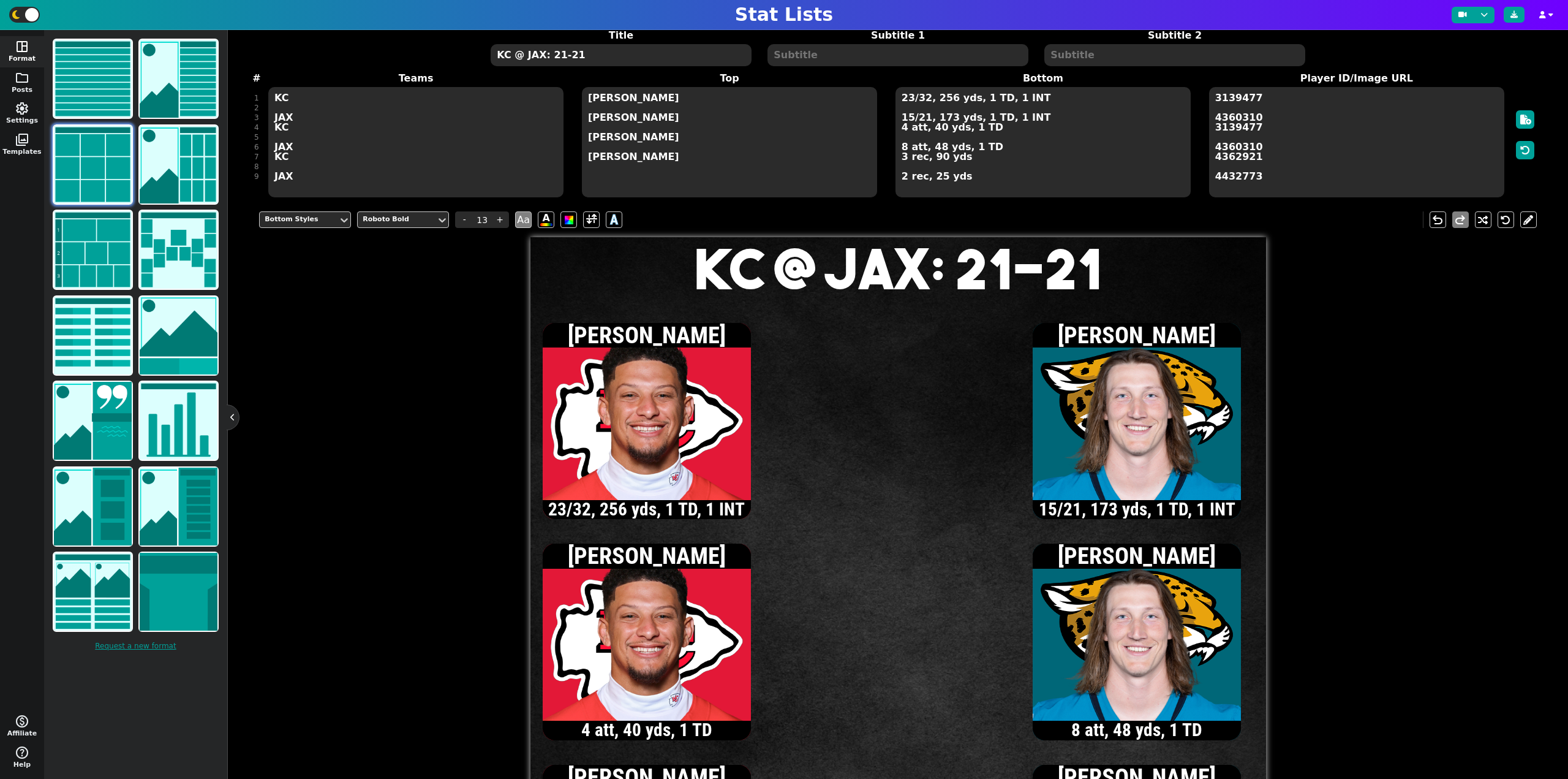
click at [605, 60] on textarea "KC @ JAX: 21-21" at bounding box center [620, 55] width 261 height 22
type input "20"
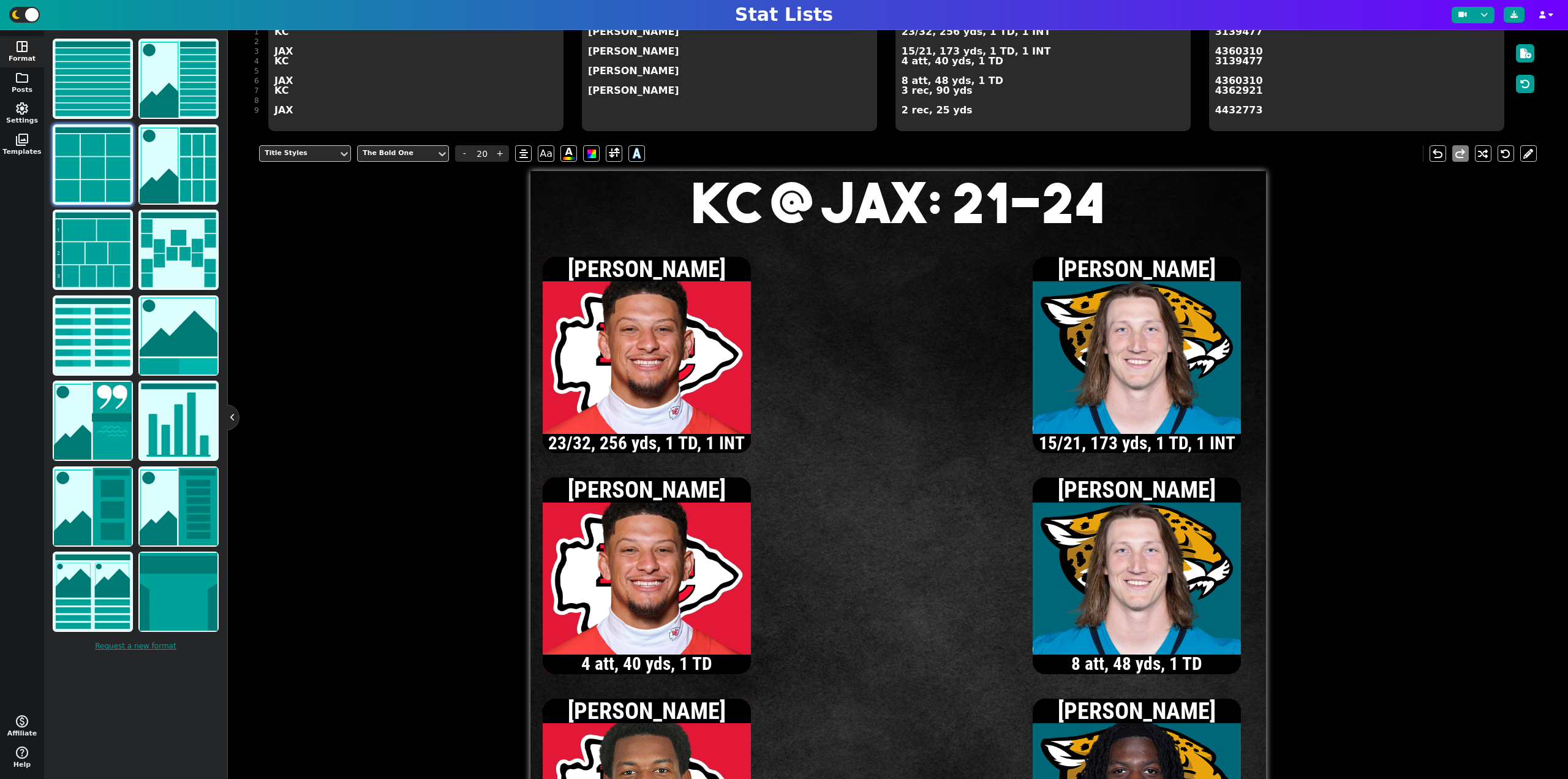
scroll to position [114, 0]
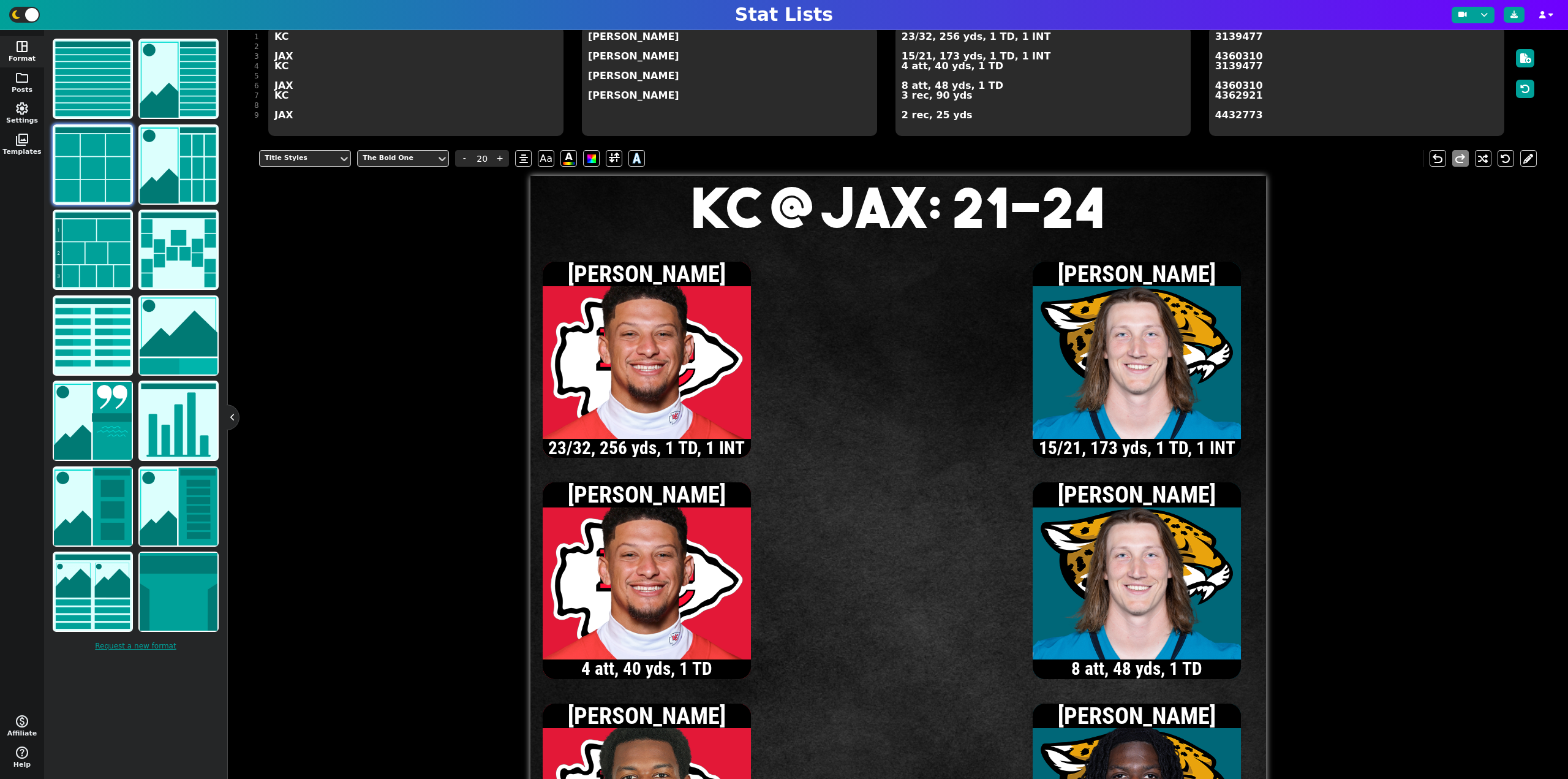
type textarea "KC @ JAX: 21-24"
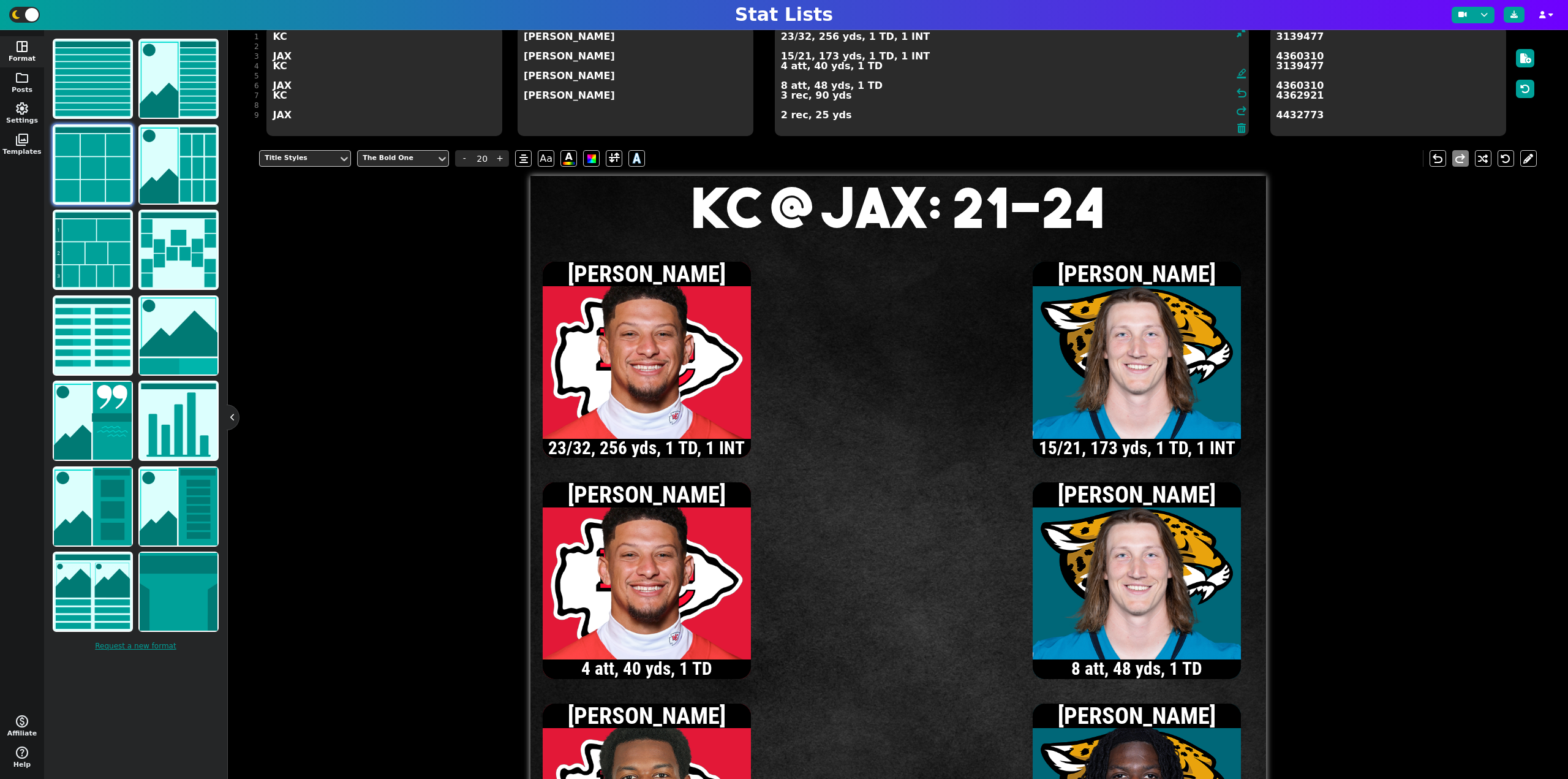
click at [901, 67] on textarea "23/32, 256 yds, 1 TD, 1 INT 15/21, 173 yds, 1 TD, 1 INT 4 att, 40 yds, 1 TD 8 a…" at bounding box center [1011, 81] width 474 height 110
type input "13"
click at [789, 38] on span "23/32, 256 yds, 1 TD, 1 INT 15/21, 173 yds, 1 TD, 1 INT 5 att, 55 yds, 1 TD 8 a…" at bounding box center [1011, 81] width 477 height 113
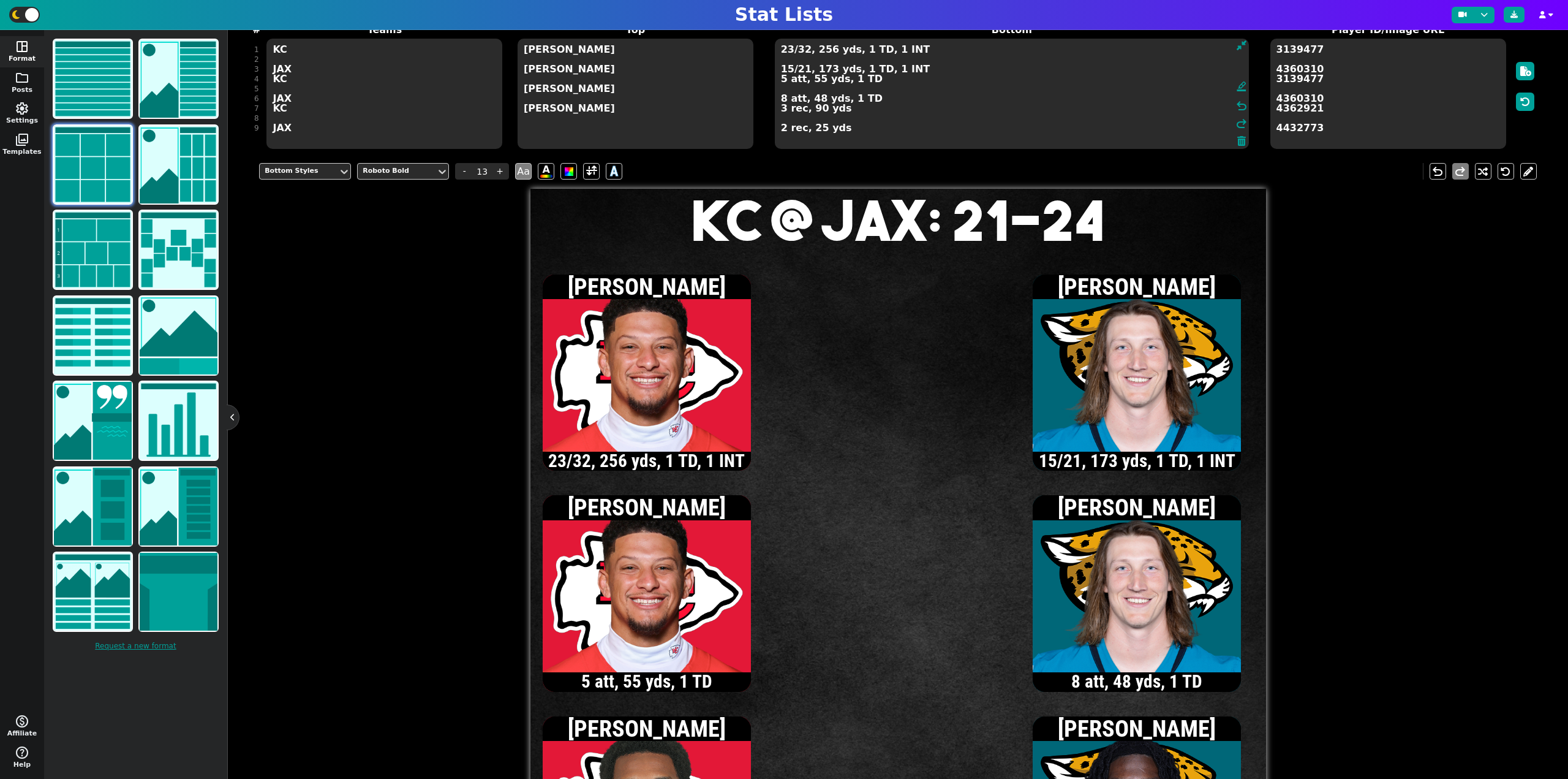
click at [789, 50] on textarea "23/32, 256 yds, 1 TD, 1 INT 15/21, 173 yds, 1 TD, 1 INT 5 att, 55 yds, 1 TD 8 a…" at bounding box center [1011, 93] width 474 height 110
click at [787, 51] on textarea "24/33, 265 yds, 1 TD, 1 INT 15/21, 173 yds, 1 TD, 1 INT 5 att, 55 yds, 1 TD 8 a…" at bounding box center [1011, 93] width 474 height 110
click at [781, 82] on textarea "25/34, 271 yds, 1 TD, 1 INT 15/21, 173 yds, 1 TD, 1 INT 5 att, 55 yds, 1 TD 8 a…" at bounding box center [1011, 93] width 474 height 110
click at [787, 51] on textarea "25/34, 271 yds, 1 TD, 1 INT 15/21, 173 yds, 1 TD, 1 INT 6 att, 60 yds, 1 TD 8 a…" at bounding box center [1011, 93] width 474 height 110
click at [787, 50] on textarea "26/35, 282 yds, 1 TD, 1 INT 15/21, 173 yds, 1 TD, 1 INT 6 att, 60 yds, 1 TD 8 a…" at bounding box center [1011, 93] width 474 height 110
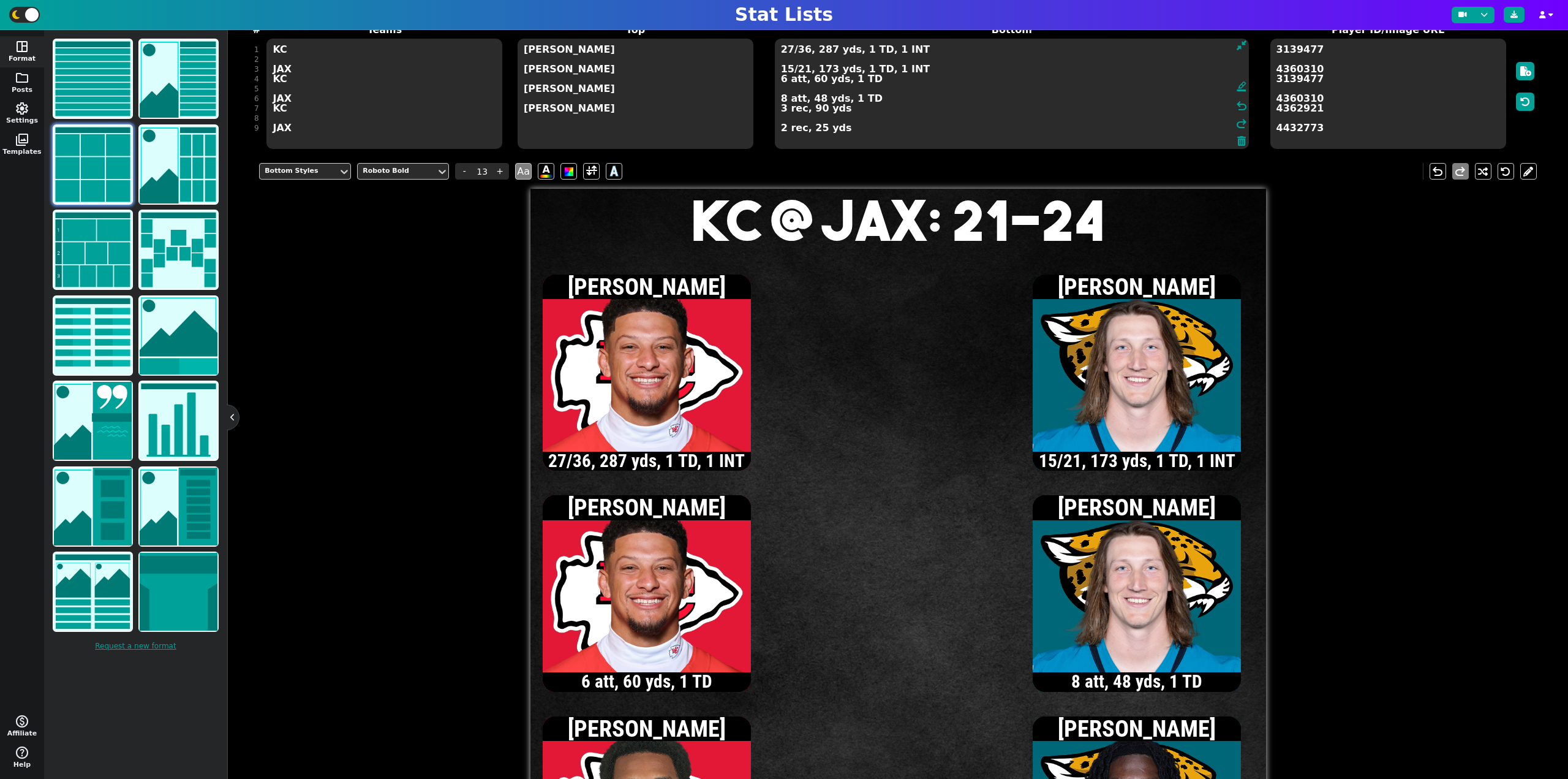
click at [788, 53] on textarea "27/36, 287 yds, 1 TD, 1 INT 15/21, 173 yds, 1 TD, 1 INT 6 att, 60 yds, 1 TD 8 a…" at bounding box center [1011, 93] width 474 height 110
type textarea "28/37, 307 yds, 1 TD, 1 INT 15/21, 173 yds, 1 TD, 1 INT 6 att, 60 yds, 1 TD 8 a…"
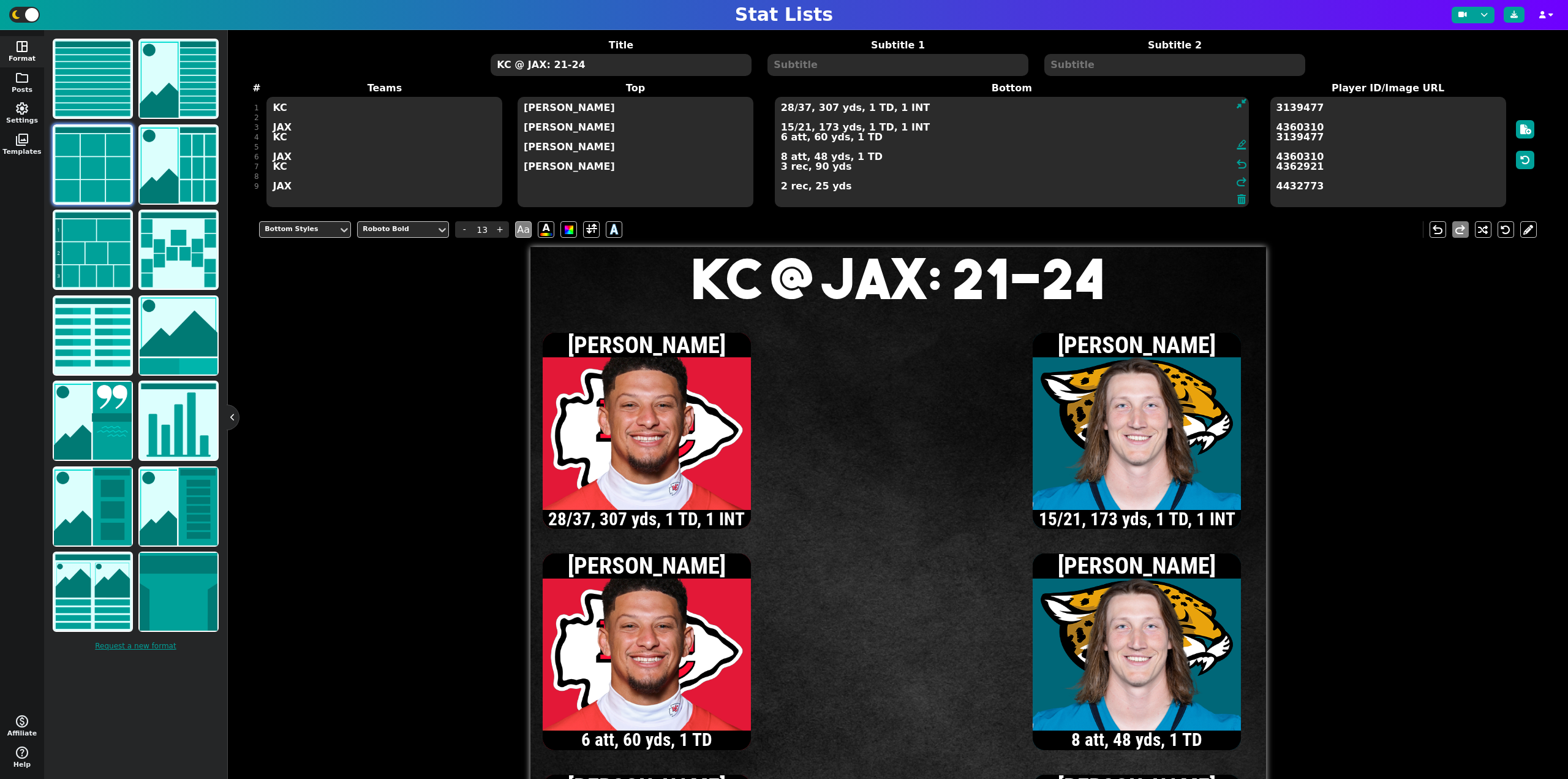
scroll to position [40, 0]
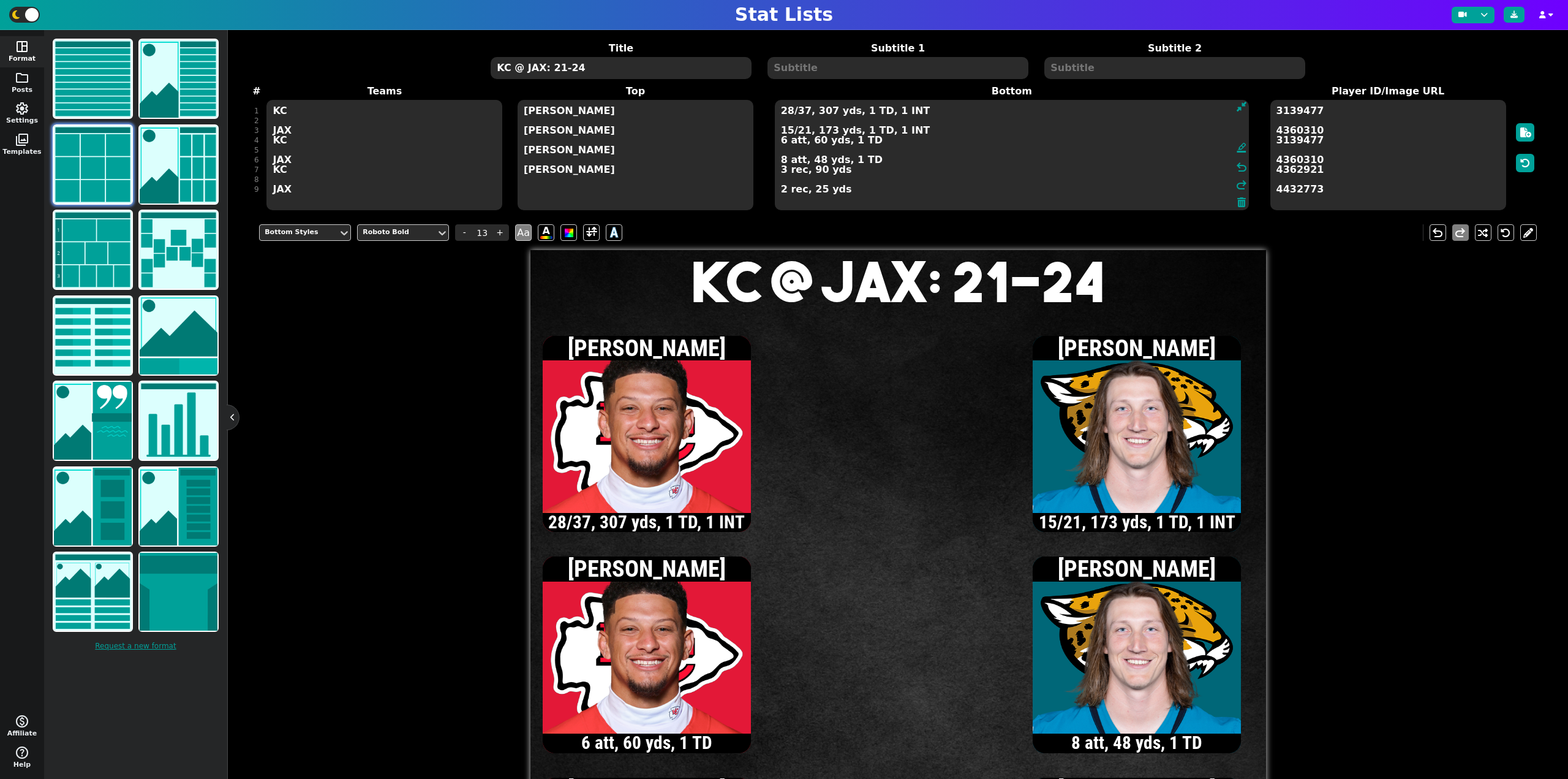
click at [559, 69] on textarea "KC @ JAX: 21-24" at bounding box center [620, 68] width 261 height 22
type input "20"
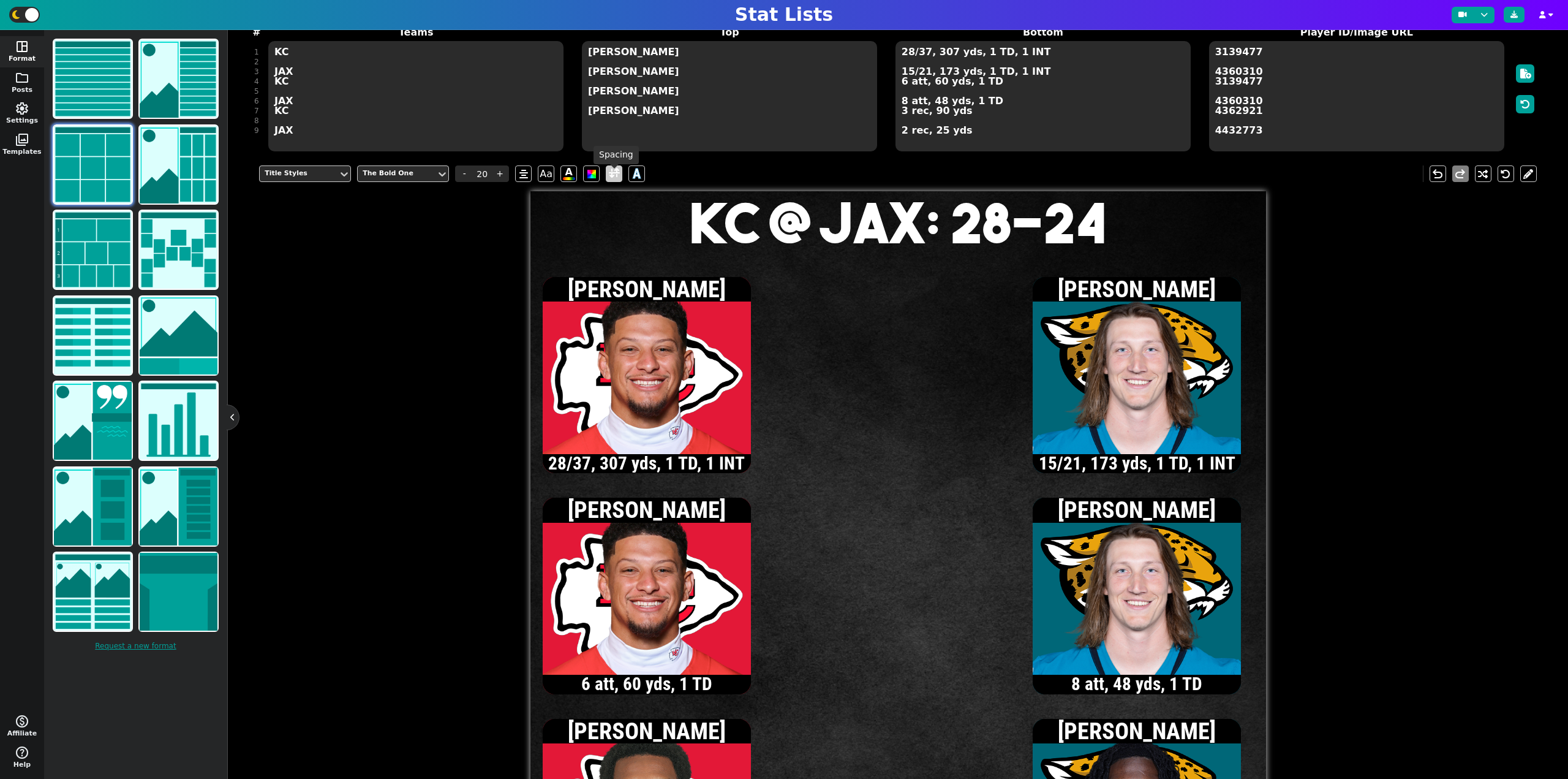
scroll to position [100, 0]
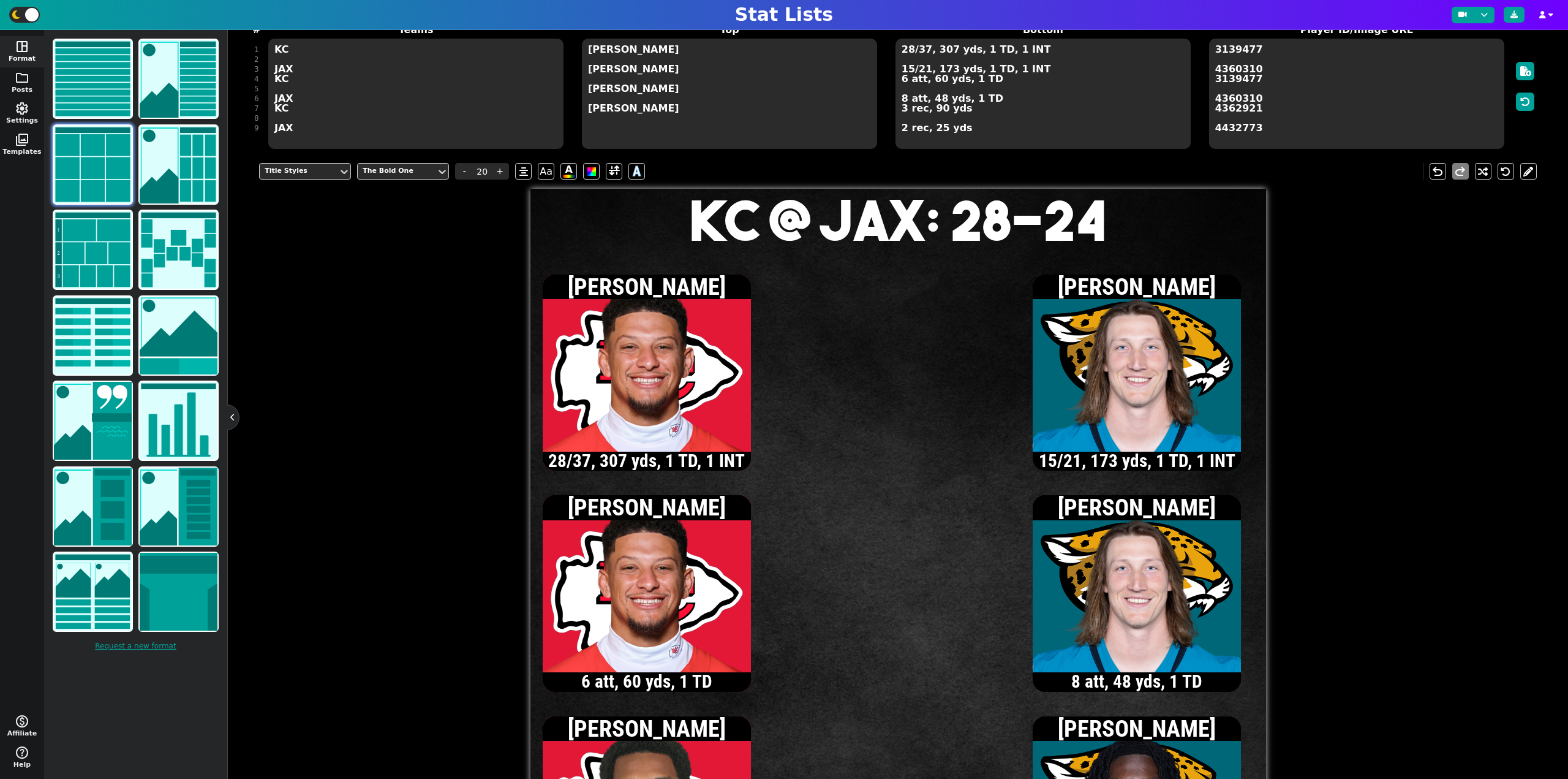
type textarea "KC @ JAX: 28-24"
click at [901, 100] on textarea "28/37, 307 yds, 1 TD, 1 INT 15/21, 173 yds, 1 TD, 1 INT 6 att, 60 yds, 1 TD 8 a…" at bounding box center [1043, 93] width 295 height 110
type input "13"
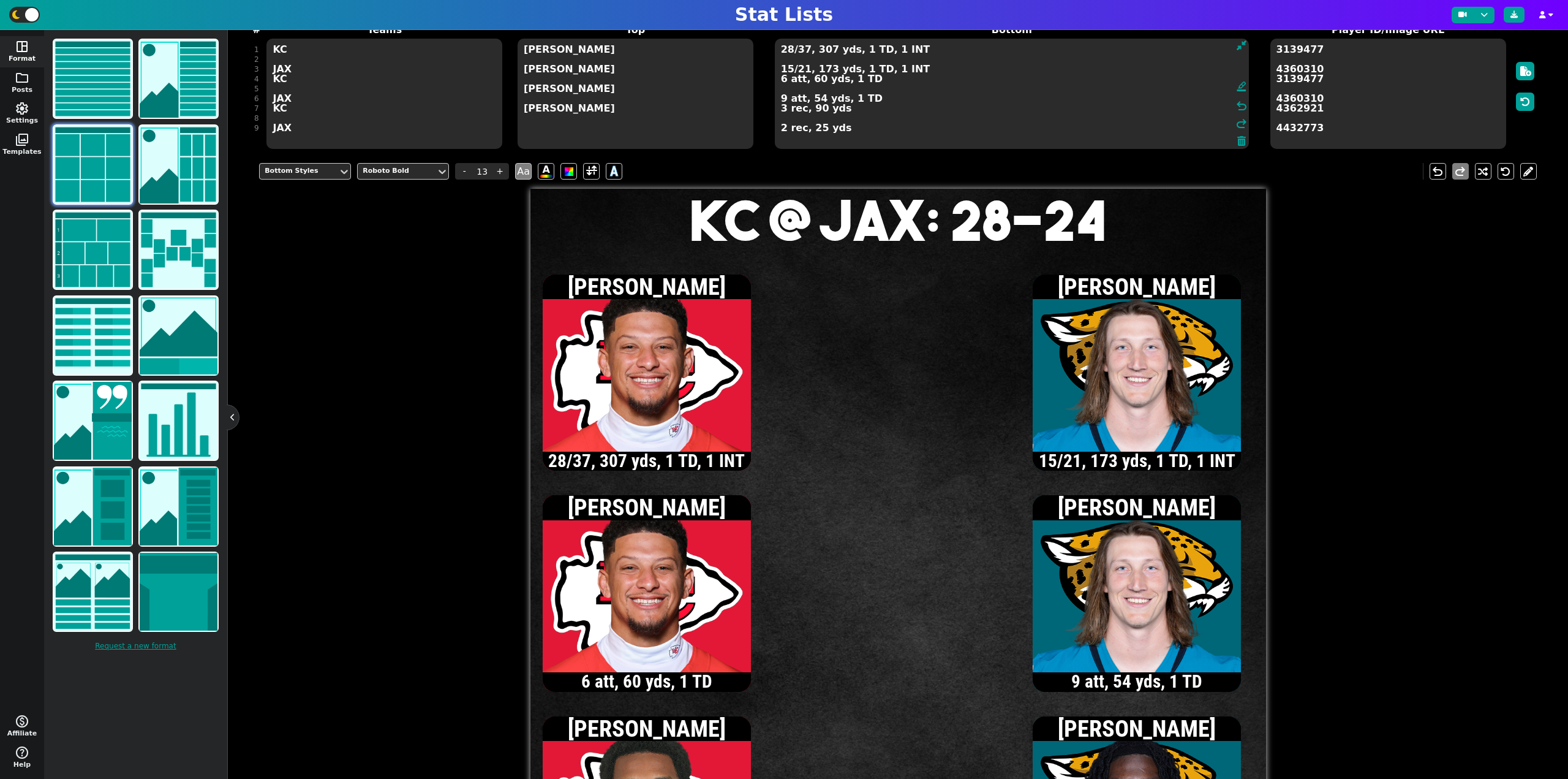
click at [787, 67] on textarea "28/37, 307 yds, 1 TD, 1 INT 15/21, 173 yds, 1 TD, 1 INT 6 att, 60 yds, 1 TD 9 a…" at bounding box center [1011, 93] width 474 height 110
click at [782, 132] on textarea "28/37, 307 yds, 1 TD, 1 INT 16/22, 206 yds, 1 TD, 1 INT 6 att, 60 yds, 1 TD 9 a…" at bounding box center [1011, 93] width 474 height 110
click at [788, 69] on textarea "28/37, 307 yds, 1 TD, 1 INT 16/22, 206 yds, 1 TD, 1 INT 6 att, 60 yds, 1 TD 9 a…" at bounding box center [1011, 93] width 474 height 110
click at [788, 69] on textarea "28/37, 307 yds, 1 TD, 1 INT 17/23, 219 yds, 1 TD, 1 INT 6 att, 60 yds, 1 TD 9 a…" at bounding box center [1011, 93] width 474 height 110
click at [782, 98] on textarea "28/37, 307 yds, 1 TD, 1 INT 18/25, 221 yds, 1 TD, 1 INT 6 att, 60 yds, 1 TD 9 a…" at bounding box center [1011, 93] width 474 height 110
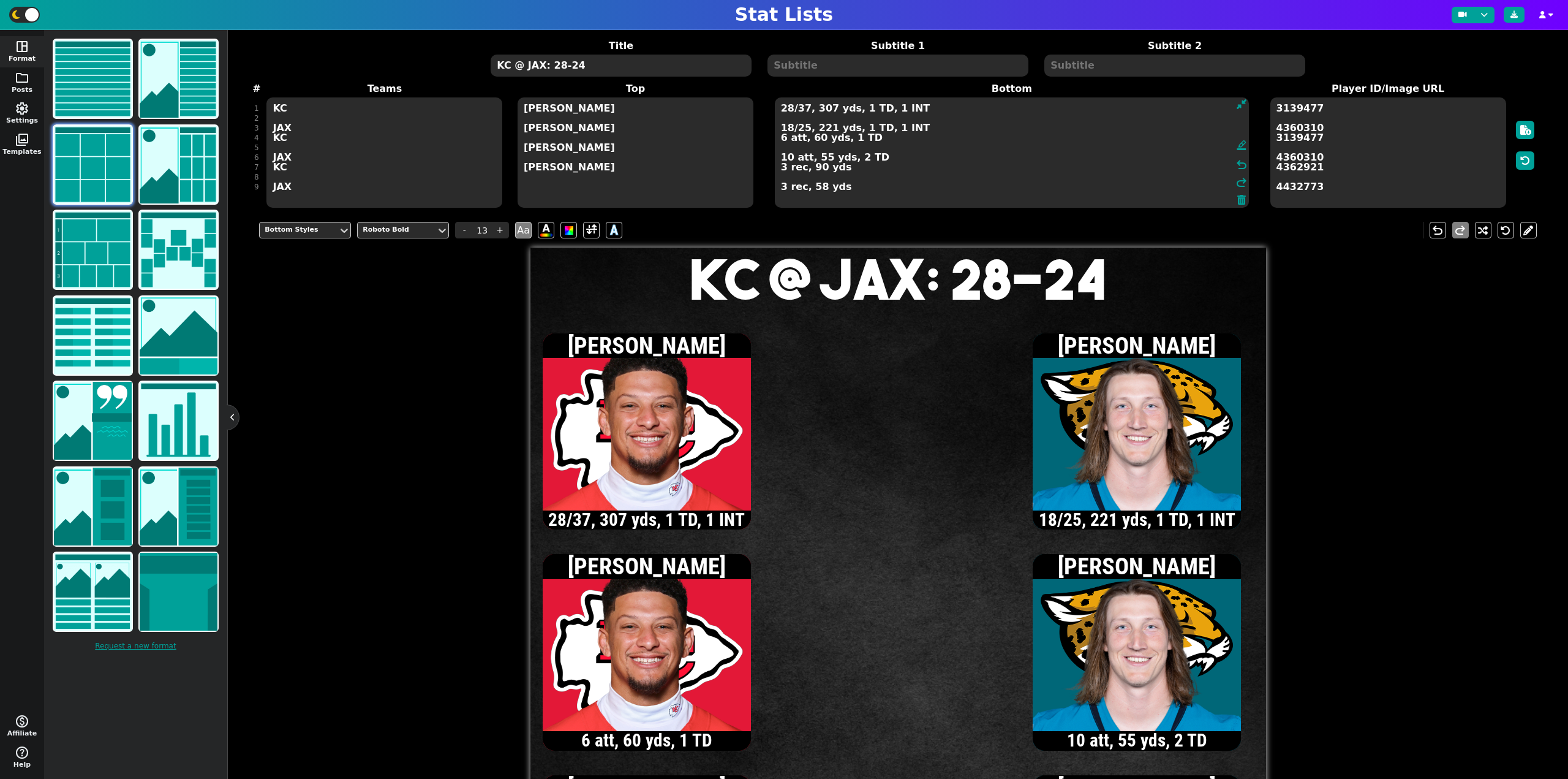
scroll to position [40, 0]
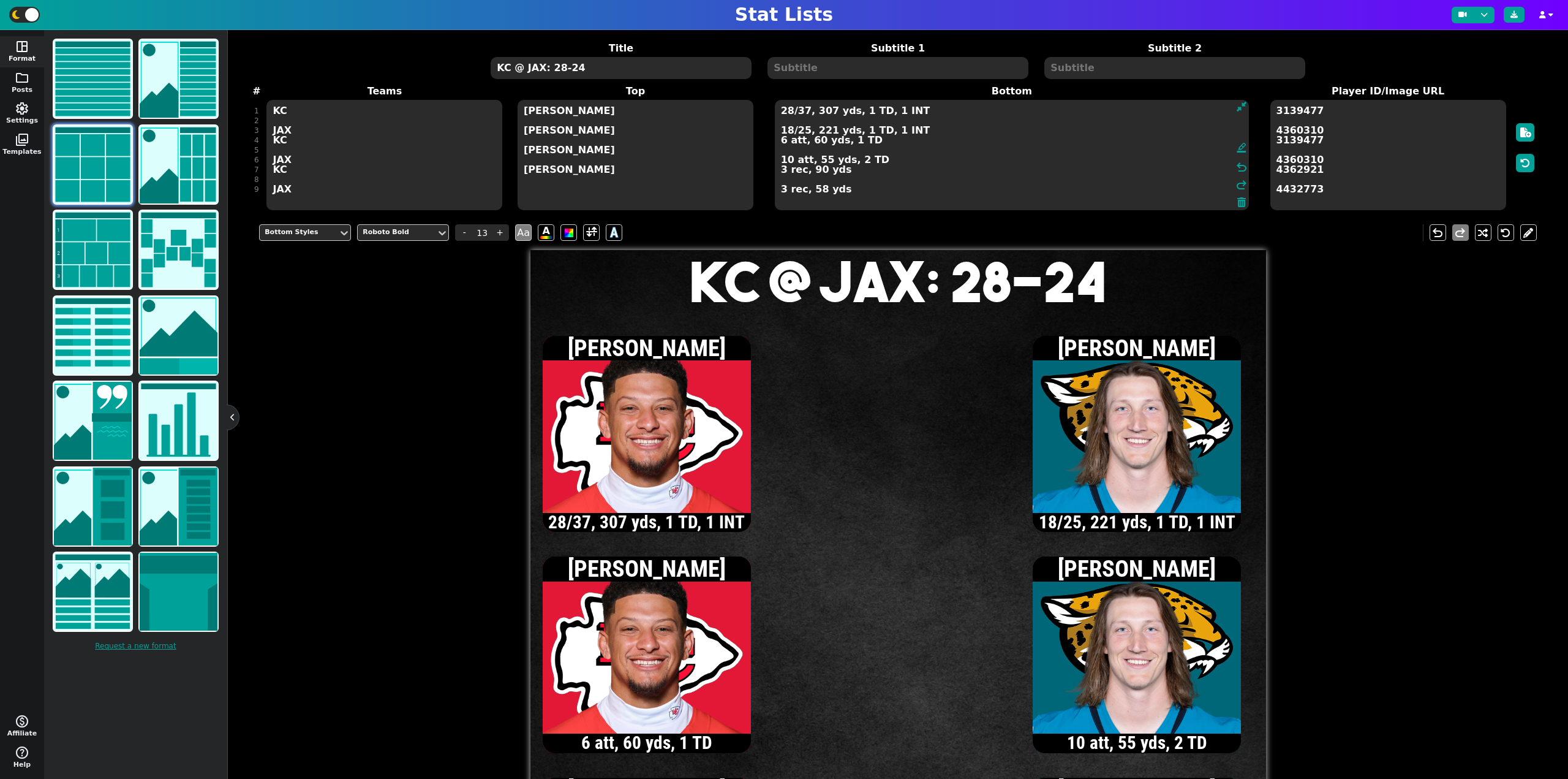
type textarea "28/37, 307 yds, 1 TD, 1 INT 18/25, 221 yds, 1 TD, 1 INT 6 att, 60 yds, 1 TD 10 …"
click at [616, 71] on textarea "KC @ JAX: 28-24" at bounding box center [620, 68] width 261 height 22
type input "20"
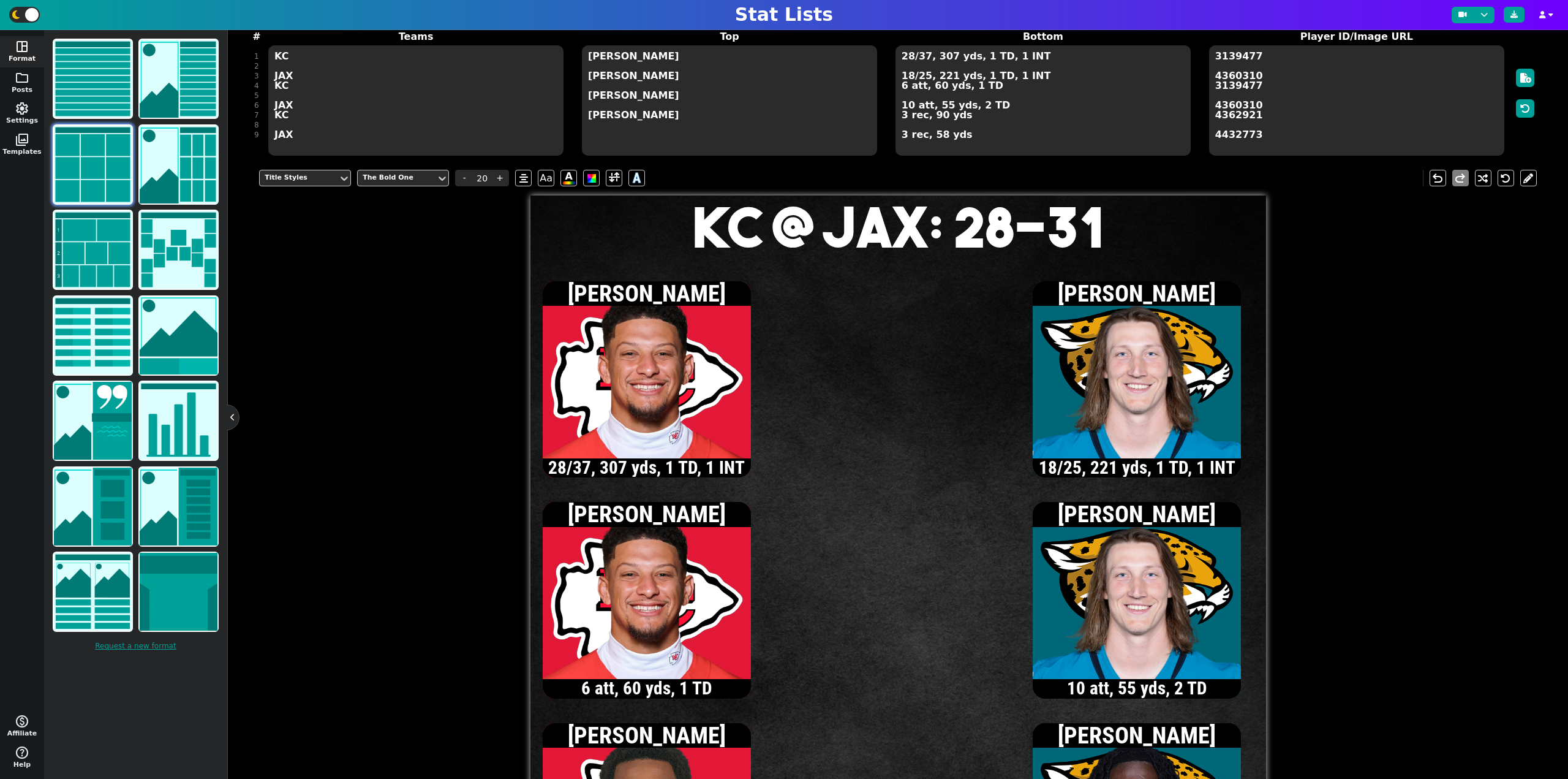
scroll to position [100, 0]
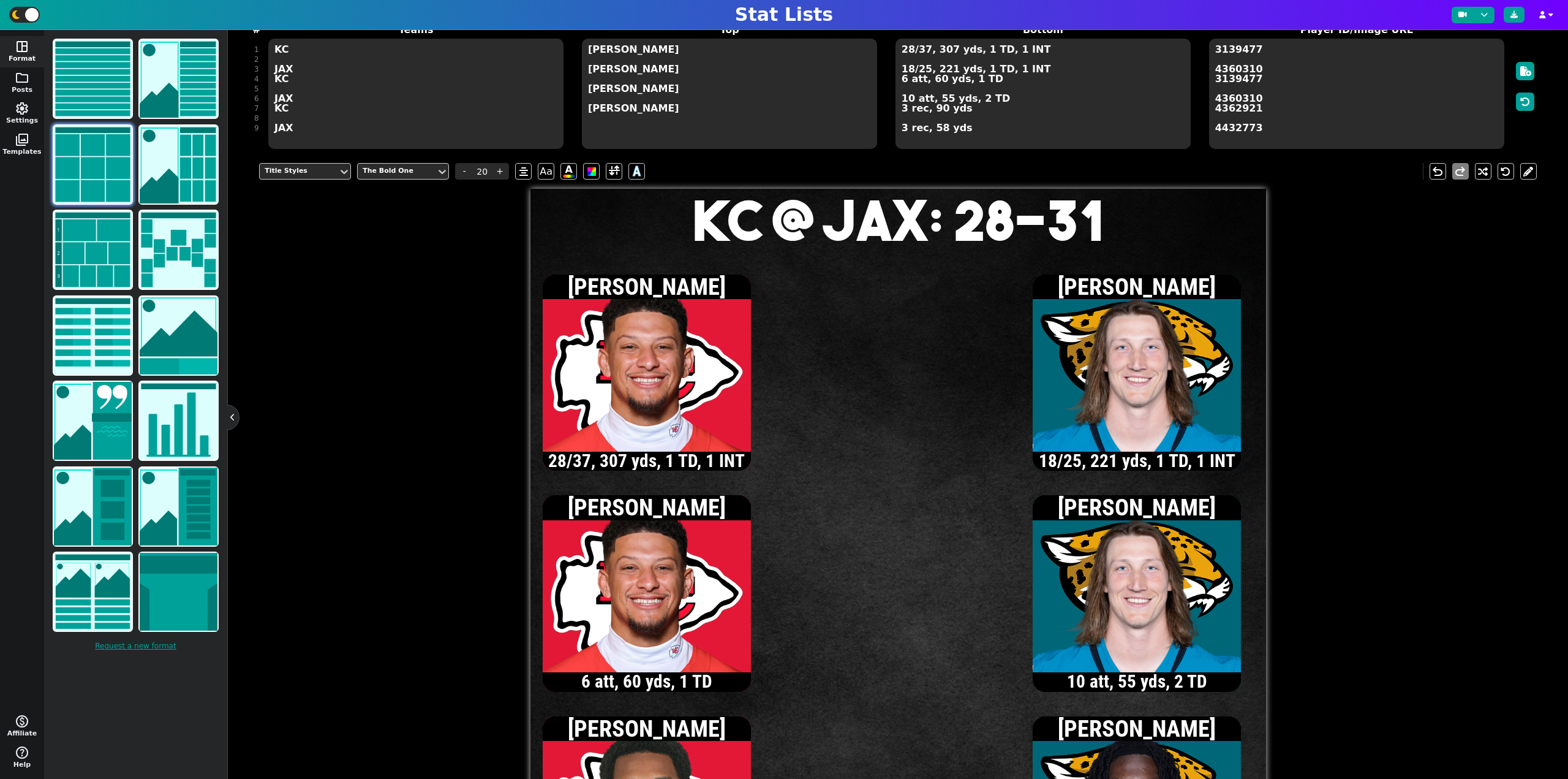
type textarea "KC @ JAX: 28-31"
click at [908, 50] on textarea "28/37, 307 yds, 1 TD, 1 INT 18/25, 221 yds, 1 TD, 1 INT 6 att, 60 yds, 1 TD 10 …" at bounding box center [1043, 93] width 295 height 110
type input "13"
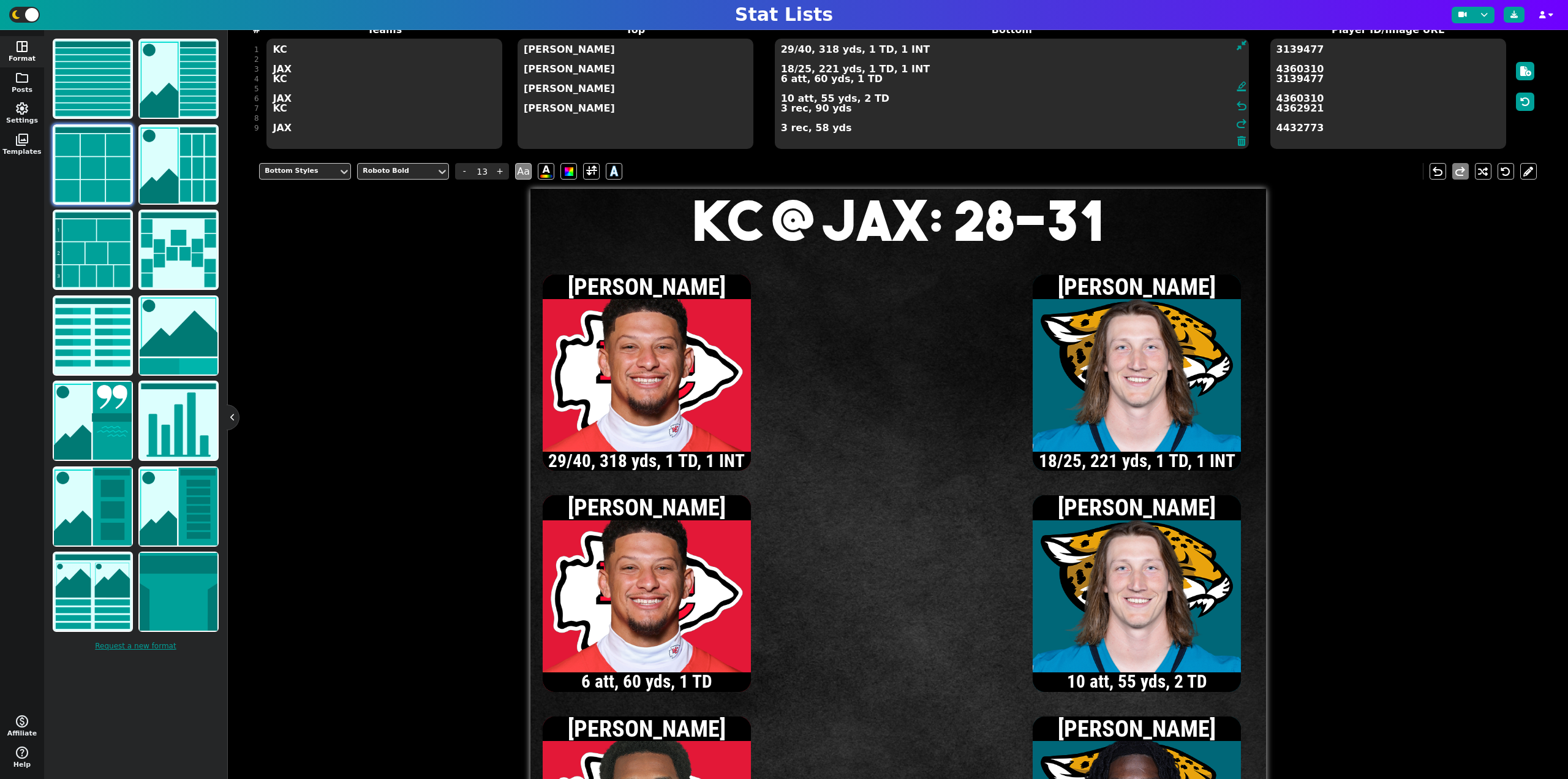
click at [804, 51] on textarea "29/40, 318 yds, 1 TD, 1 INT 18/25, 221 yds, 1 TD, 1 INT 6 att, 60 yds, 1 TD 10 …" at bounding box center [1011, 93] width 474 height 110
click at [817, 98] on textarea "29/41, 318 yds, 1 TD, 1 INT 18/25, 221 yds, 1 TD, 1 INT 6 att, 60 yds, 1 TD 10 …" at bounding box center [1011, 93] width 474 height 110
click at [781, 130] on textarea "29/41, 318 yds, 1 TD, 1 INT 18/25, 221 yds, 1 TD, 1 INT 6 att, 60 yds, 1 TD 10 …" at bounding box center [1011, 93] width 474 height 110
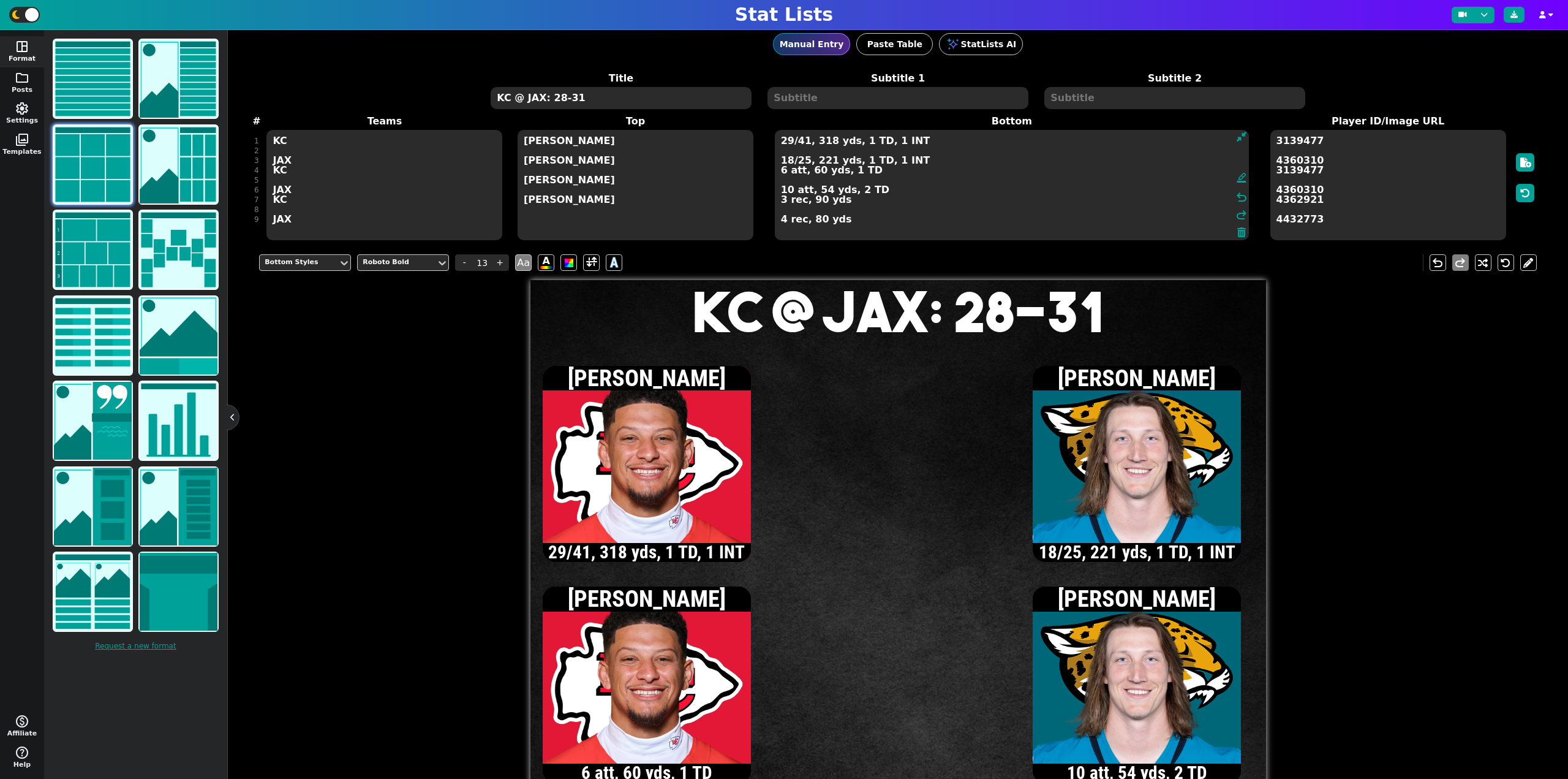
scroll to position [0, 0]
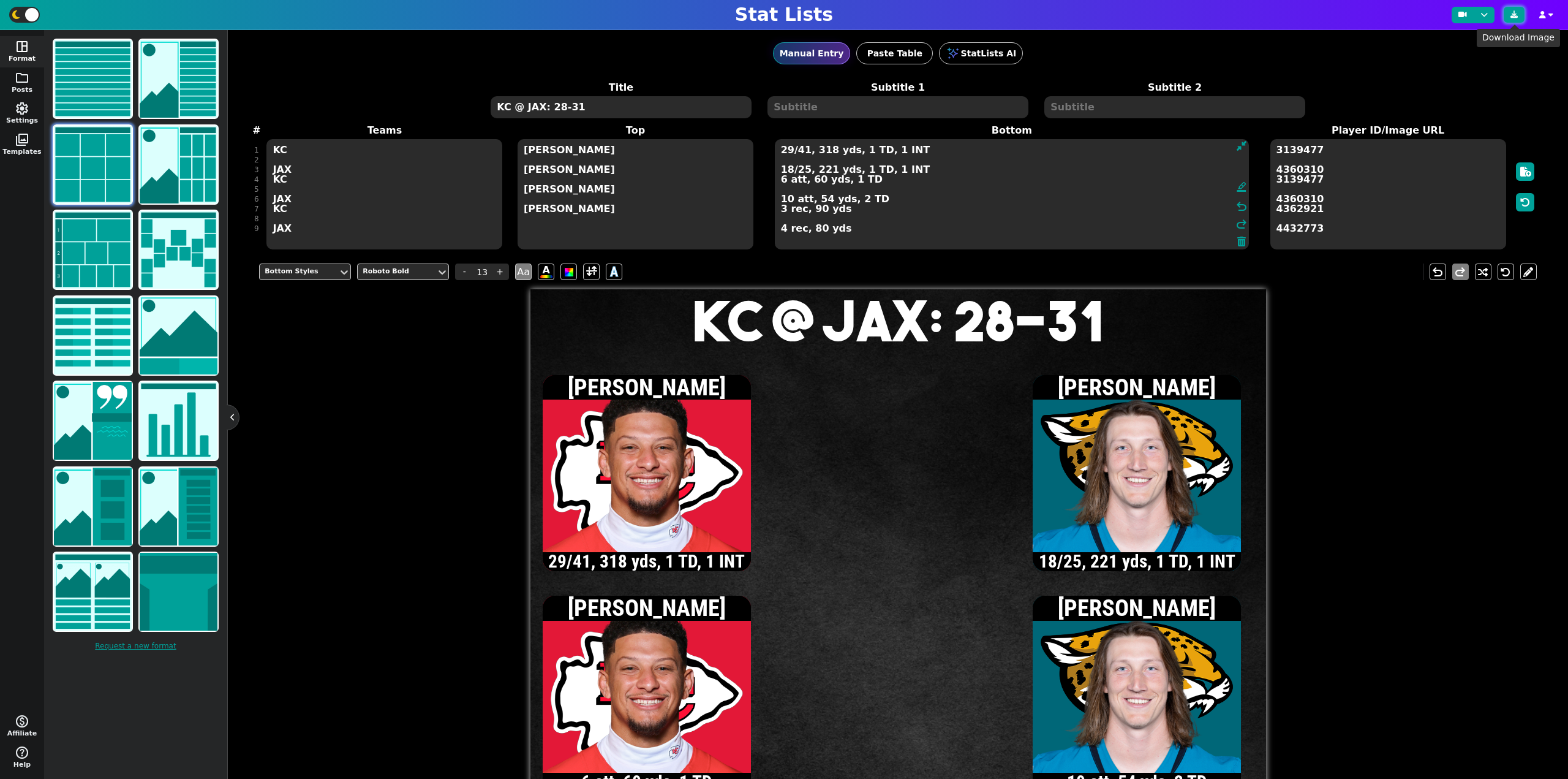
type textarea "29/41, 318 yds, 1 TD, 1 INT 18/25, 221 yds, 1 TD, 1 INT 6 att, 60 yds, 1 TD 10 …"
click at [1517, 11] on icon at bounding box center [1513, 14] width 8 height 8
